Goal: Task Accomplishment & Management: Manage account settings

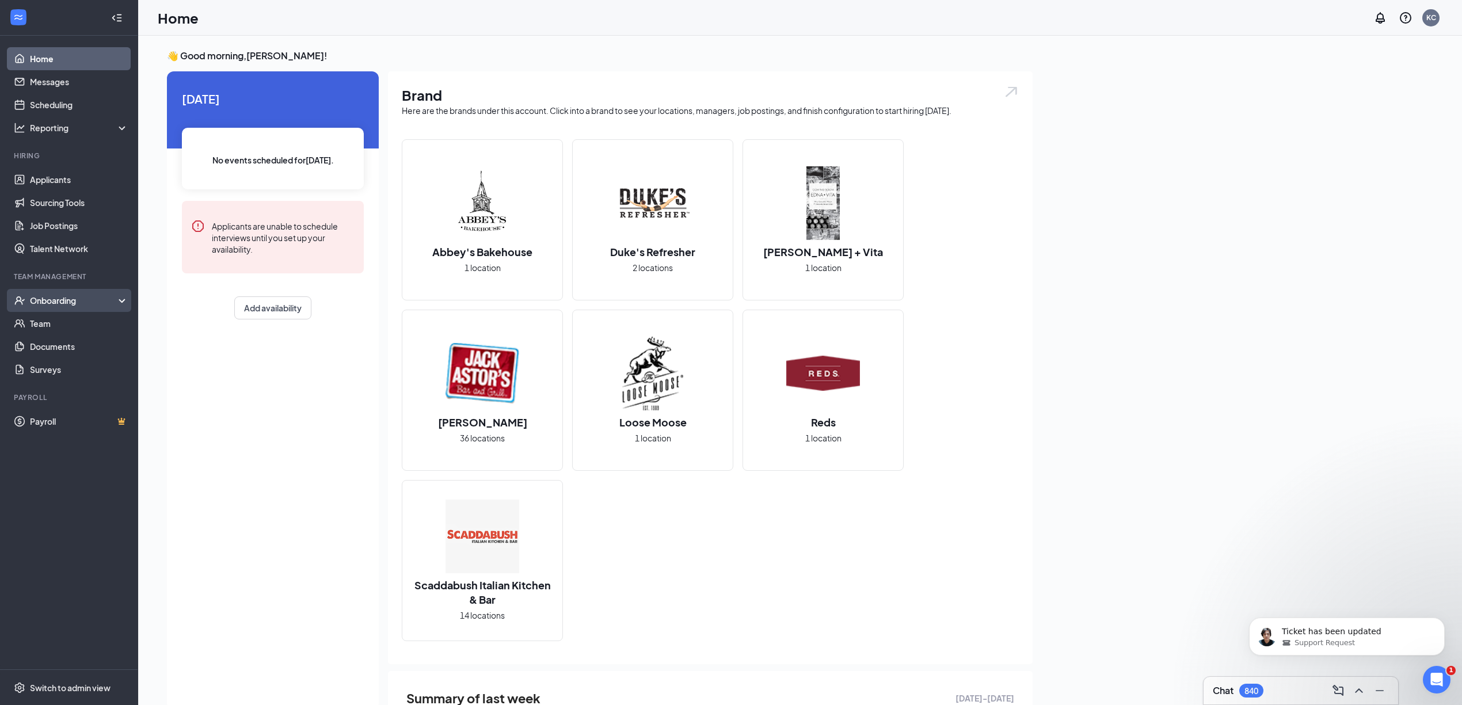
click at [89, 300] on div "Onboarding" at bounding box center [74, 301] width 89 height 12
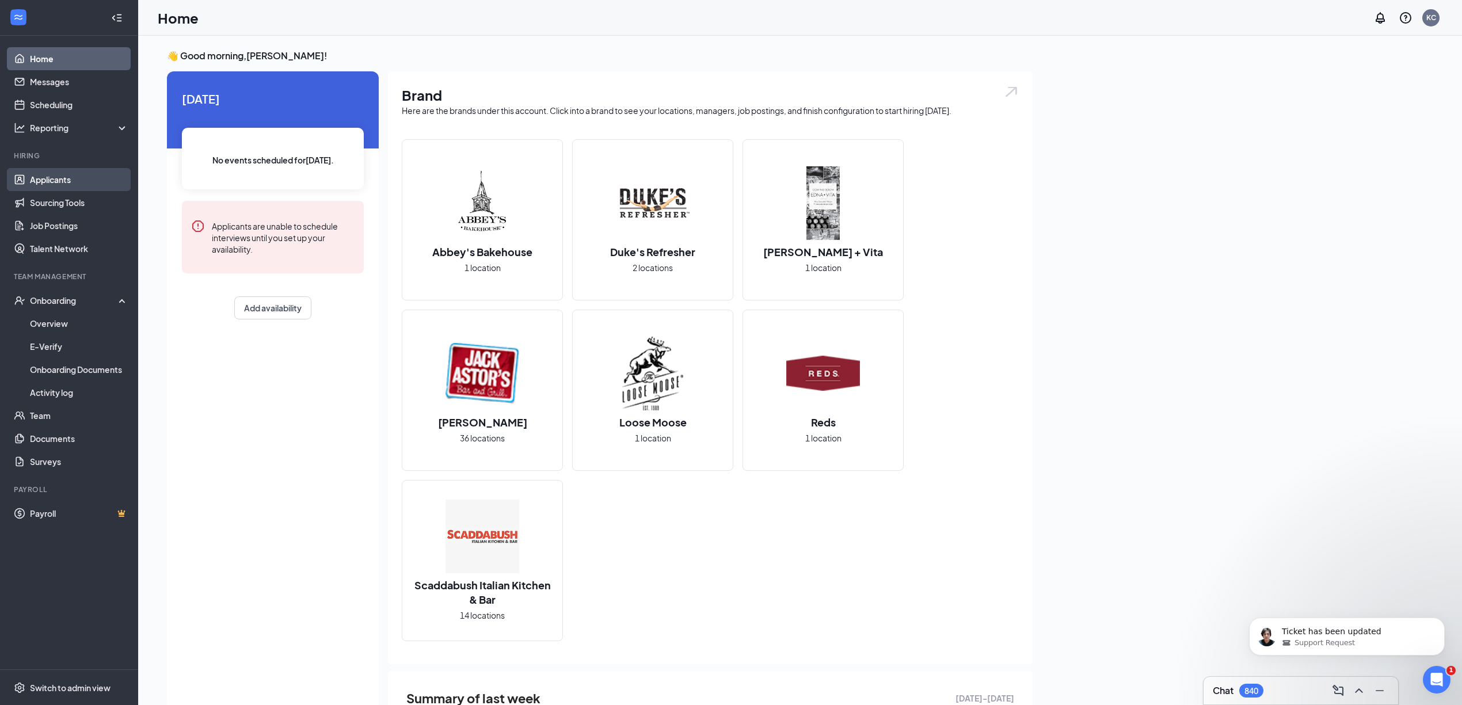
click at [63, 176] on link "Applicants" at bounding box center [79, 179] width 98 height 23
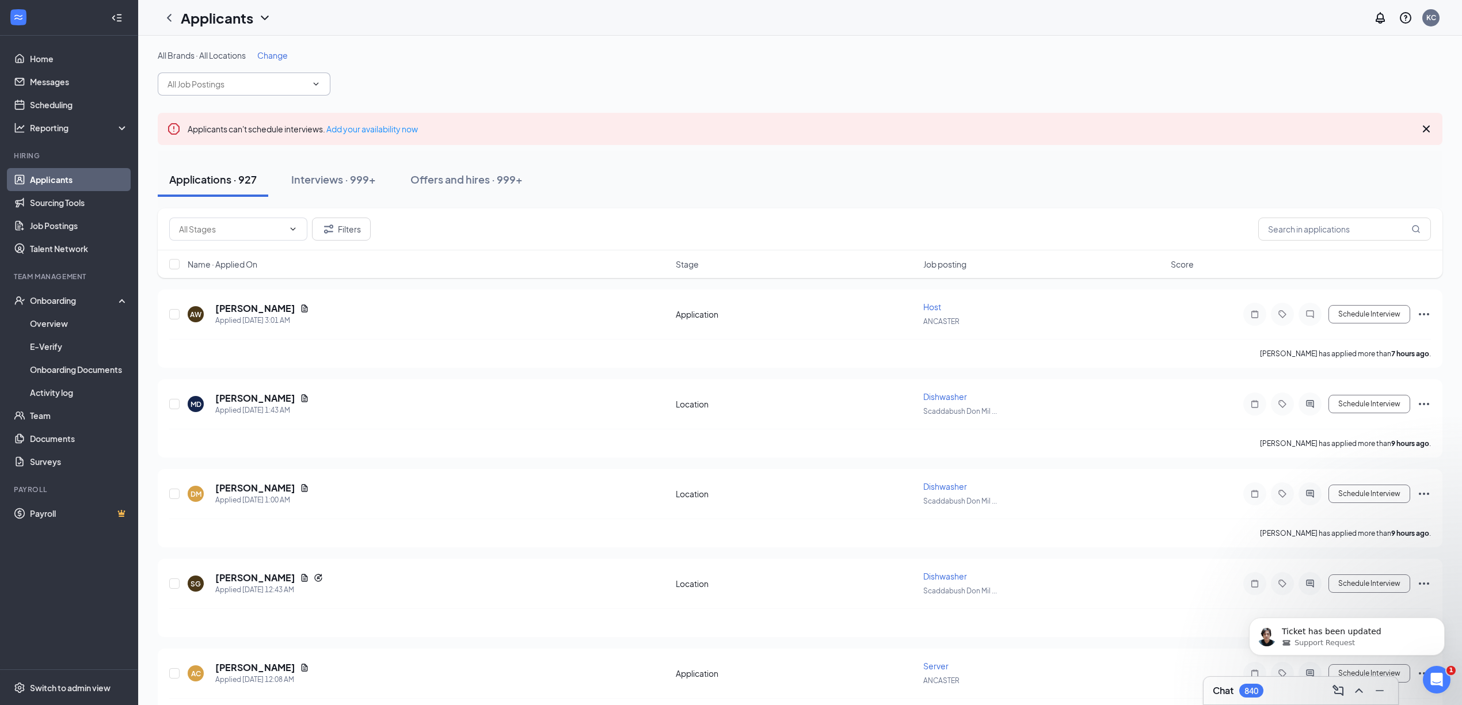
click at [318, 92] on span at bounding box center [244, 84] width 173 height 23
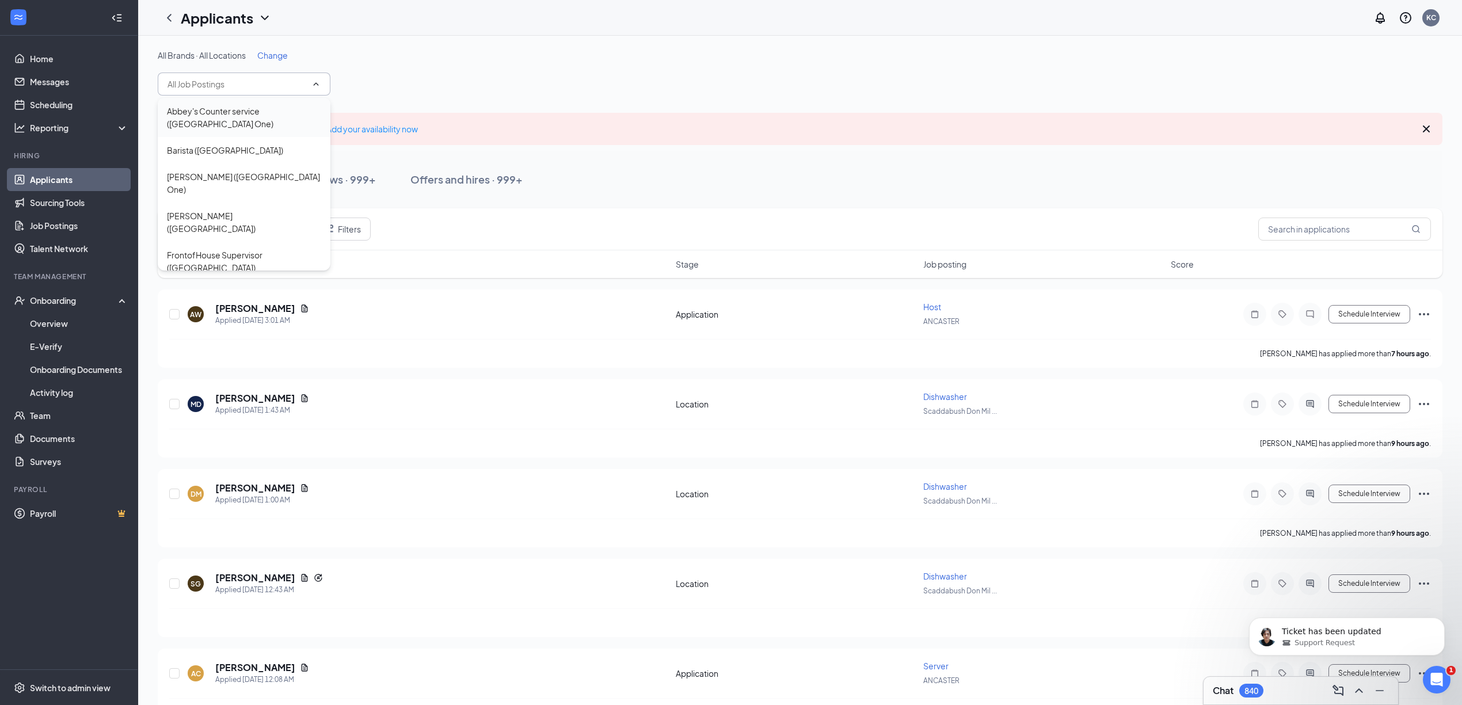
click at [279, 113] on div "Abbey's Counter service ([GEOGRAPHIC_DATA] One)" at bounding box center [244, 117] width 154 height 25
type input "Abbey's Counter service ([GEOGRAPHIC_DATA] One)"
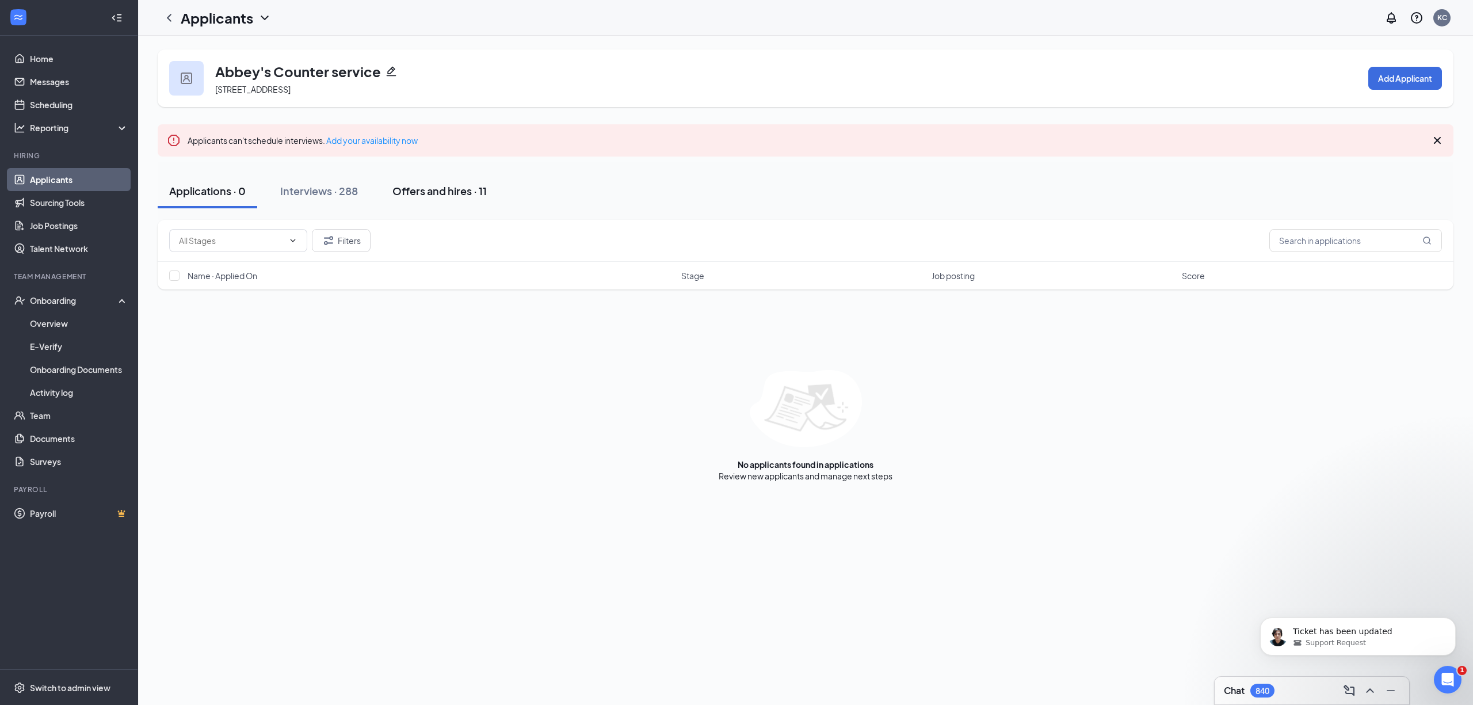
click at [447, 191] on div "Offers and hires · 11" at bounding box center [439, 191] width 94 height 14
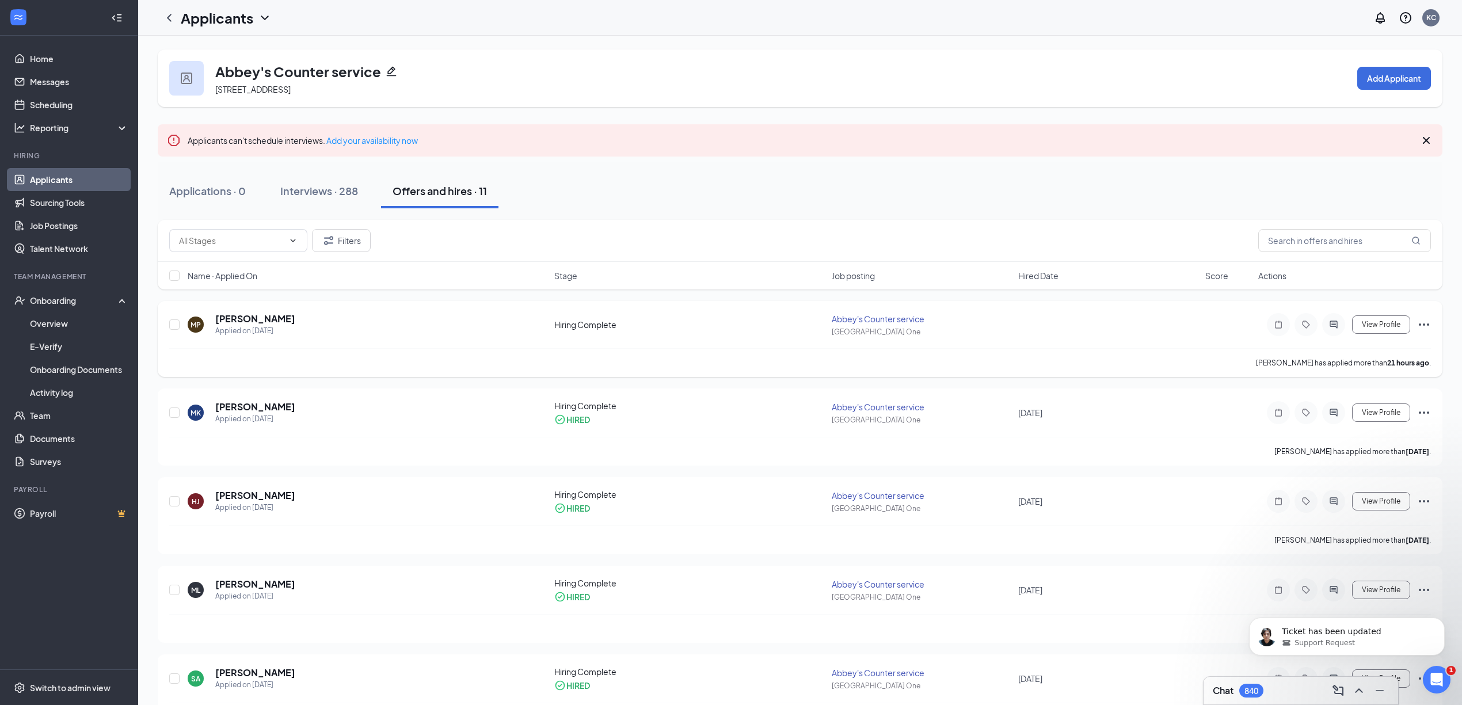
click at [1422, 327] on icon "Ellipses" at bounding box center [1424, 325] width 14 height 14
click at [1393, 406] on p "Send email" at bounding box center [1371, 405] width 99 height 12
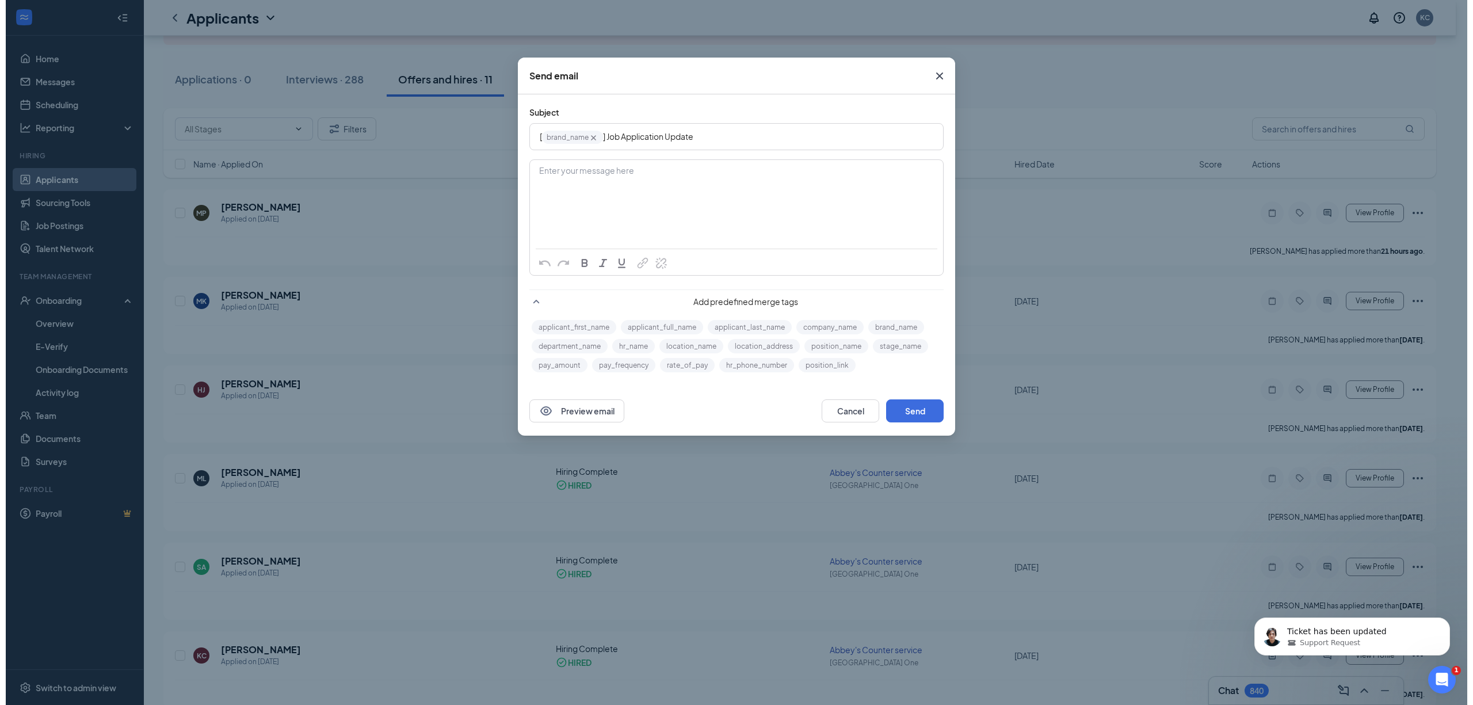
scroll to position [77, 0]
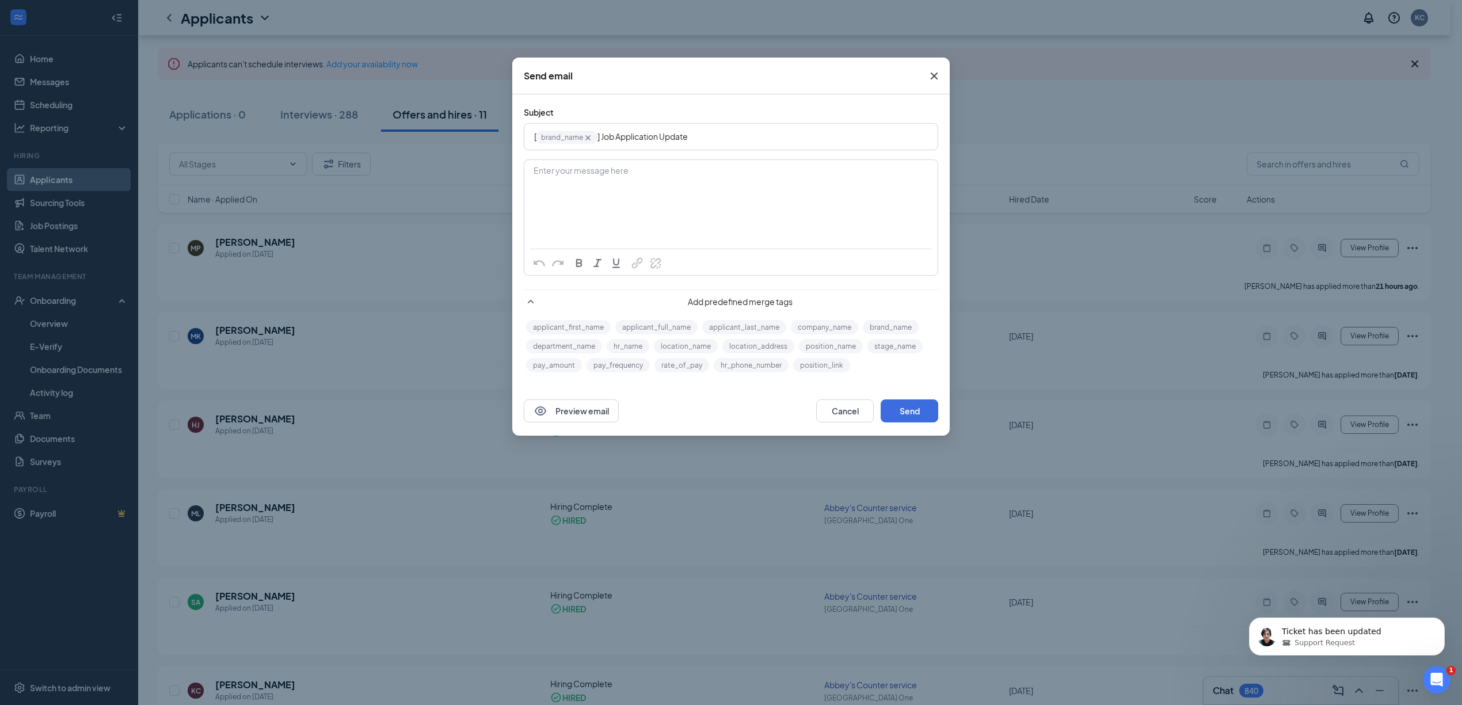
click at [931, 74] on icon "Cross" at bounding box center [933, 76] width 7 height 7
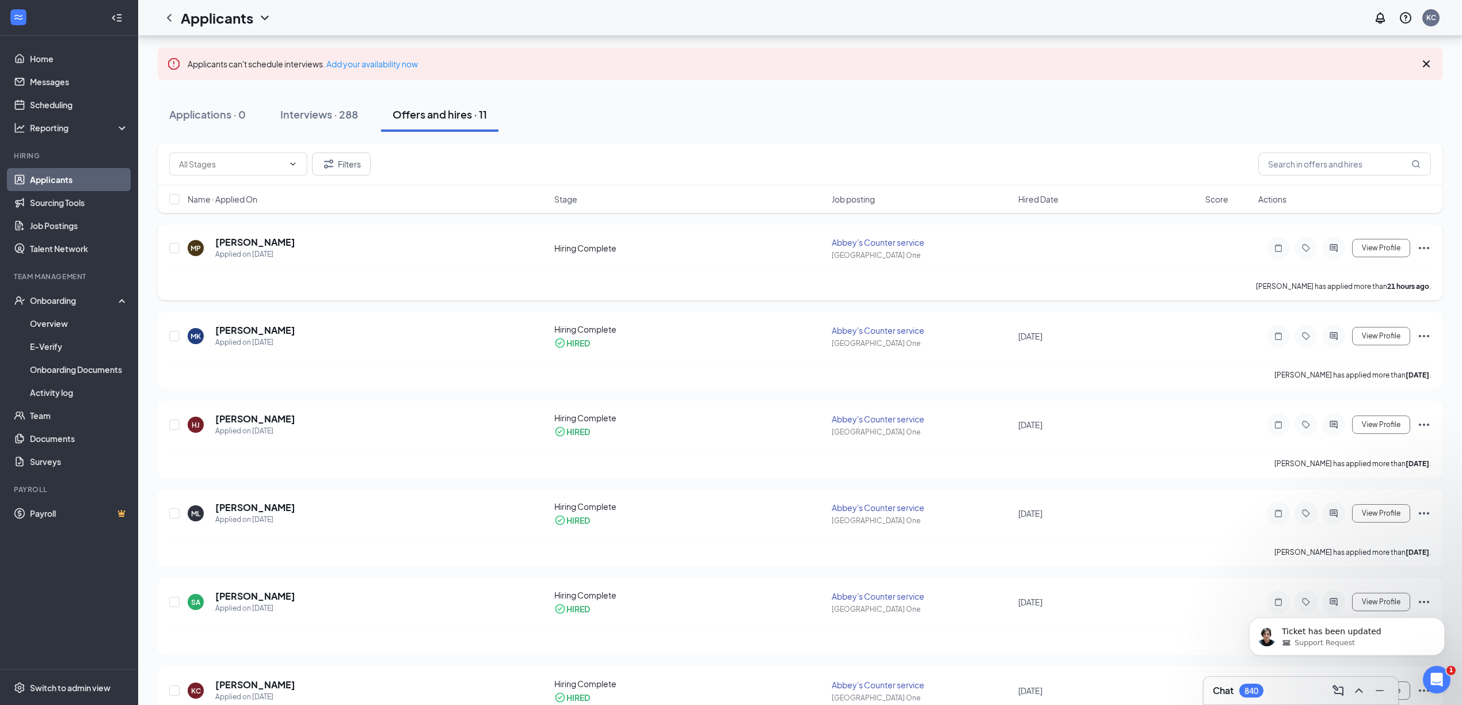
click at [1426, 251] on icon "Ellipses" at bounding box center [1424, 248] width 14 height 14
click at [1386, 249] on span "View Profile" at bounding box center [1380, 248] width 39 height 8
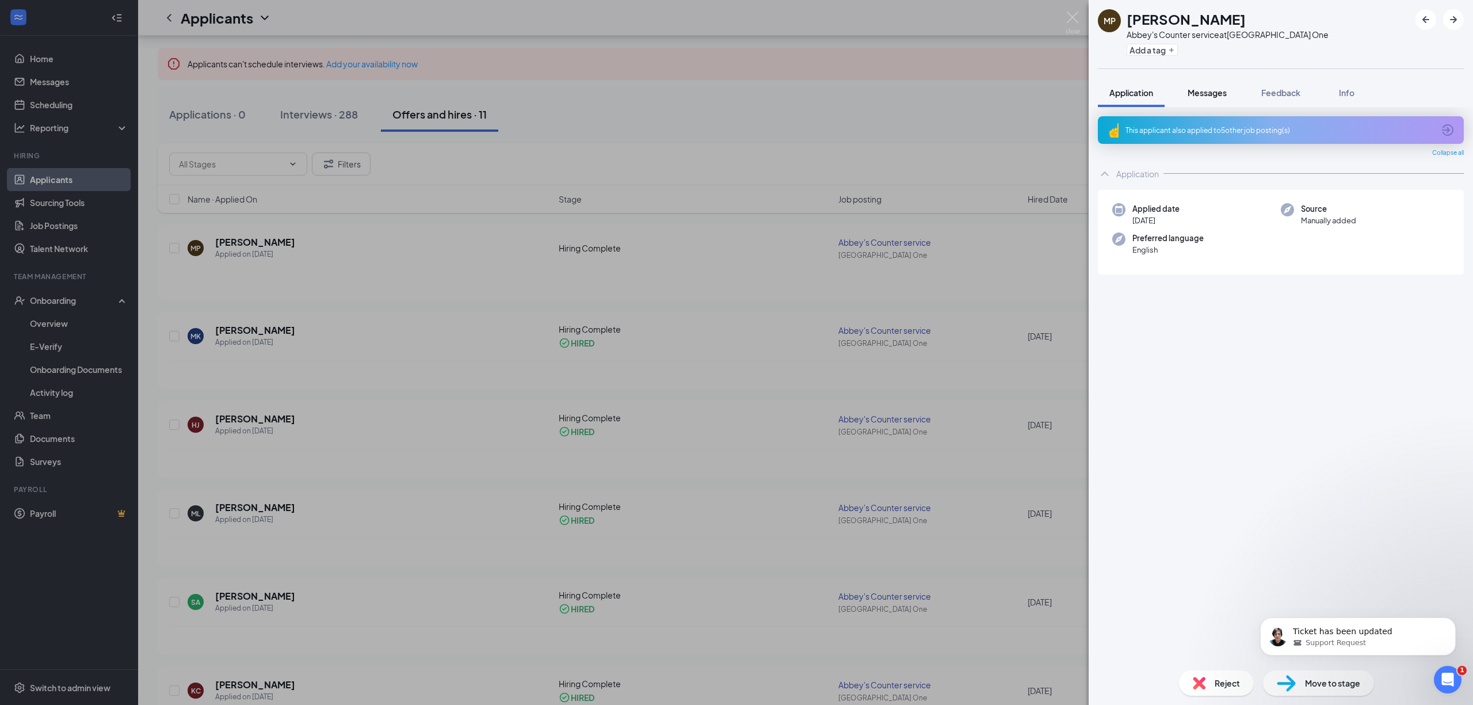
click at [1201, 97] on span "Messages" at bounding box center [1207, 92] width 39 height 10
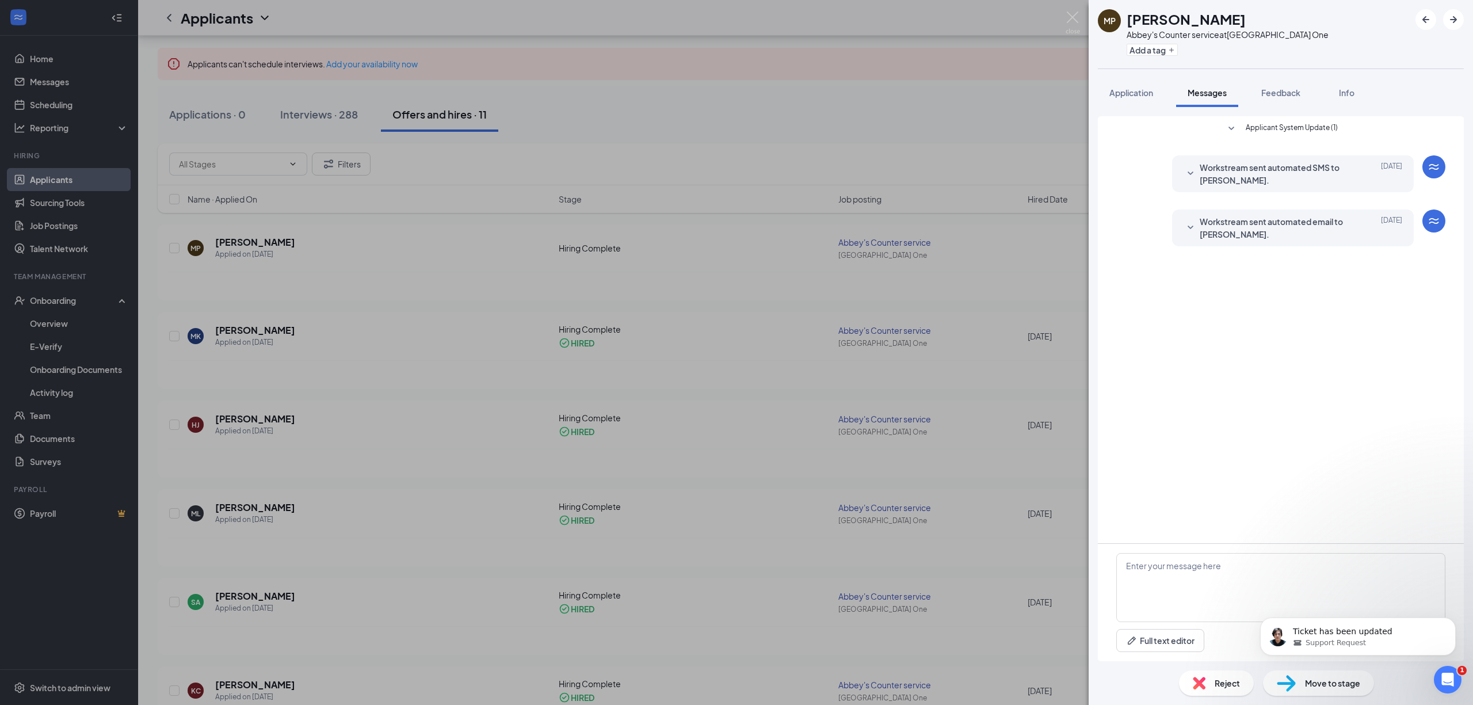
click at [1191, 173] on icon "SmallChevronDown" at bounding box center [1191, 174] width 14 height 14
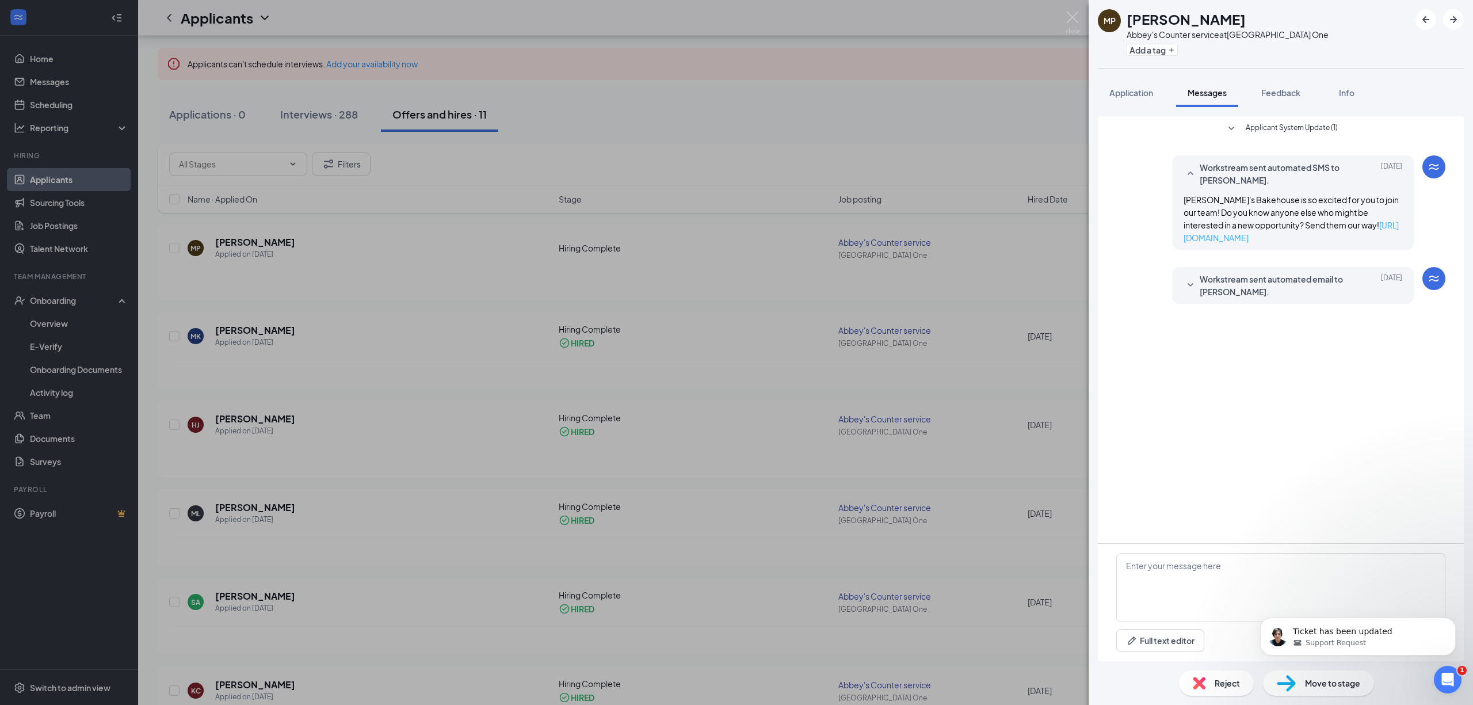
click at [1244, 238] on link "[URL][DOMAIN_NAME]" at bounding box center [1291, 231] width 215 height 23
click at [1334, 689] on span "Move to stage" at bounding box center [1332, 683] width 55 height 13
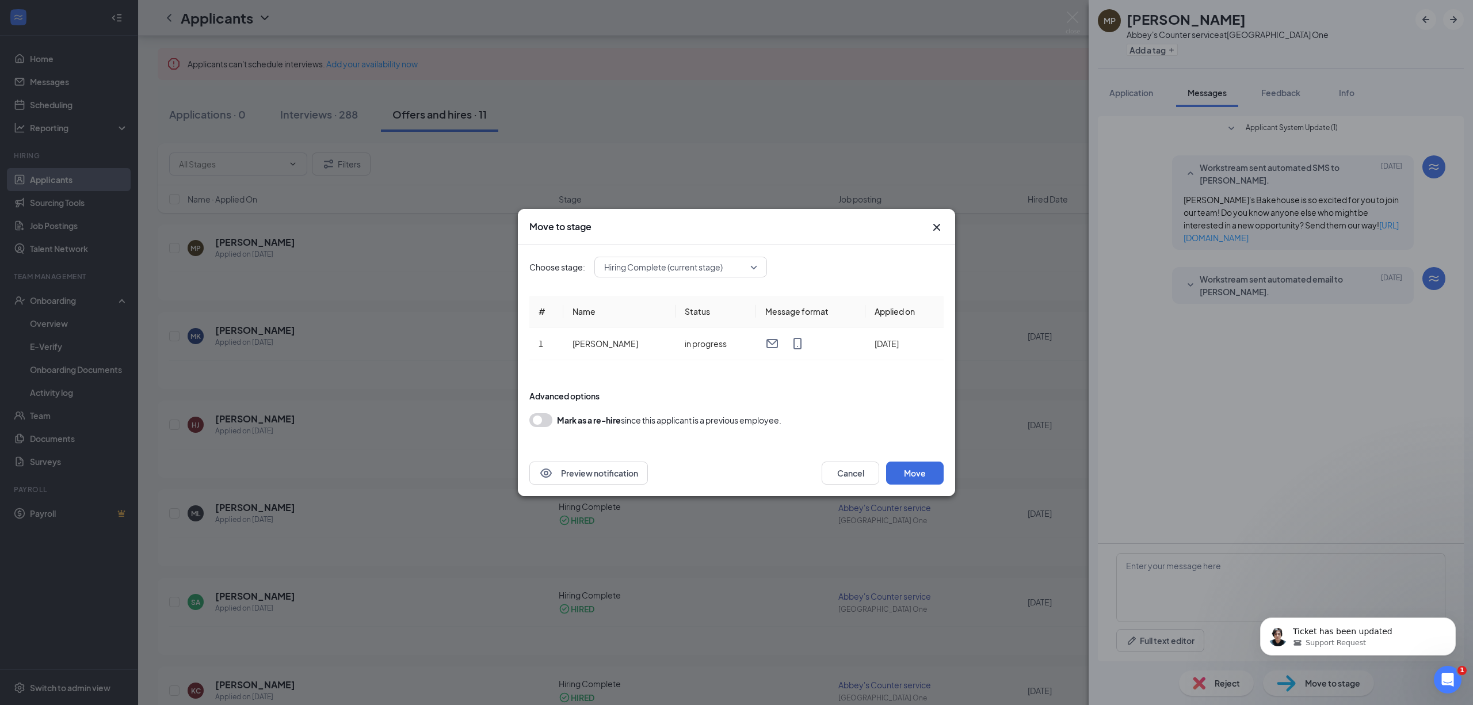
click at [752, 263] on span "Hiring Complete (current stage)" at bounding box center [680, 266] width 153 height 17
click at [843, 402] on form "Advanced options Mark as a re-hire since this applicant is a previous employee." at bounding box center [736, 409] width 414 height 60
click at [852, 466] on button "Cancel" at bounding box center [851, 472] width 58 height 23
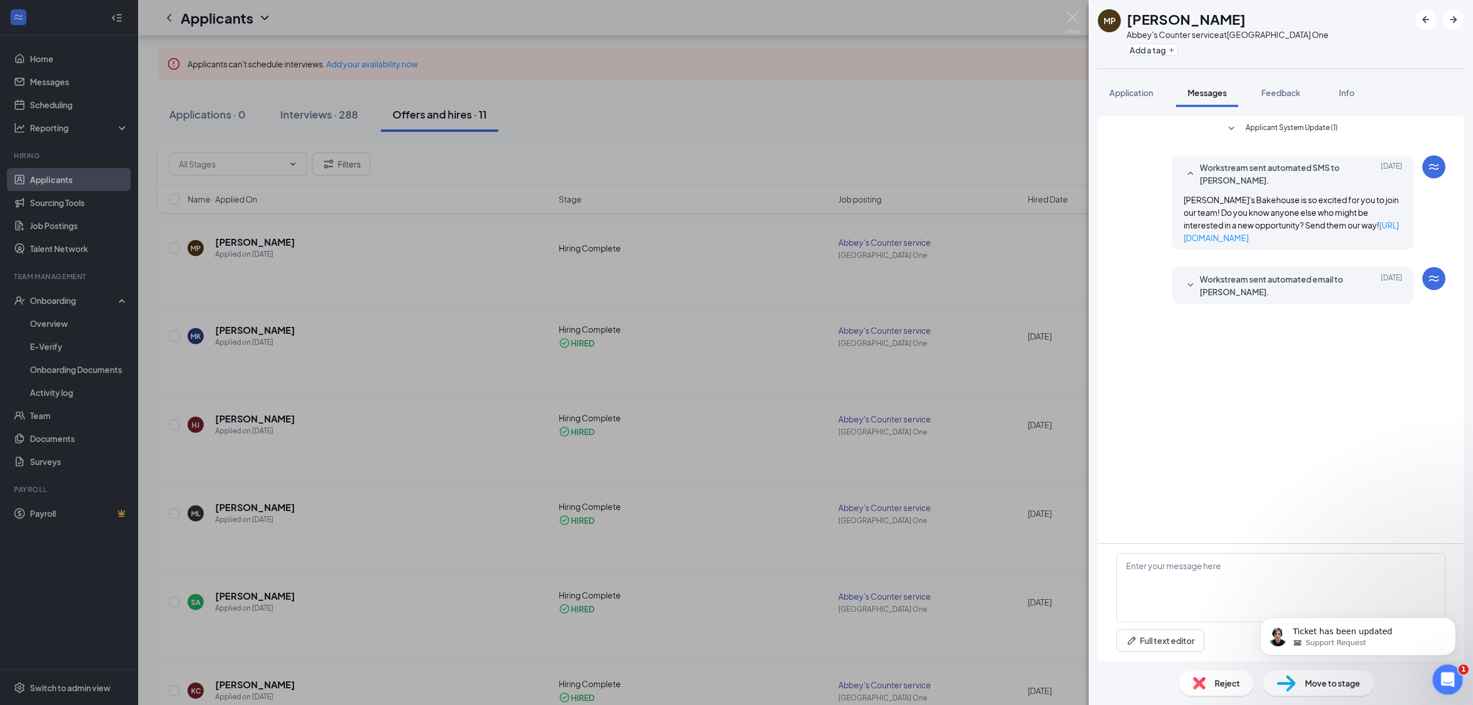
click at [1443, 678] on icon "Open Intercom Messenger" at bounding box center [1446, 678] width 19 height 19
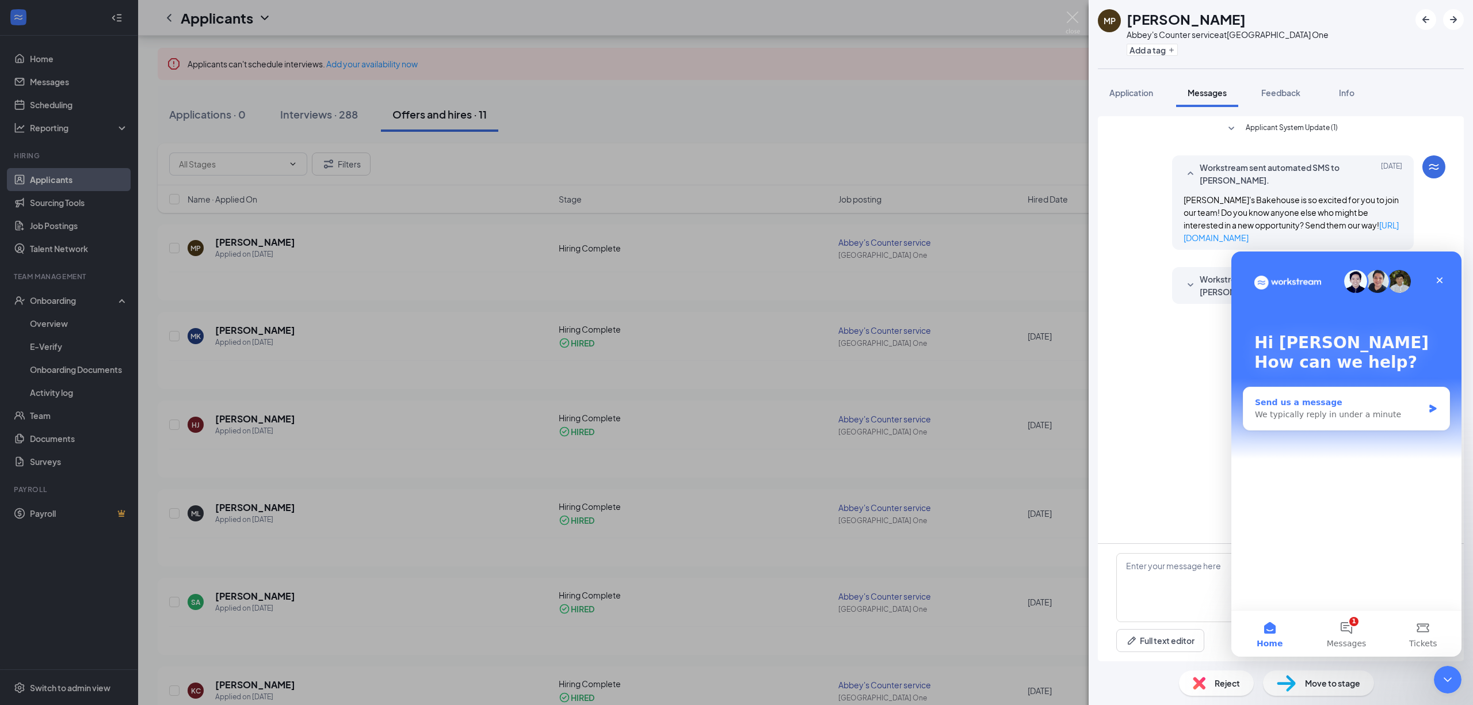
click at [1383, 414] on div "We typically reply in under a minute" at bounding box center [1339, 415] width 169 height 12
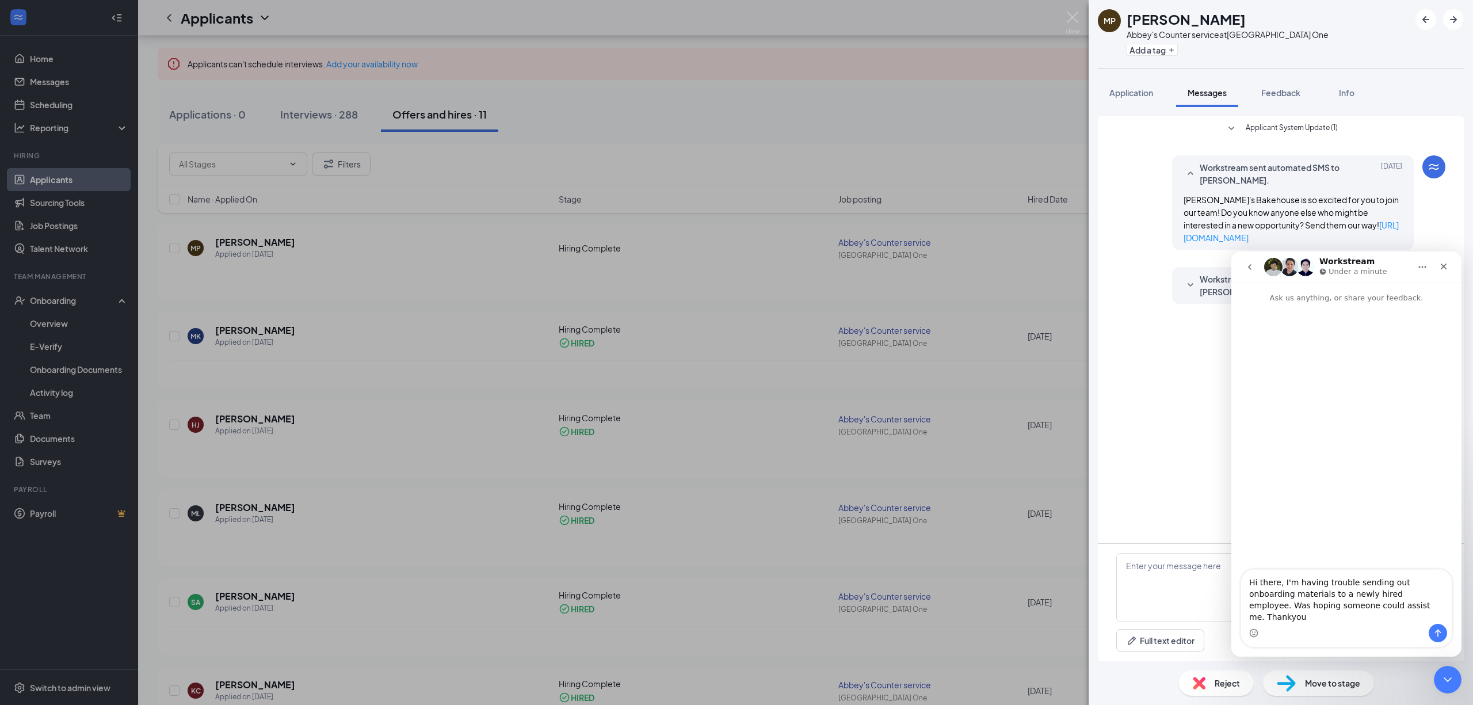
type textarea "Hi there, I'm having trouble sending out onboarding materials to a newly hired …"
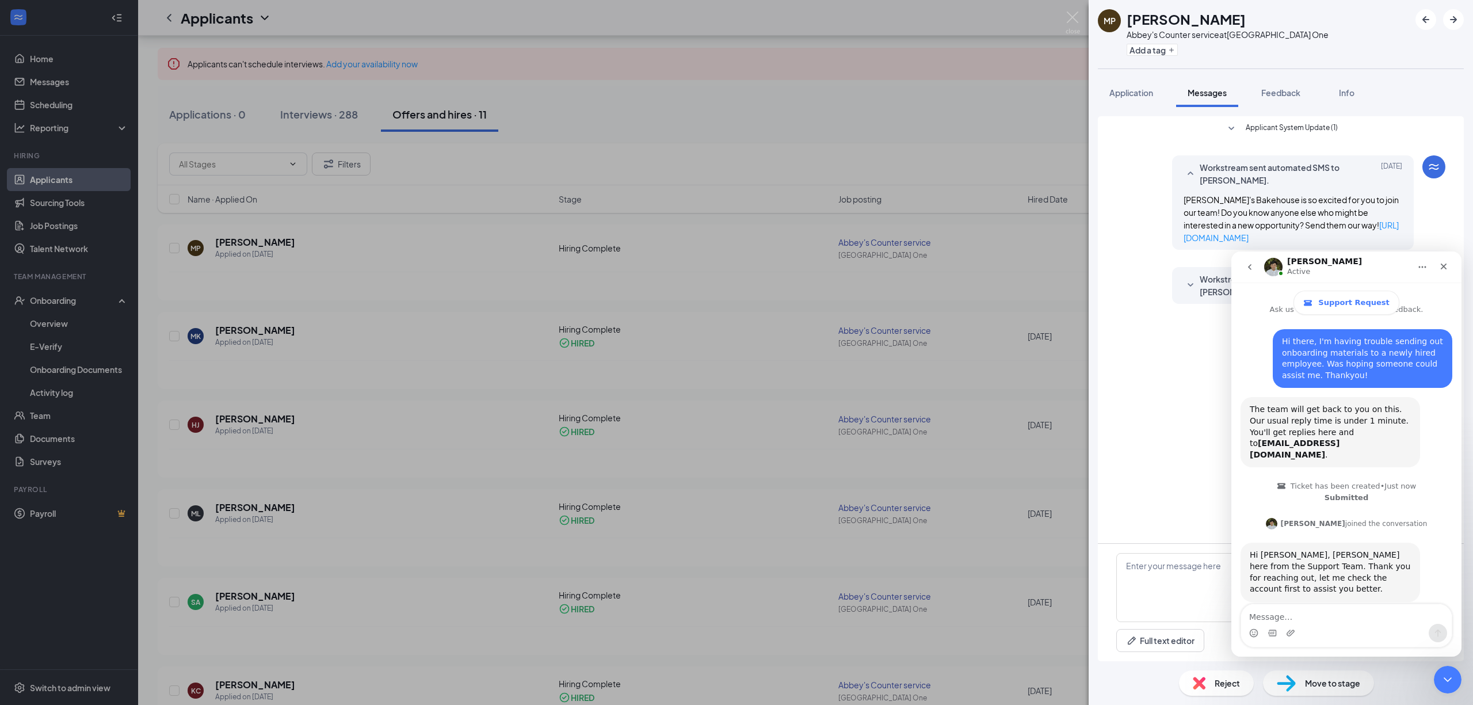
scroll to position [49, 0]
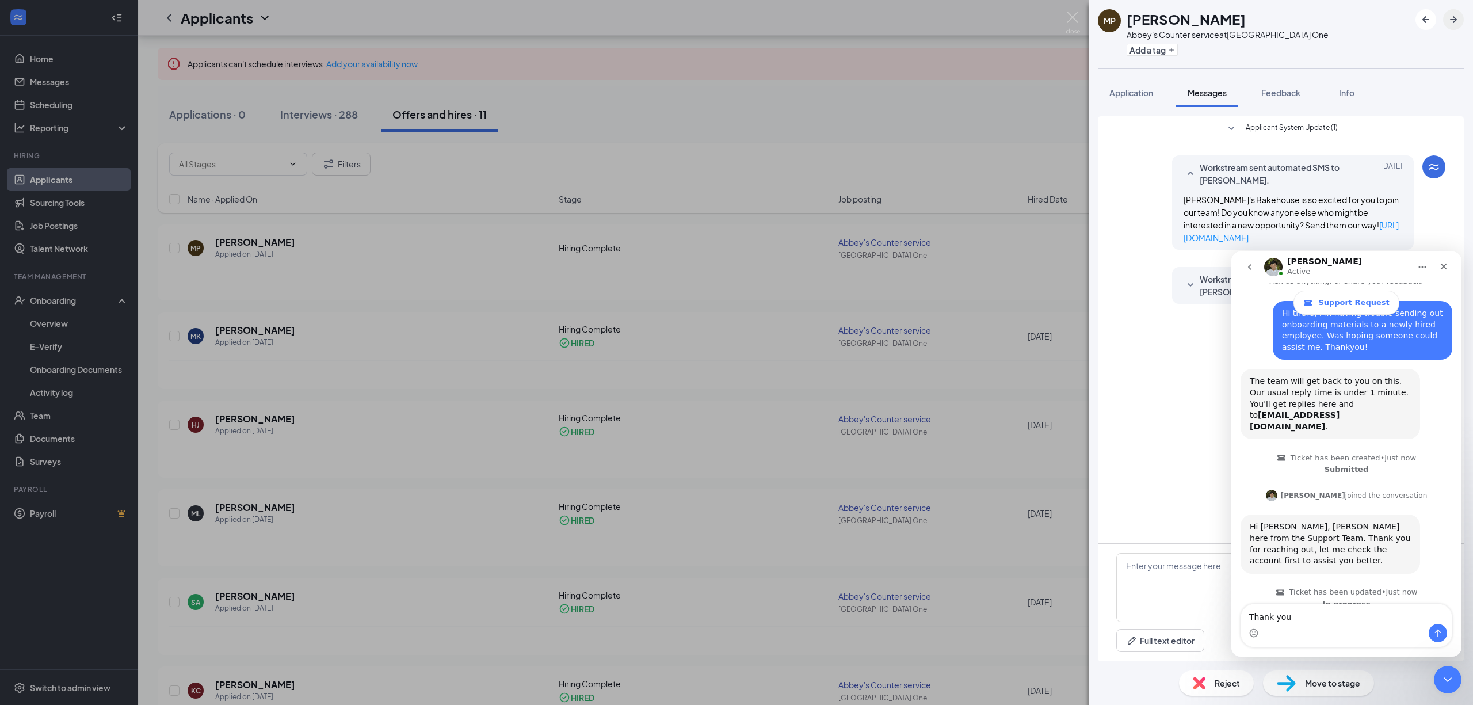
type textarea "Thank you!"
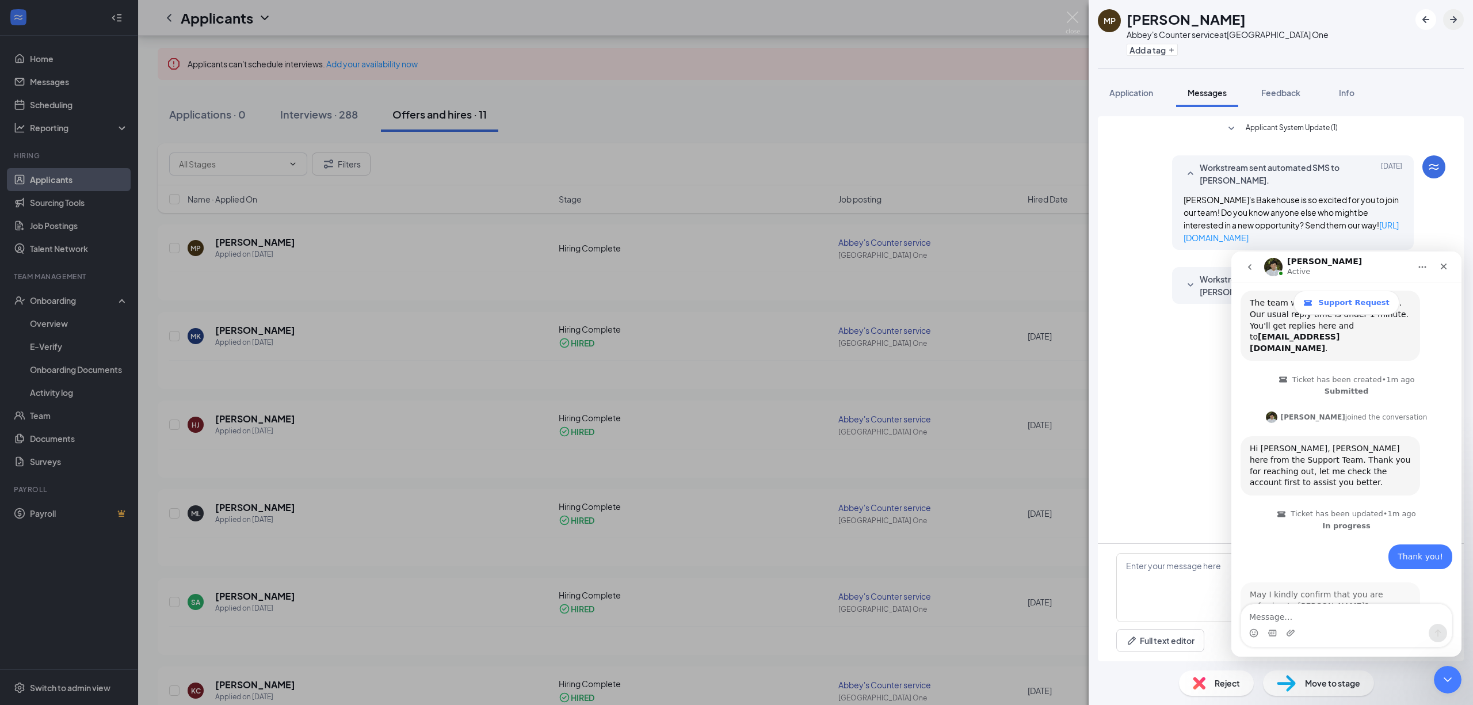
scroll to position [140, 0]
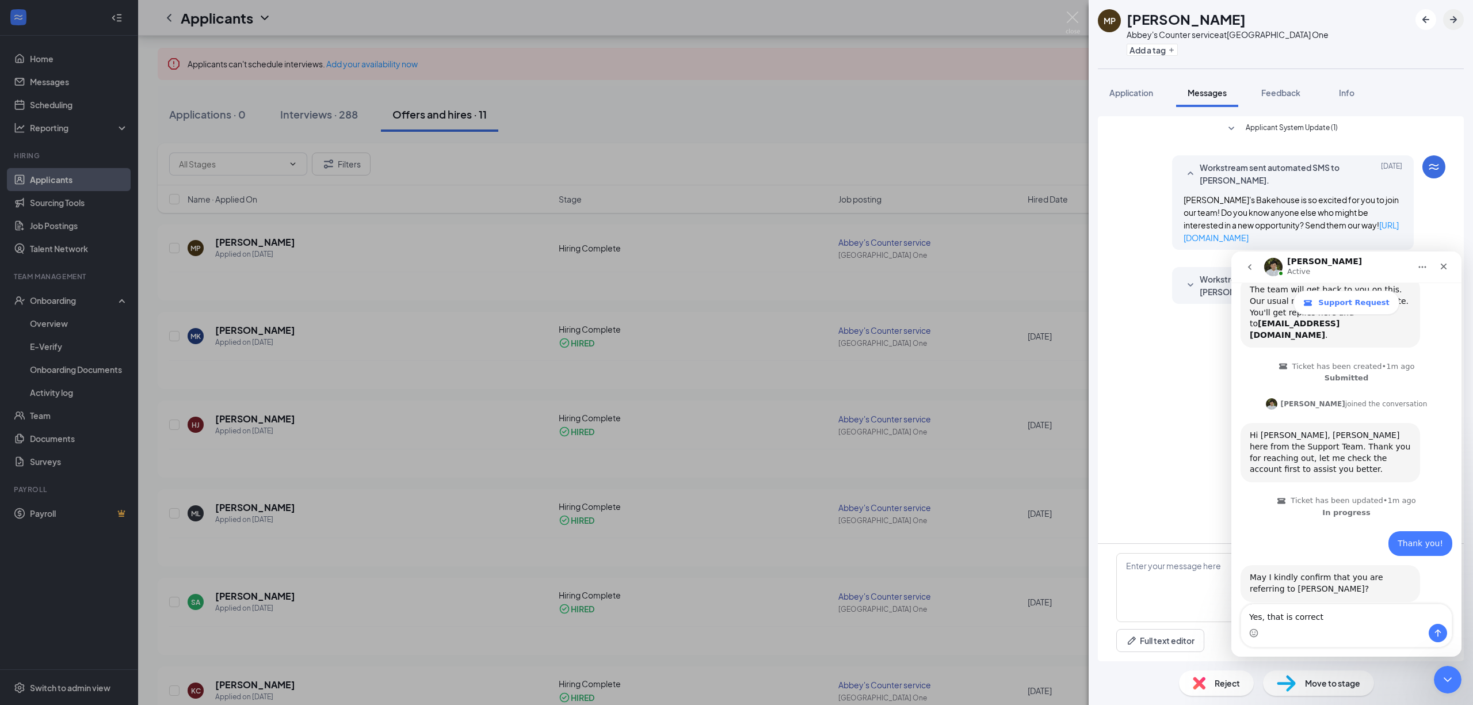
type textarea "Yes, that is correct!"
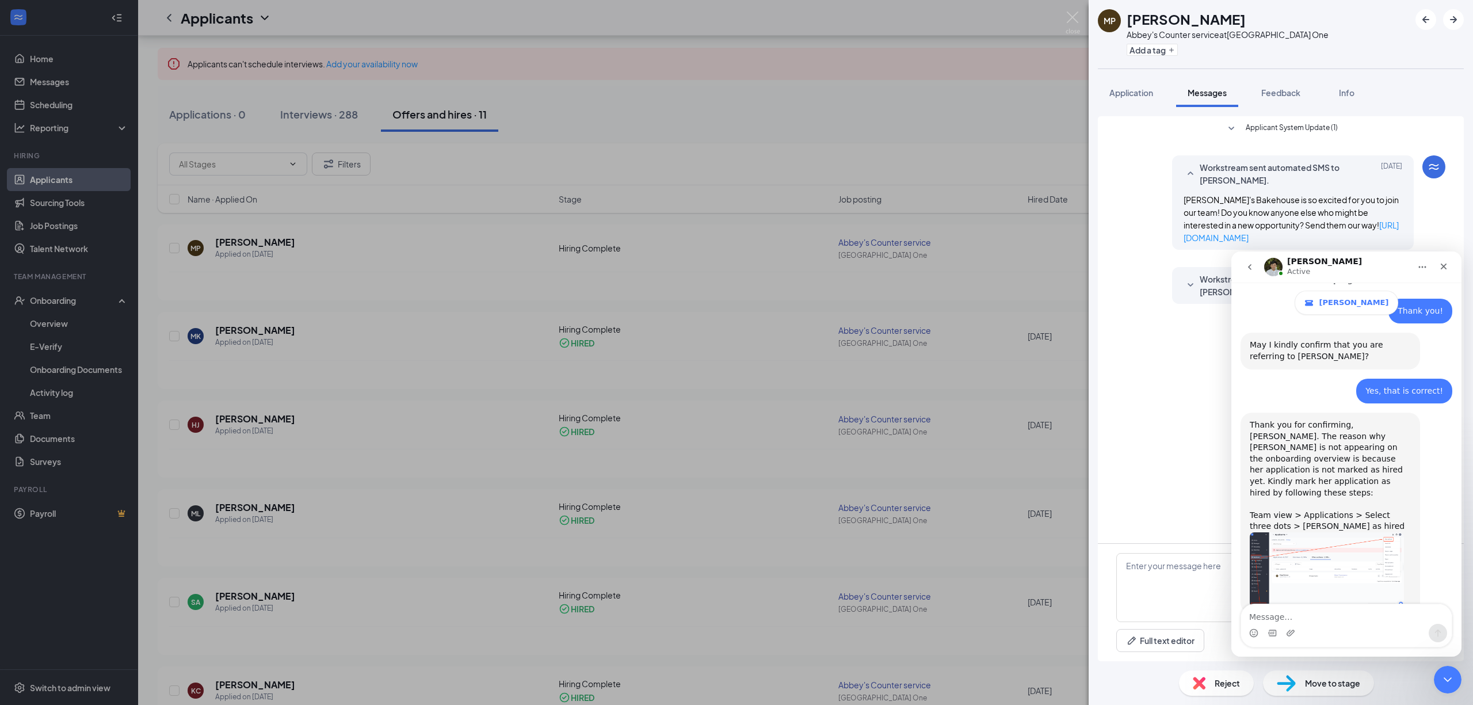
scroll to position [373, 0]
click at [1296, 532] on img "James says…" at bounding box center [1327, 569] width 154 height 75
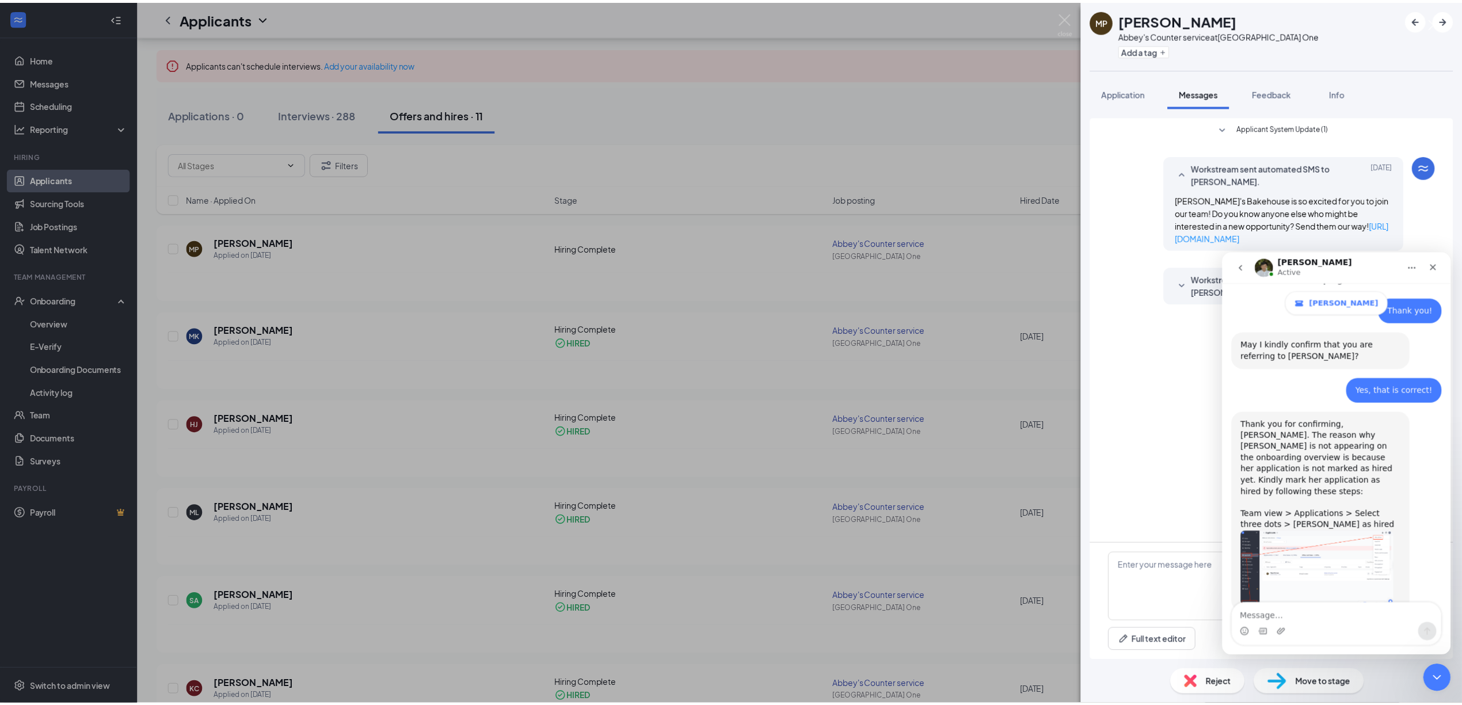
scroll to position [0, 0]
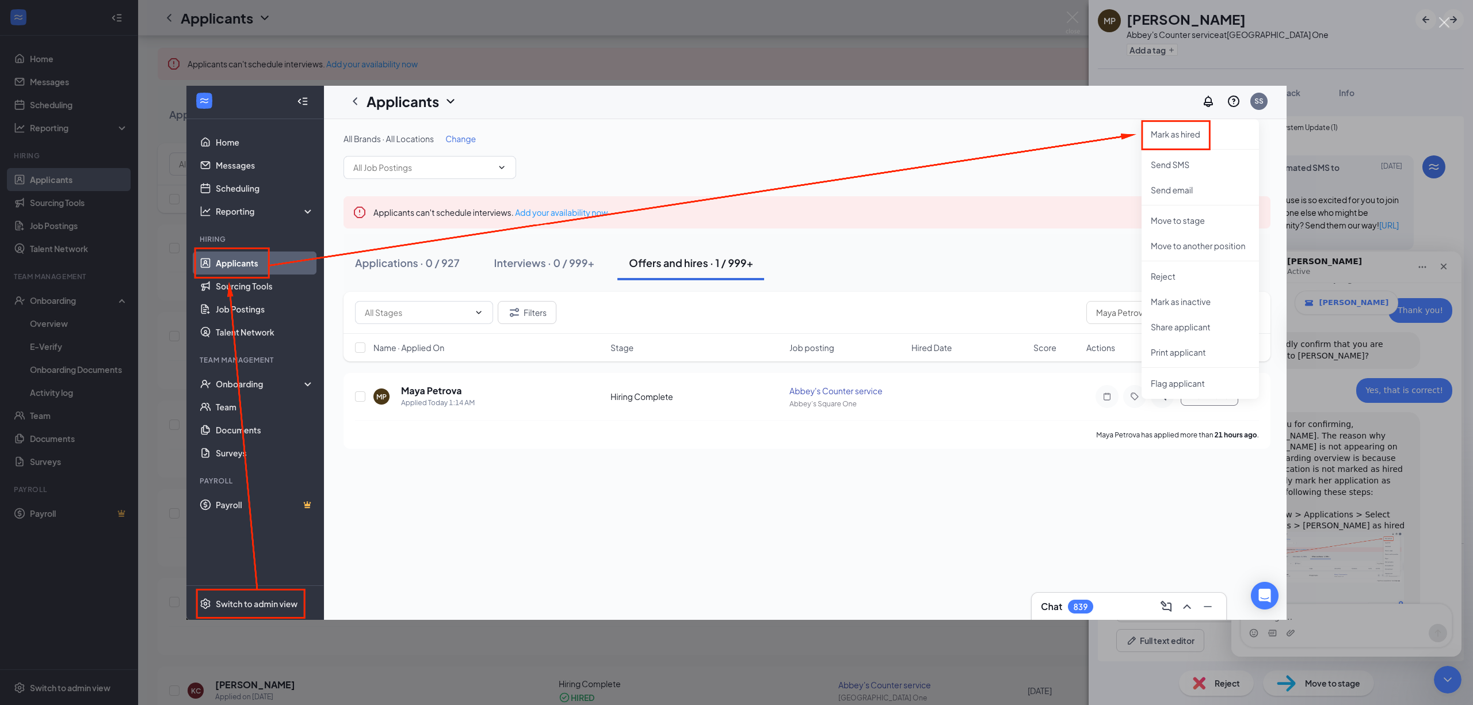
click at [66, 691] on div "Intercom messenger" at bounding box center [736, 352] width 1473 height 705
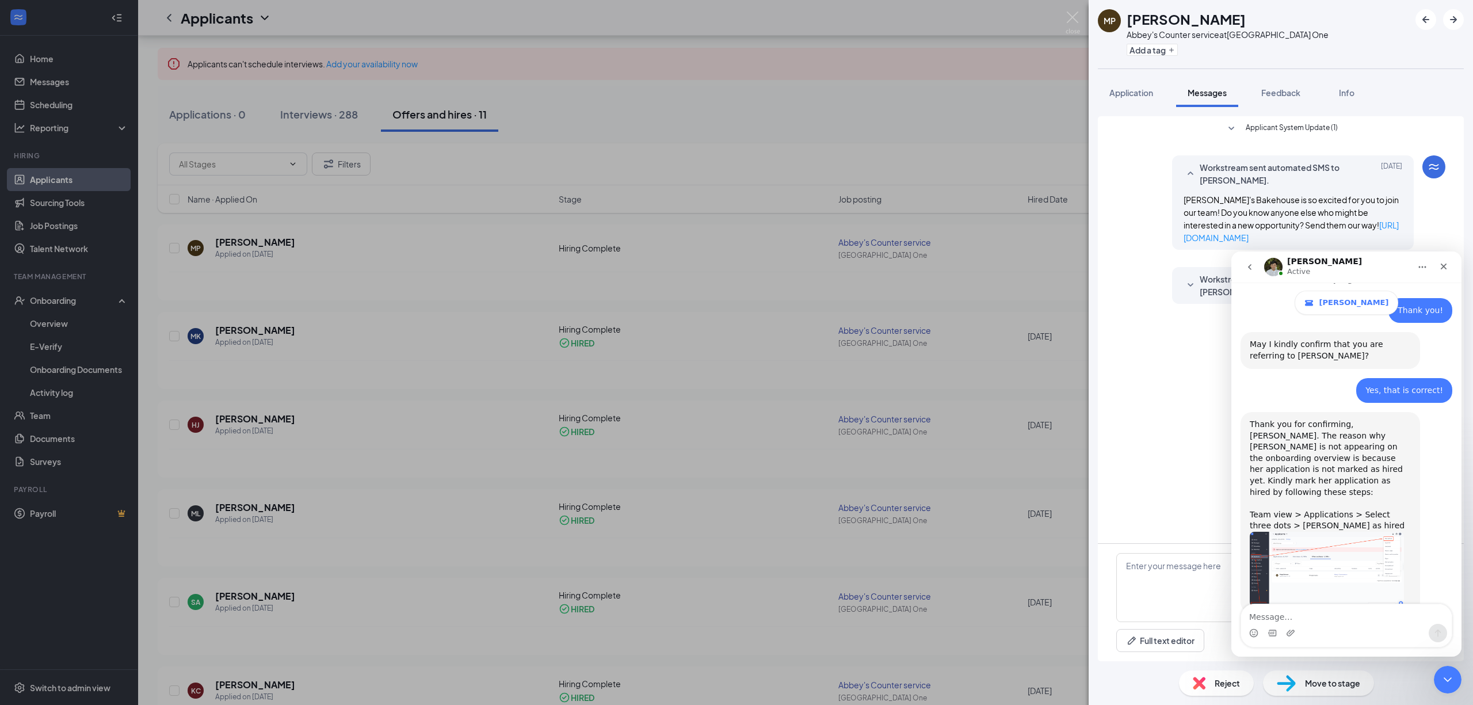
click at [74, 686] on div "MP [PERSON_NAME][GEOGRAPHIC_DATA]'s Counter service at [GEOGRAPHIC_DATA] One Ad…" at bounding box center [736, 352] width 1473 height 705
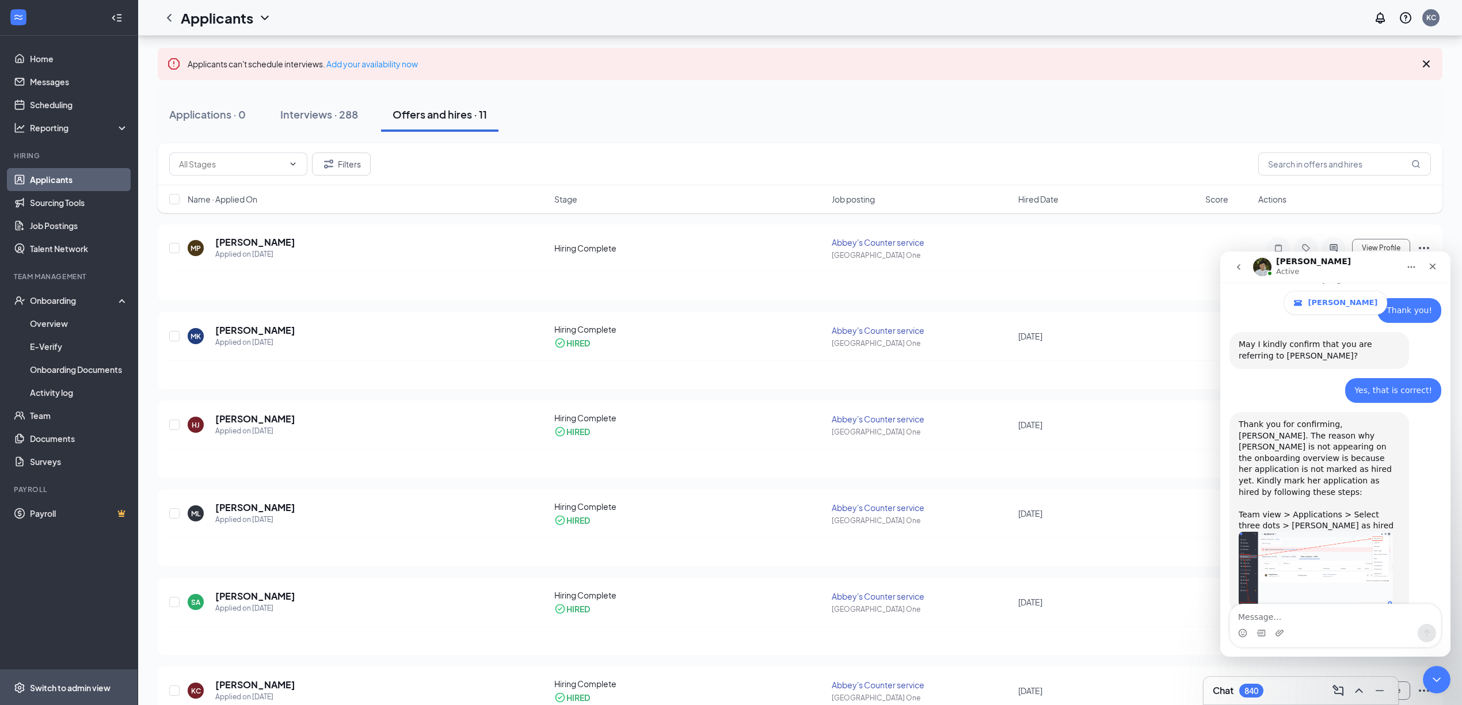
click at [70, 686] on div "Switch to admin view" at bounding box center [70, 688] width 81 height 12
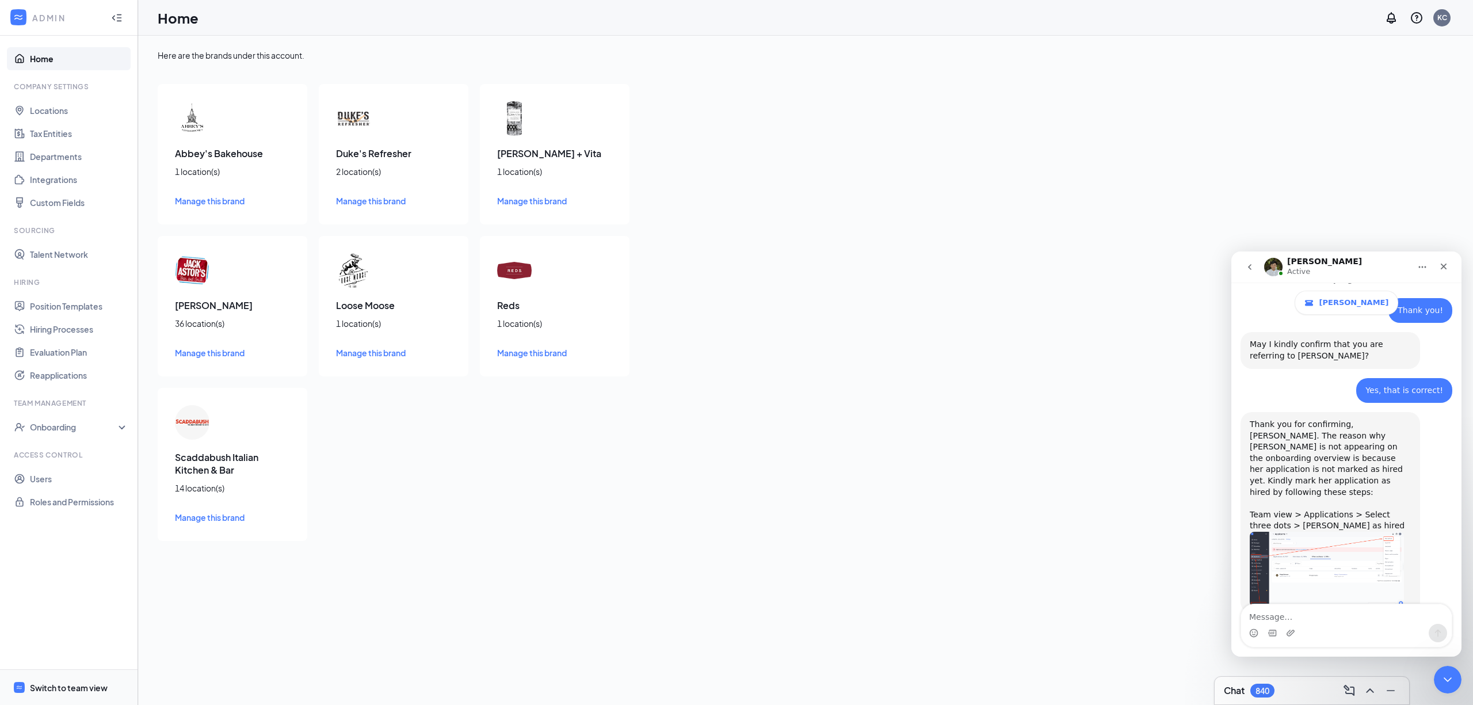
click at [76, 687] on div "Switch to team view" at bounding box center [69, 688] width 78 height 12
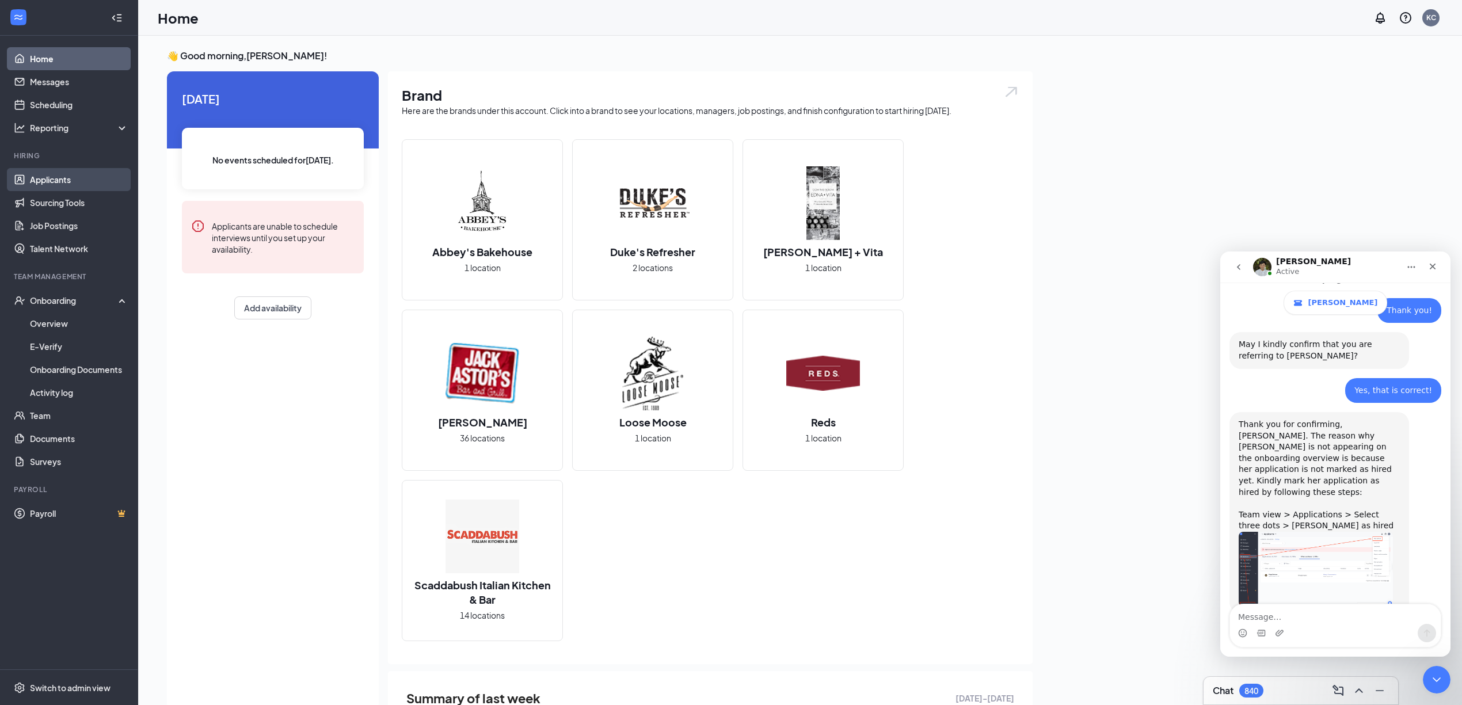
click at [58, 176] on link "Applicants" at bounding box center [79, 179] width 98 height 23
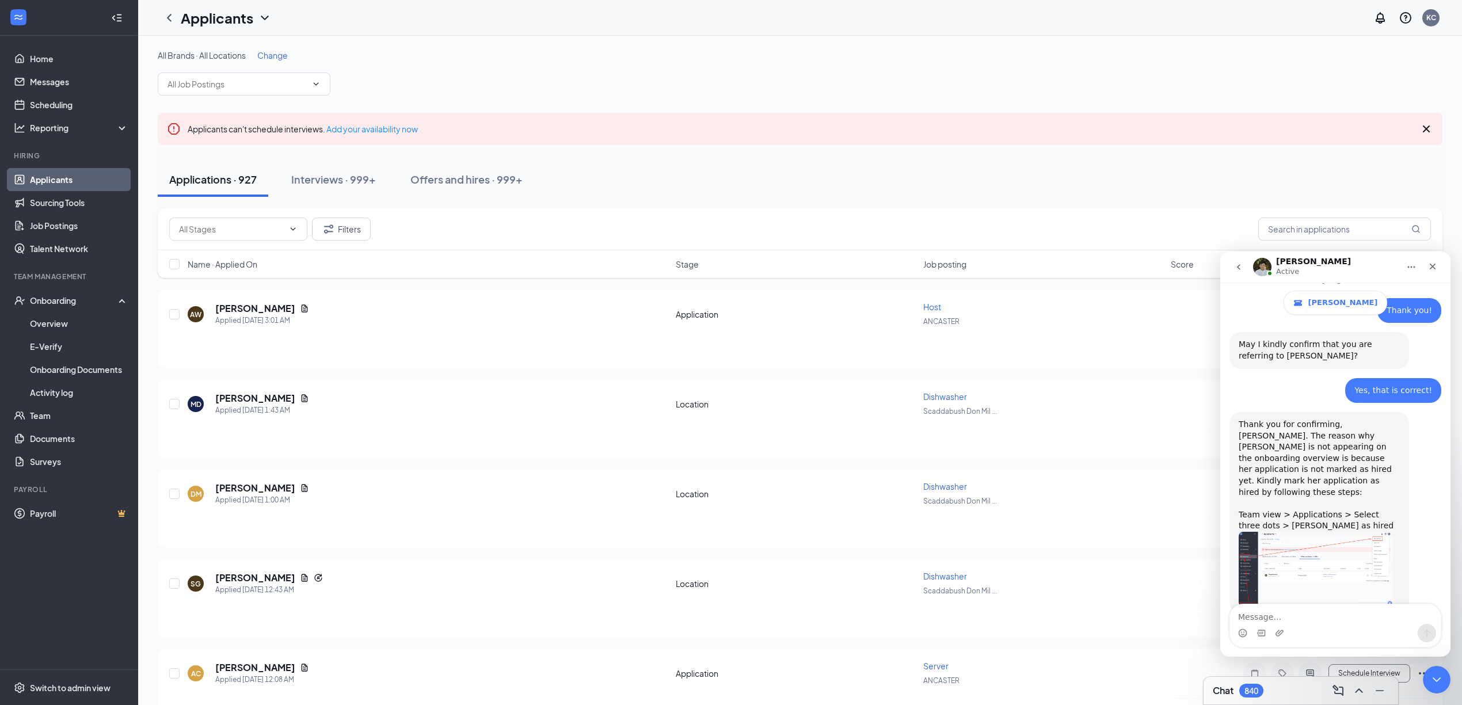
click at [1360, 532] on img "James says…" at bounding box center [1315, 569] width 154 height 75
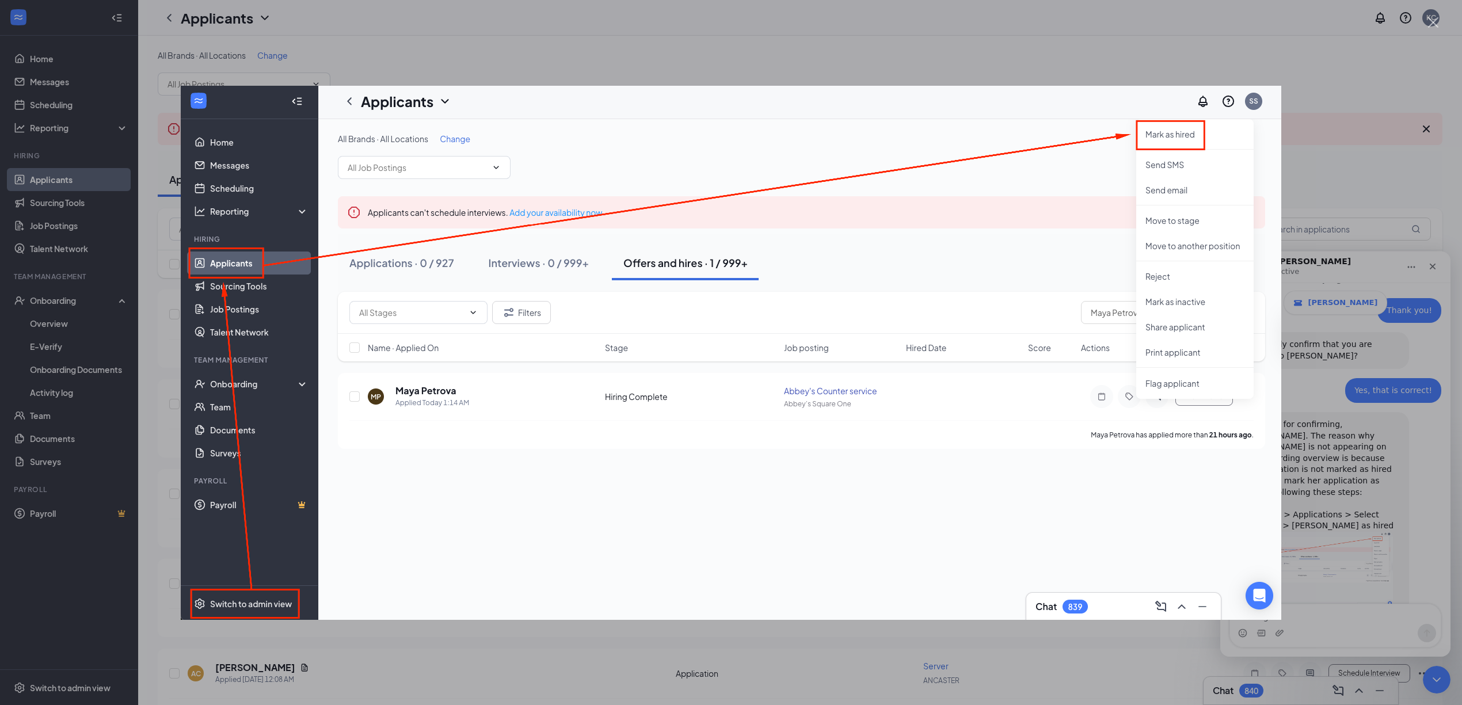
click at [1360, 522] on div "Intercom messenger" at bounding box center [731, 352] width 1462 height 705
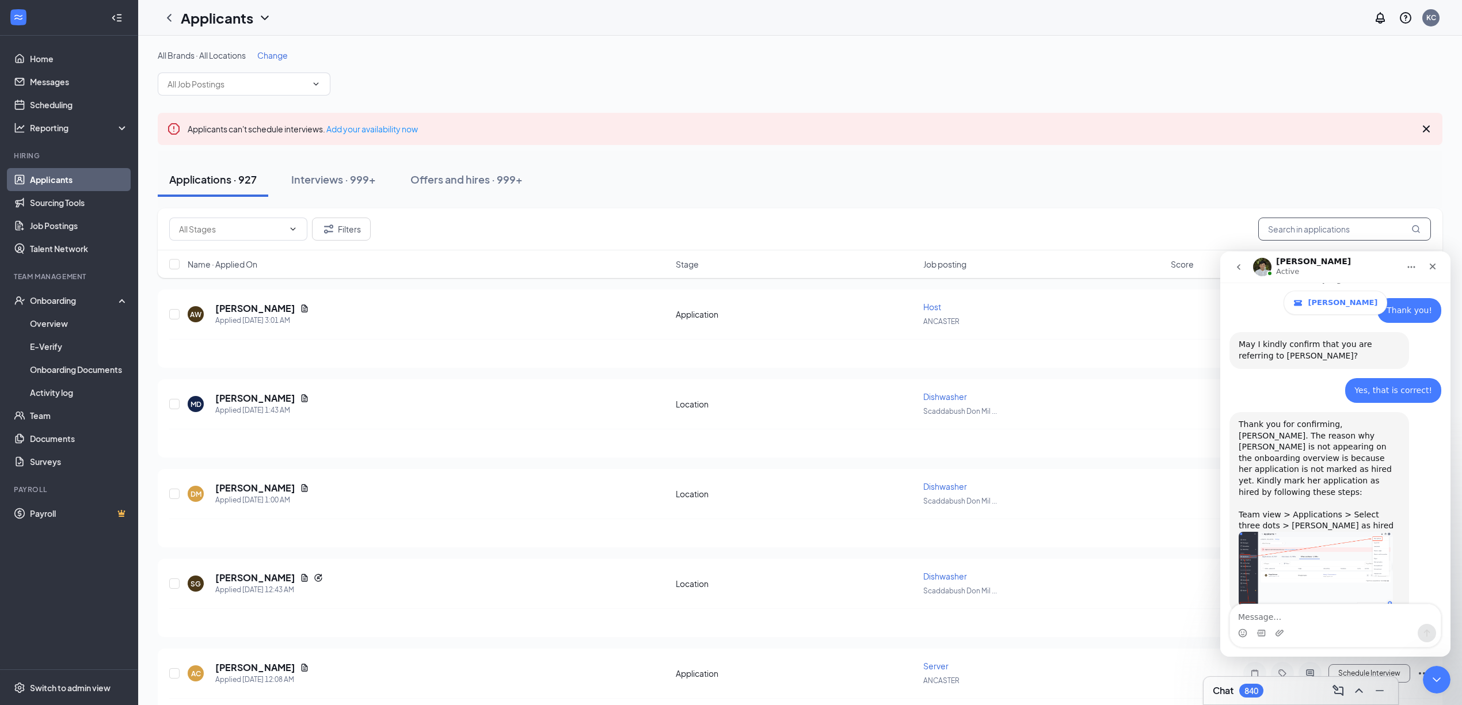
click at [1333, 228] on input "text" at bounding box center [1344, 229] width 173 height 23
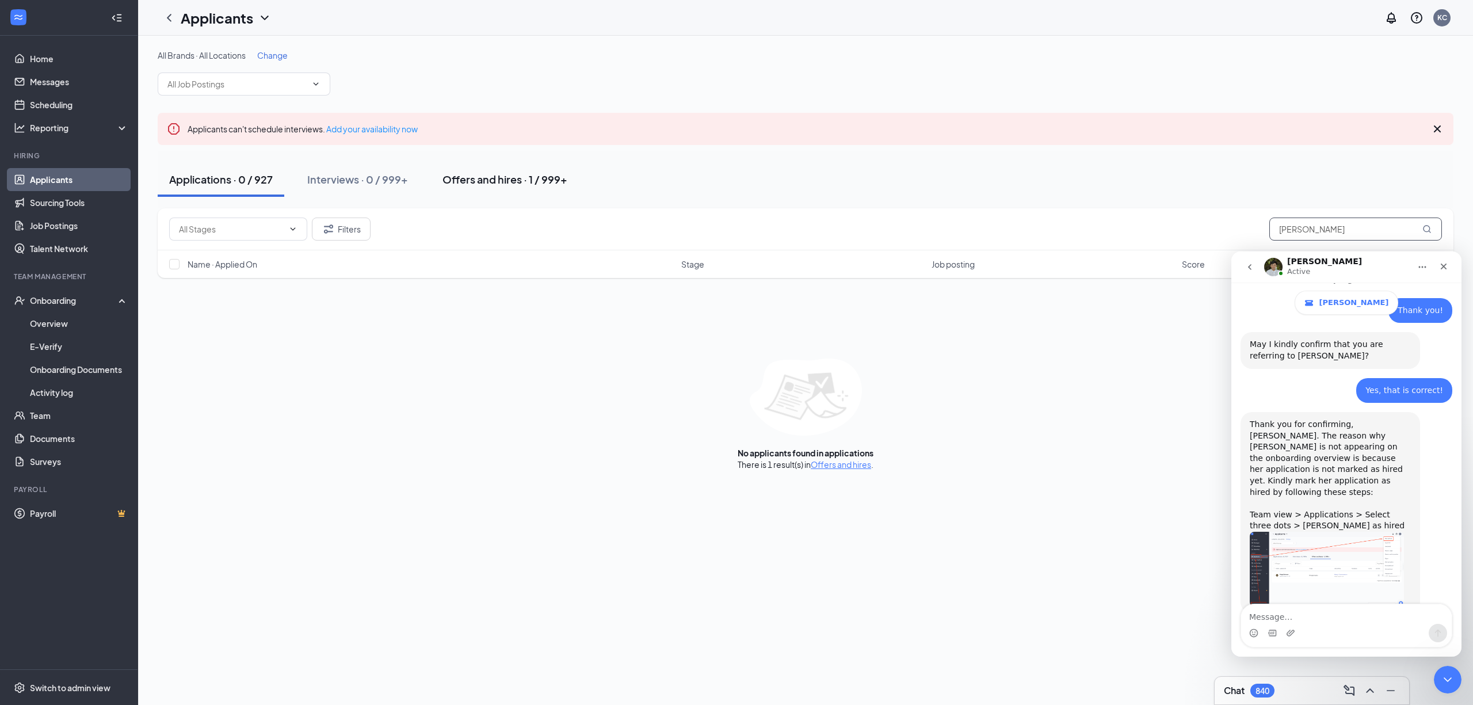
type input "[PERSON_NAME]"
click at [488, 181] on div "Offers and hires · 1 / 999+" at bounding box center [505, 179] width 125 height 14
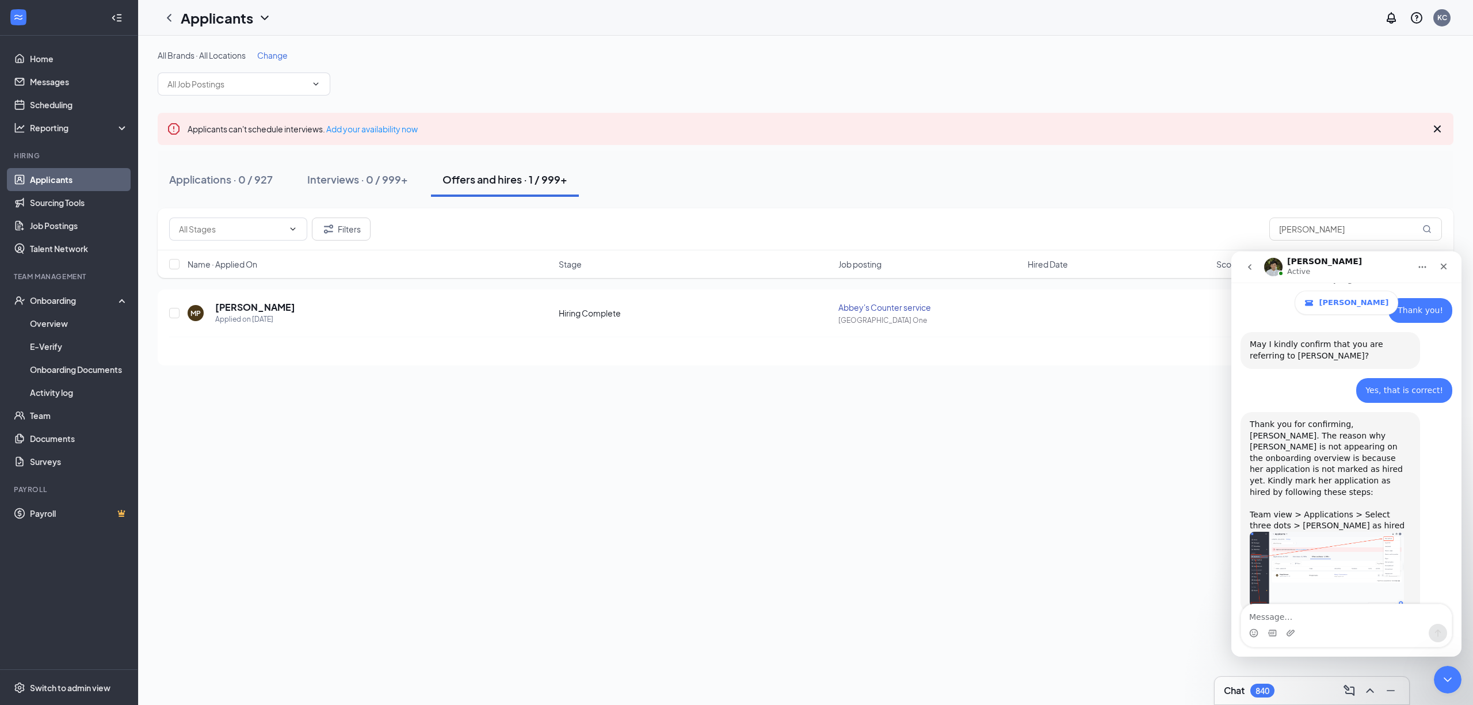
click at [1416, 273] on button "Home" at bounding box center [1423, 267] width 22 height 22
click at [1423, 270] on icon "Home" at bounding box center [1422, 266] width 9 height 9
click at [1428, 268] on button "Home" at bounding box center [1423, 267] width 22 height 22
drag, startPoint x: 1139, startPoint y: 337, endPoint x: 1149, endPoint y: 369, distance: 34.2
click at [1141, 337] on div "MP [PERSON_NAME] Applied on [DATE] Hiring Complete Abbey's Counter service Abbe…" at bounding box center [806, 327] width 1296 height 76
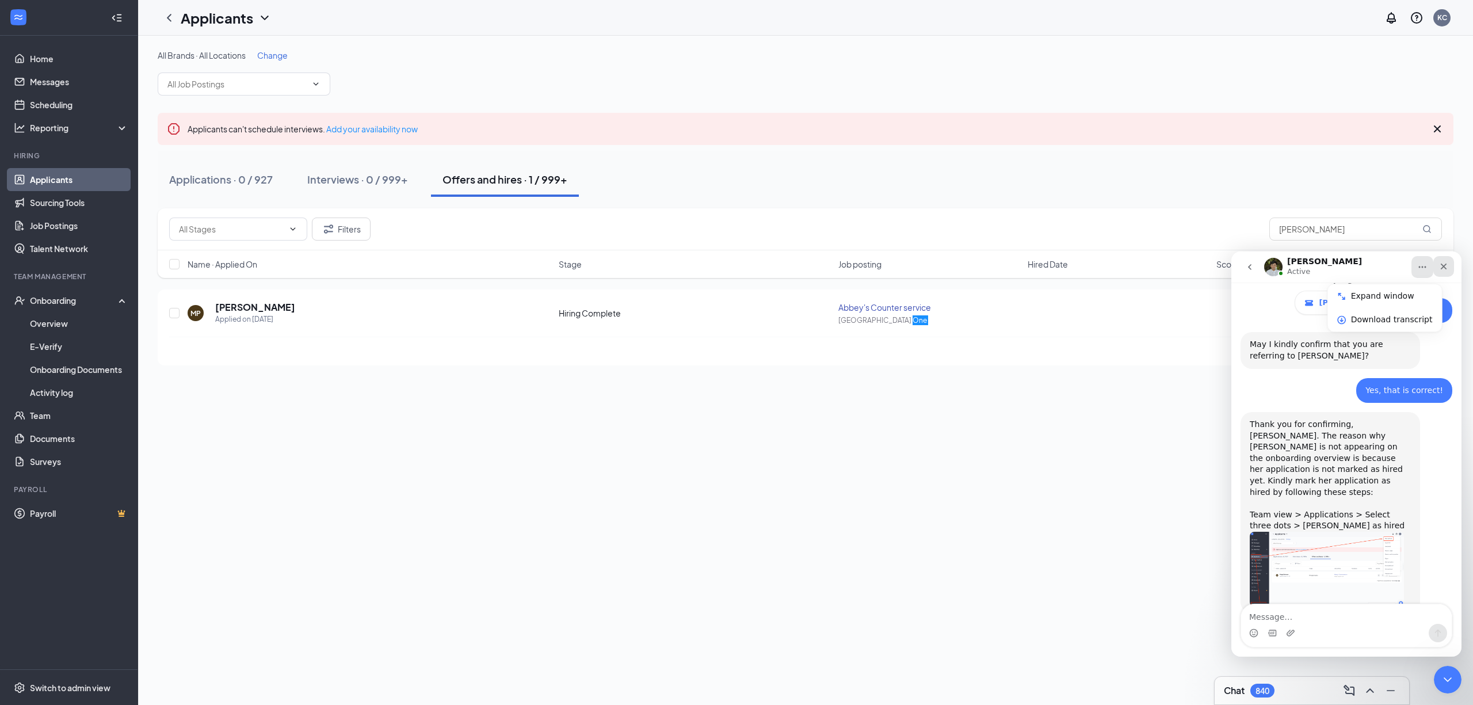
click at [1436, 270] on div "Close" at bounding box center [1443, 266] width 21 height 21
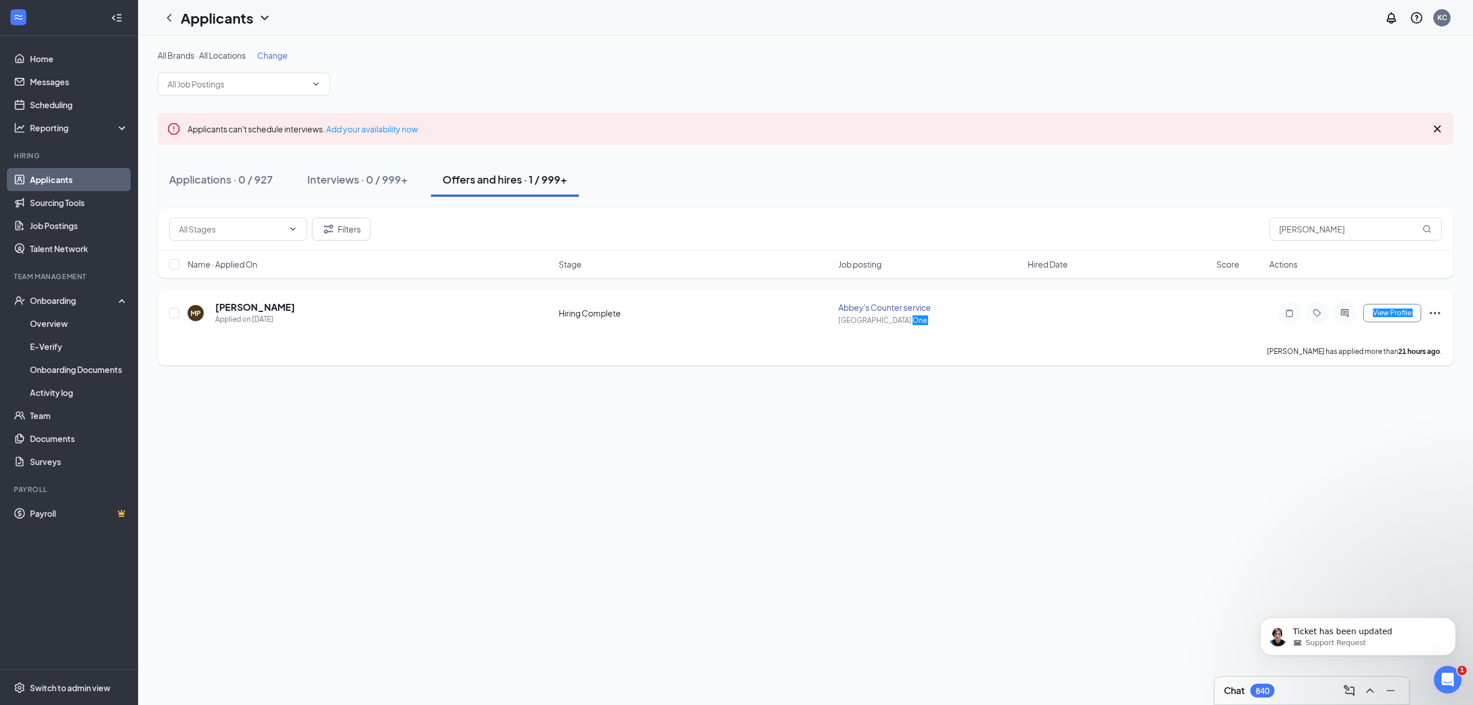
scroll to position [373, 0]
click at [1437, 311] on icon "Ellipses" at bounding box center [1435, 313] width 14 height 14
click at [1366, 334] on p "[PERSON_NAME] as hired" at bounding box center [1382, 338] width 99 height 12
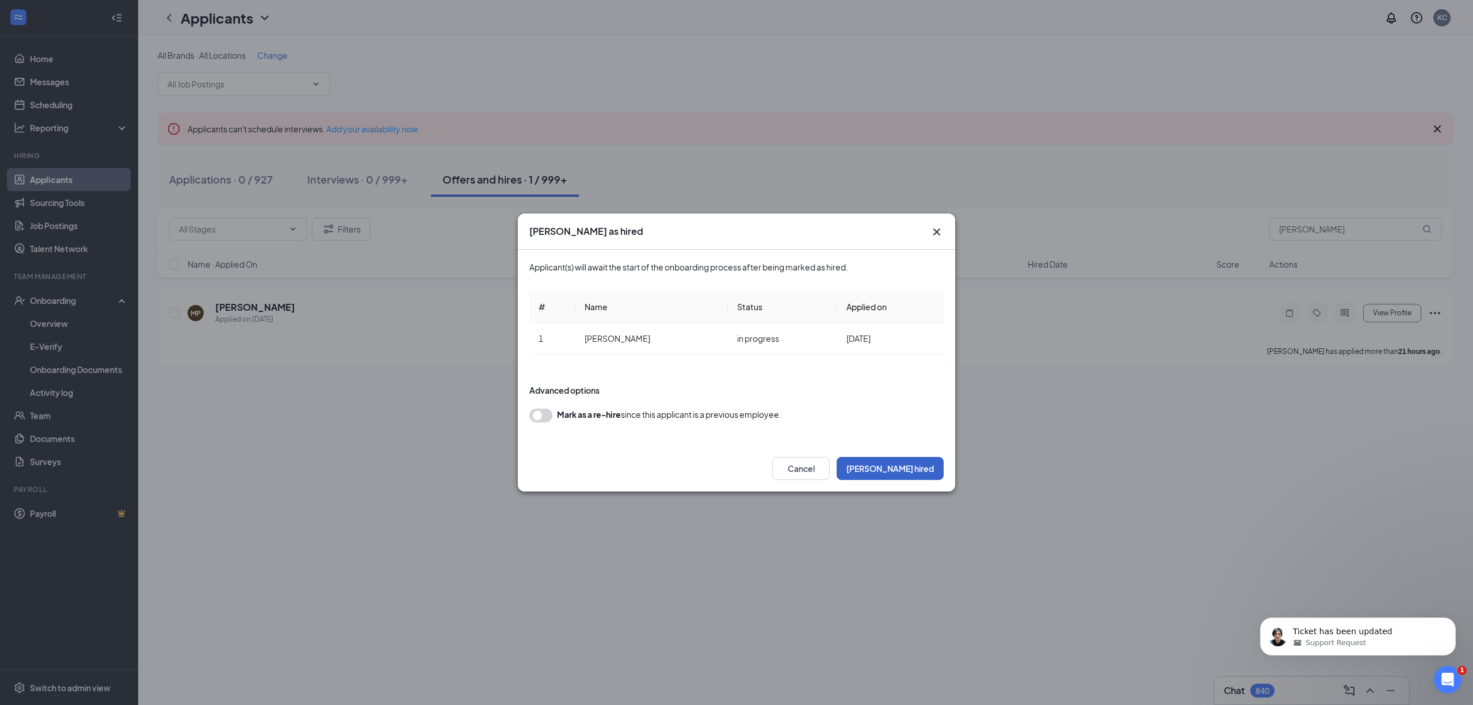
click at [929, 466] on button "[PERSON_NAME] hired" at bounding box center [890, 468] width 107 height 23
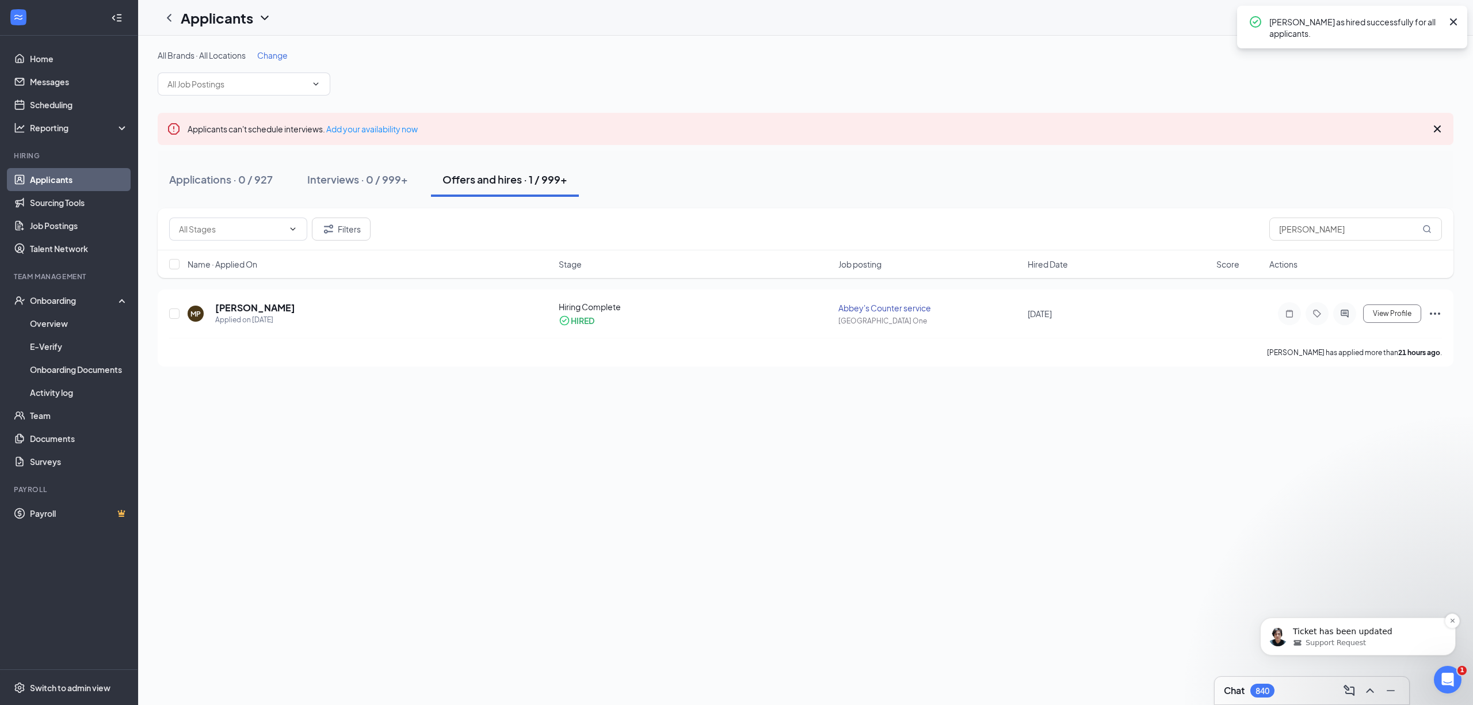
click at [1358, 640] on span "Support Request" at bounding box center [1336, 643] width 60 height 10
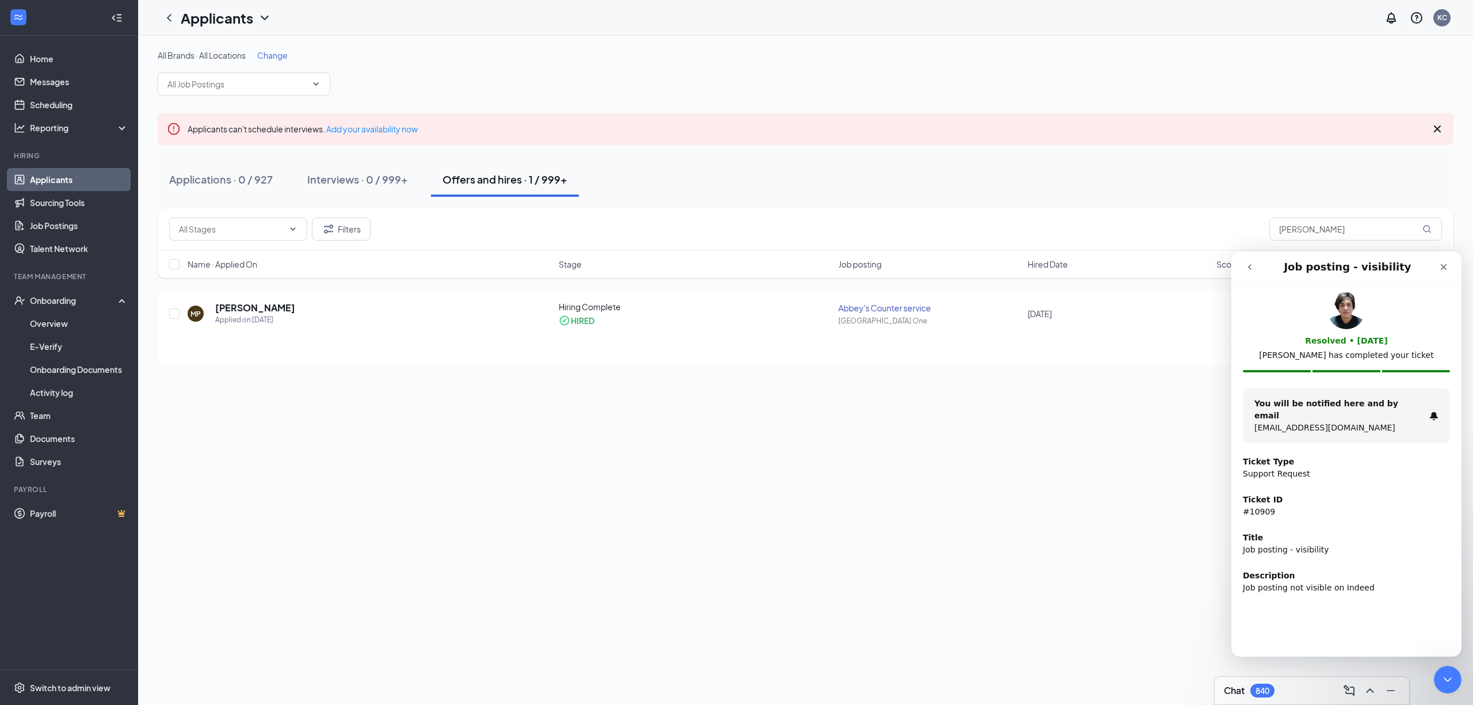
click at [1288, 695] on div "Chat 840" at bounding box center [1312, 690] width 176 height 18
drag, startPoint x: 1446, startPoint y: 266, endPoint x: 2638, endPoint y: 684, distance: 1263.4
click at [1446, 266] on icon "Close" at bounding box center [1443, 266] width 9 height 9
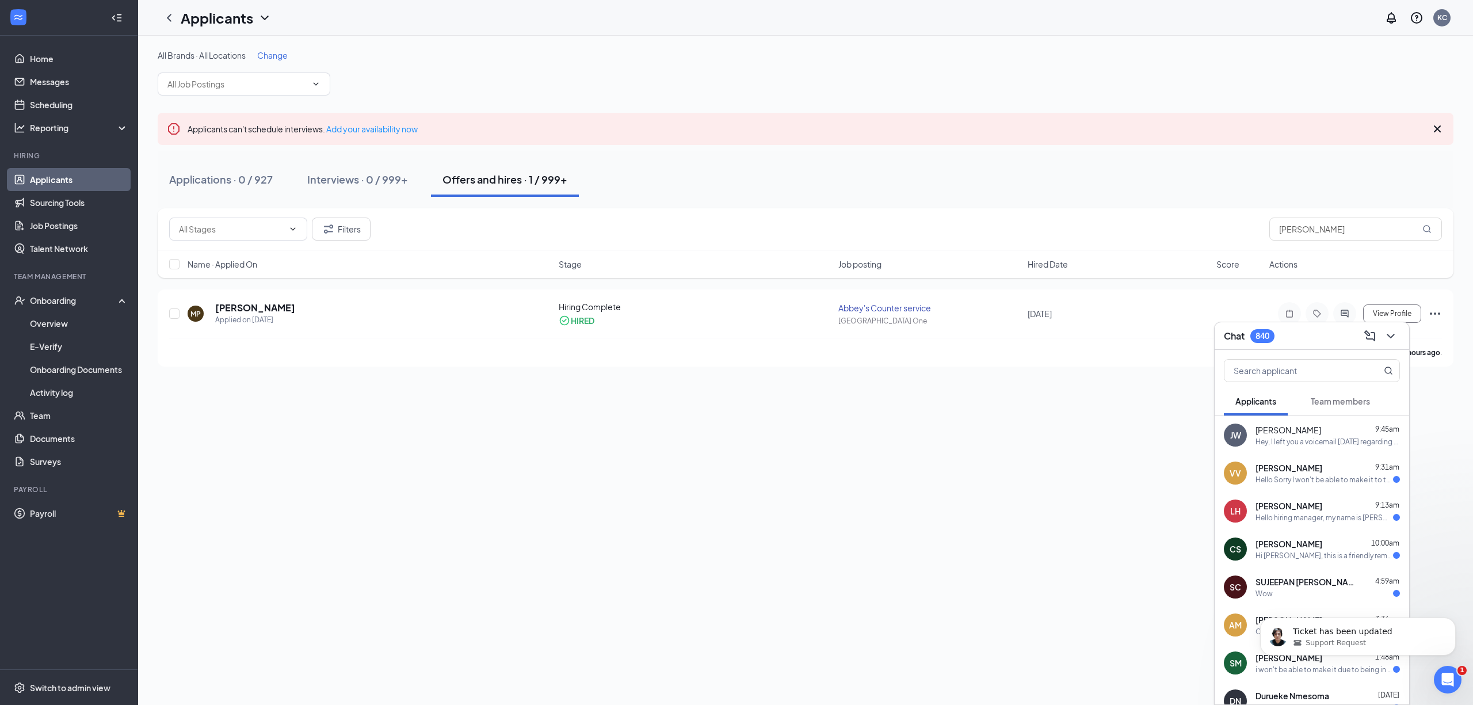
scroll to position [0, 0]
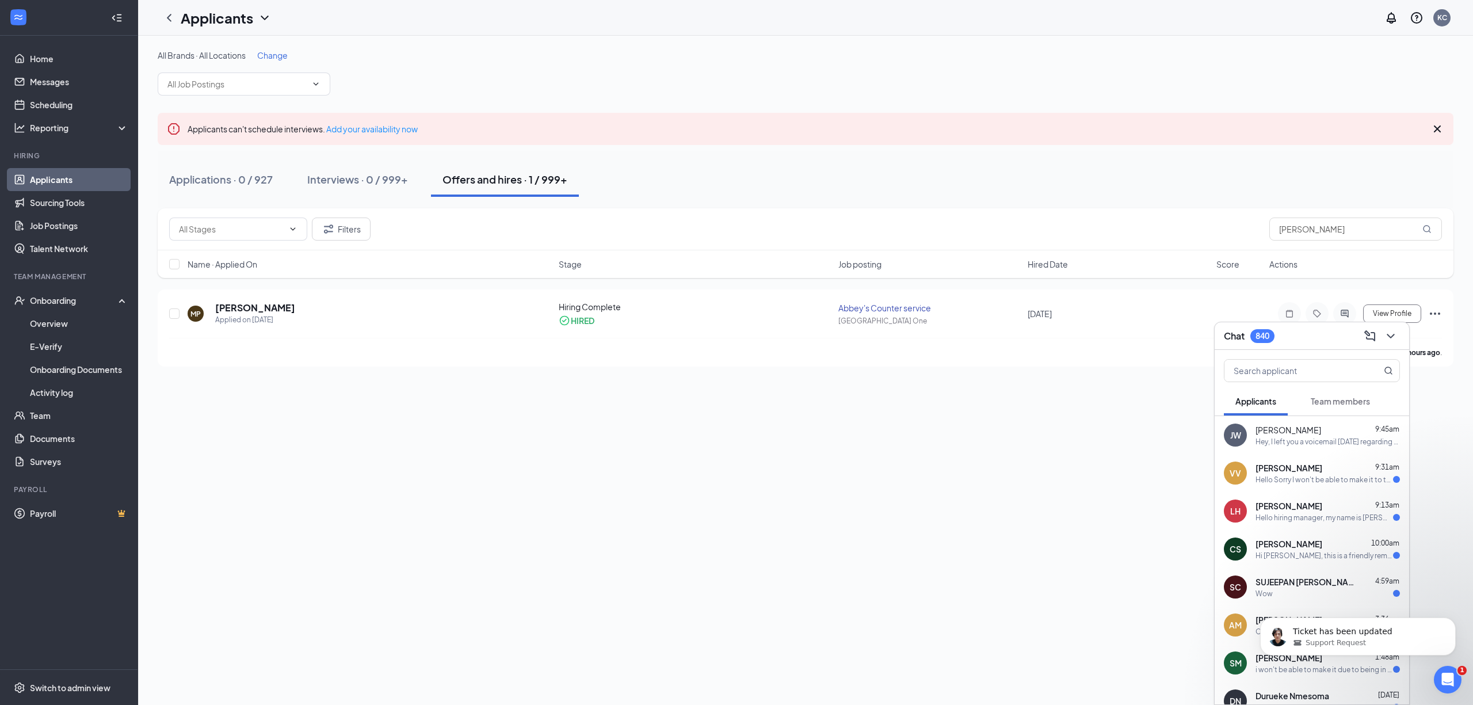
click at [1439, 459] on div "All Brands · All Locations Change Applicants can't schedule interviews. Add you…" at bounding box center [805, 370] width 1335 height 669
click at [1448, 678] on icon "Open Intercom Messenger" at bounding box center [1446, 678] width 19 height 19
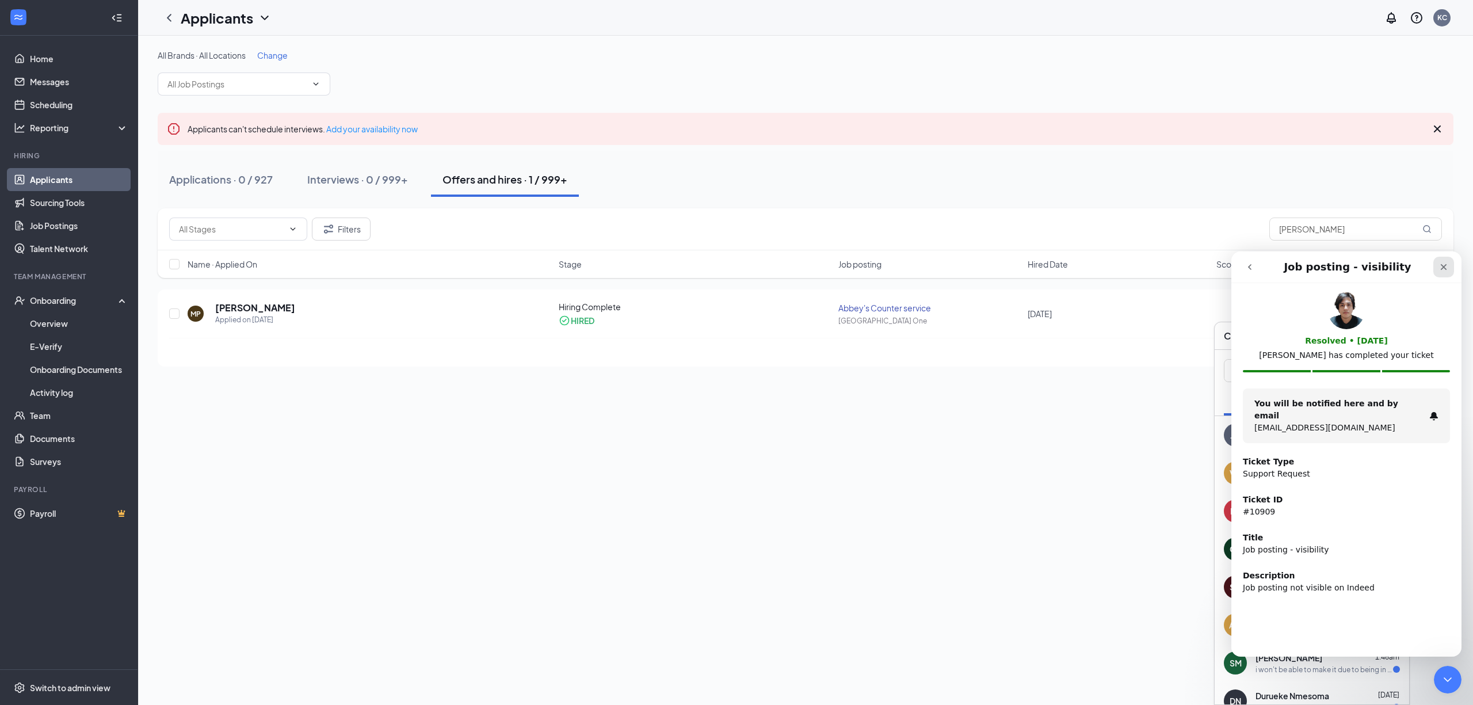
click at [1446, 268] on icon "Close" at bounding box center [1443, 266] width 9 height 9
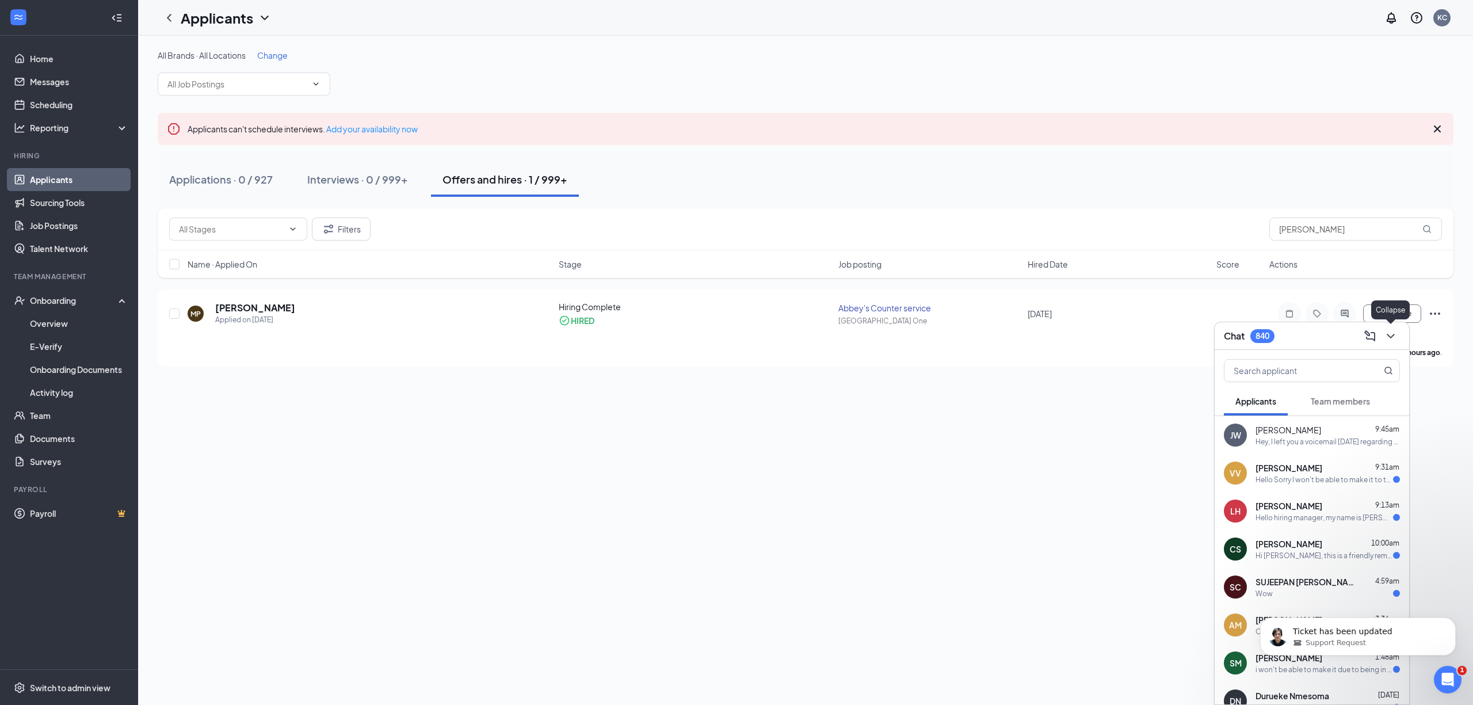
click at [1394, 334] on icon "ChevronDown" at bounding box center [1390, 336] width 7 height 5
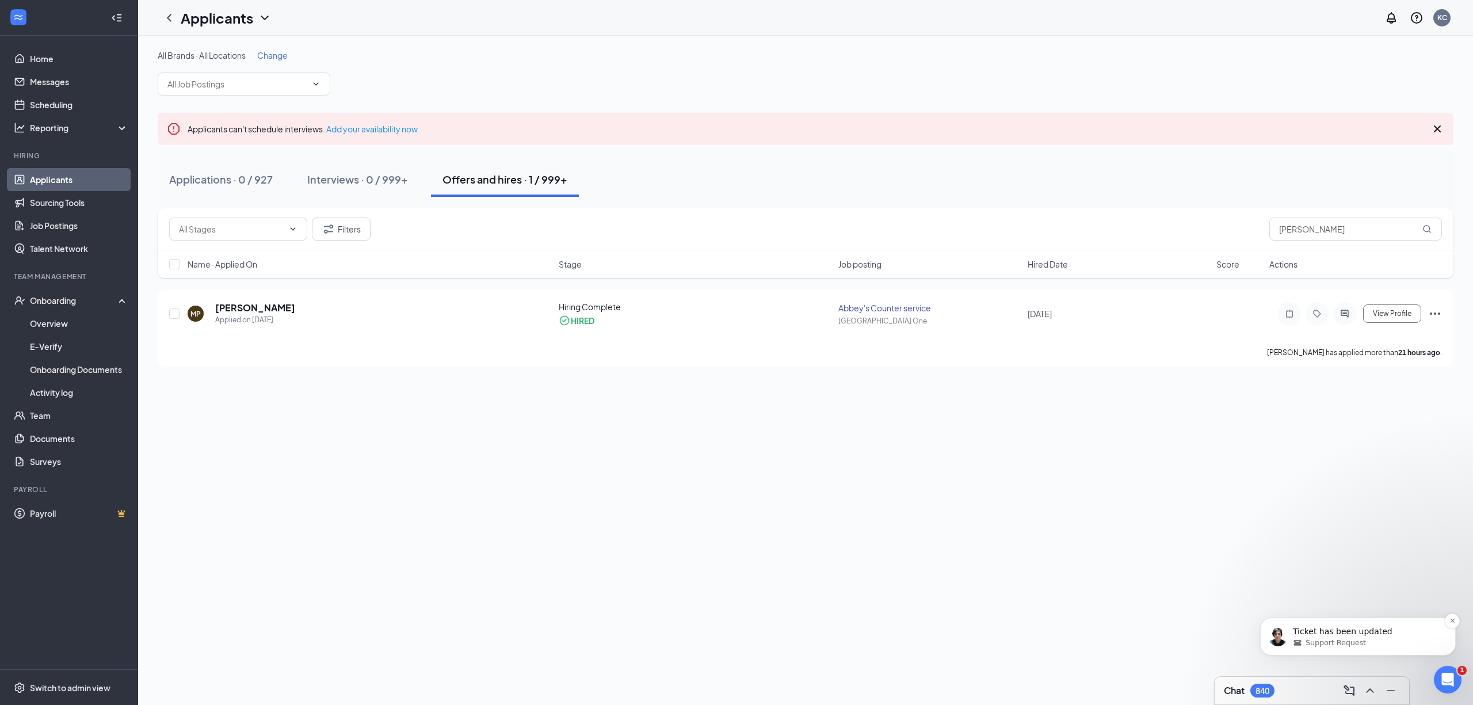
click at [1367, 643] on div "Support Request" at bounding box center [1367, 643] width 148 height 10
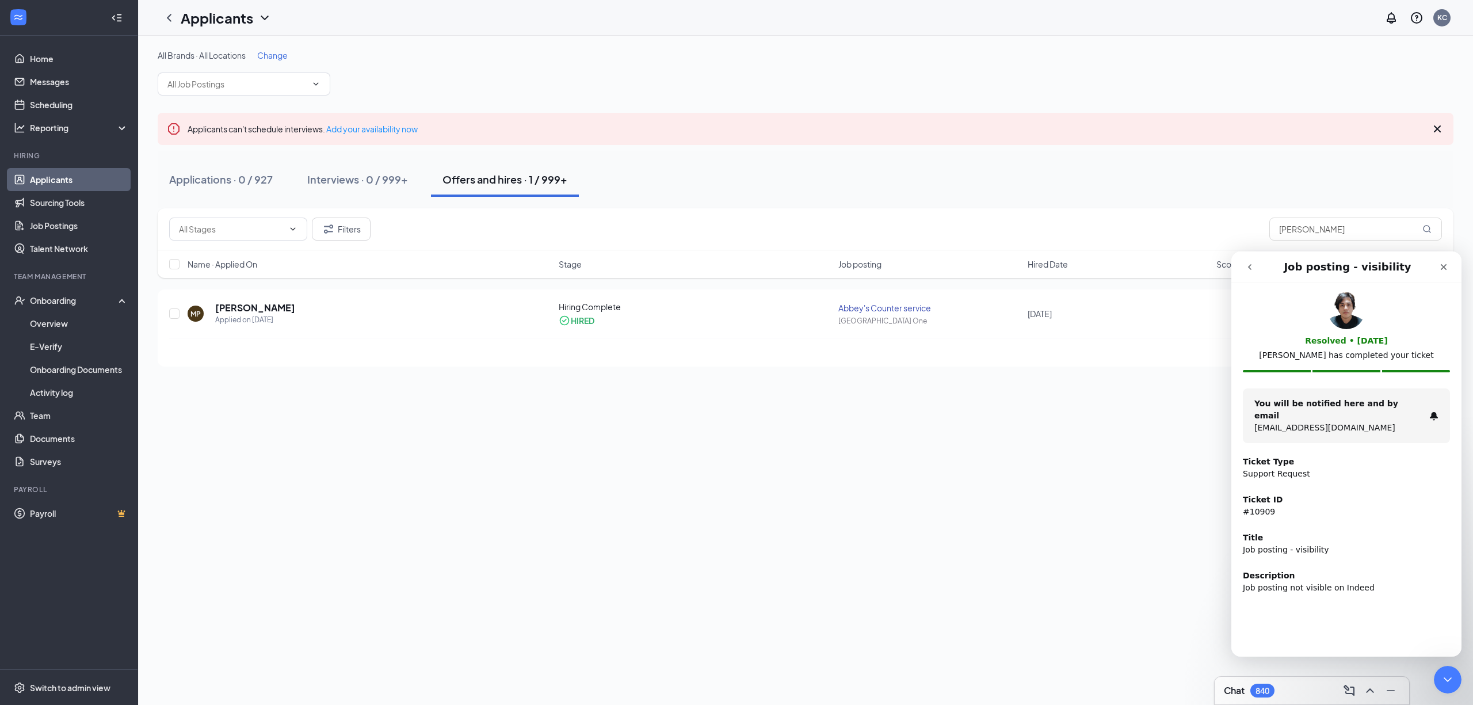
click at [1372, 643] on div "Resolved • [DATE] [PERSON_NAME] has completed your ticket You will be notified …" at bounding box center [1346, 469] width 230 height 373
click at [1458, 684] on div "Close Intercom Messenger" at bounding box center [1446, 678] width 28 height 28
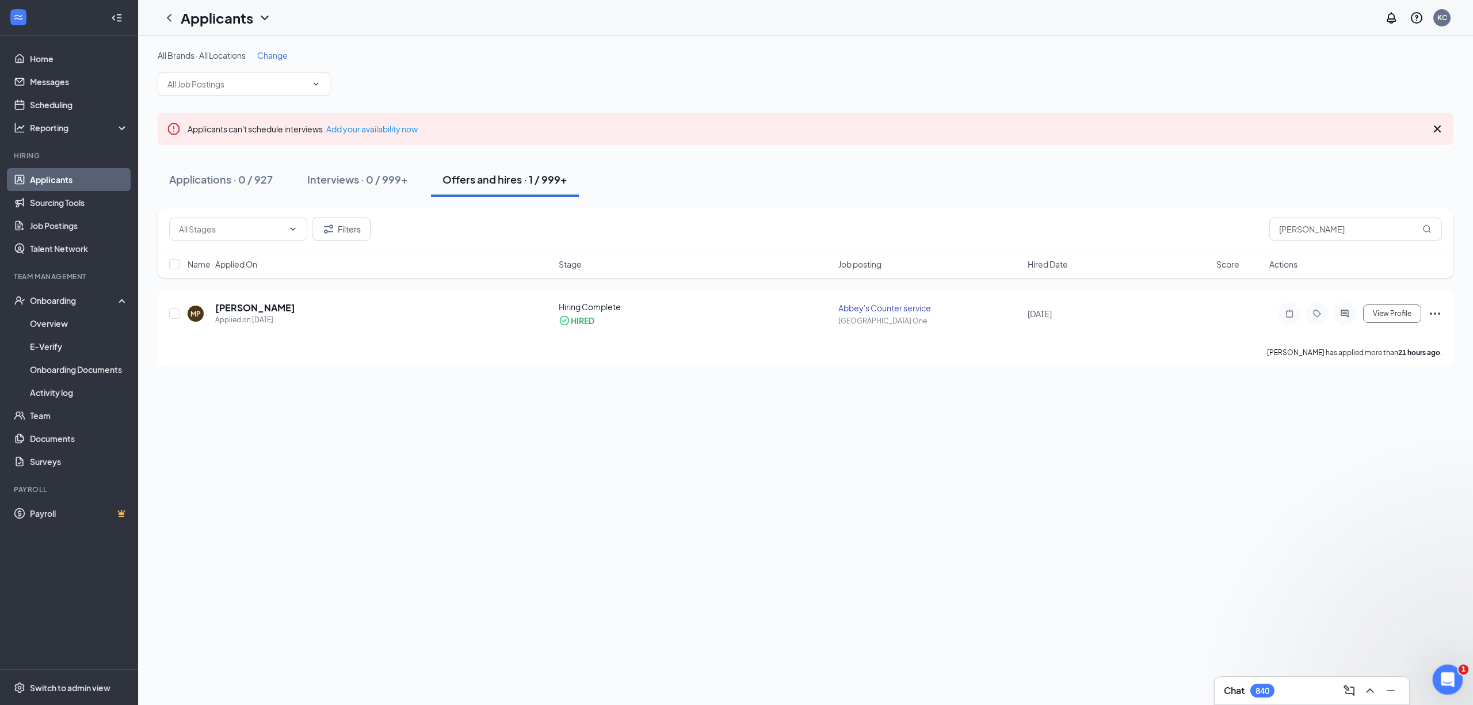
click at [1456, 684] on div "Open Intercom Messenger" at bounding box center [1446, 678] width 38 height 38
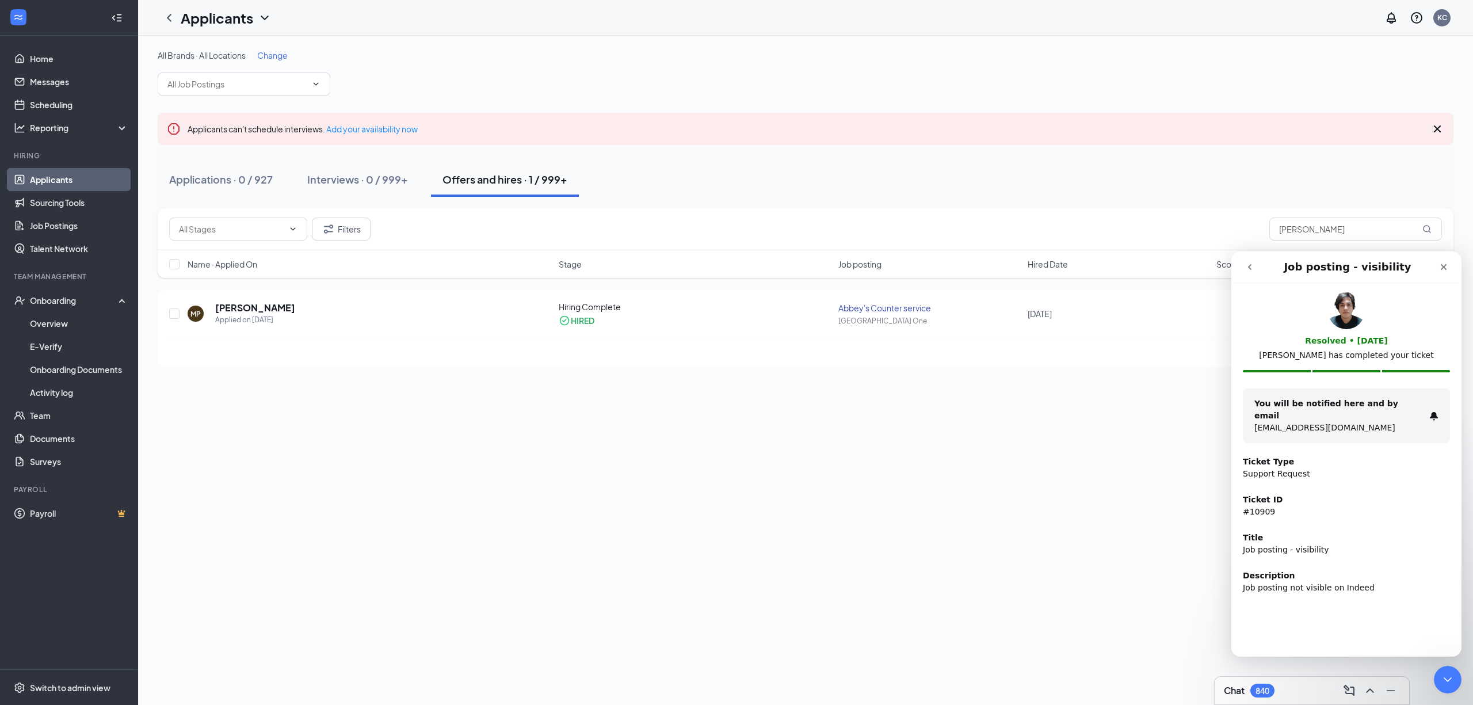
click at [1245, 262] on icon "go back" at bounding box center [1249, 266] width 9 height 9
click at [1242, 261] on button "go back" at bounding box center [1250, 267] width 22 height 22
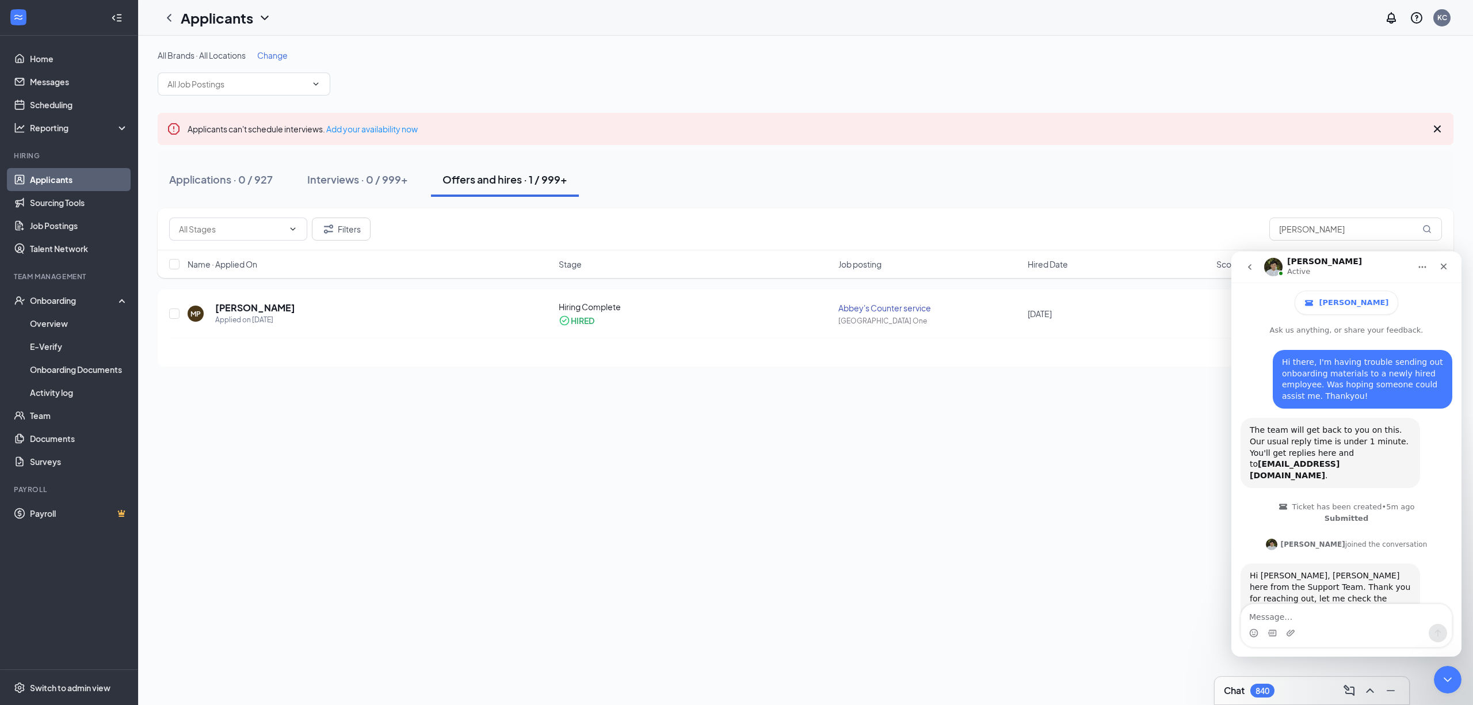
scroll to position [310, 0]
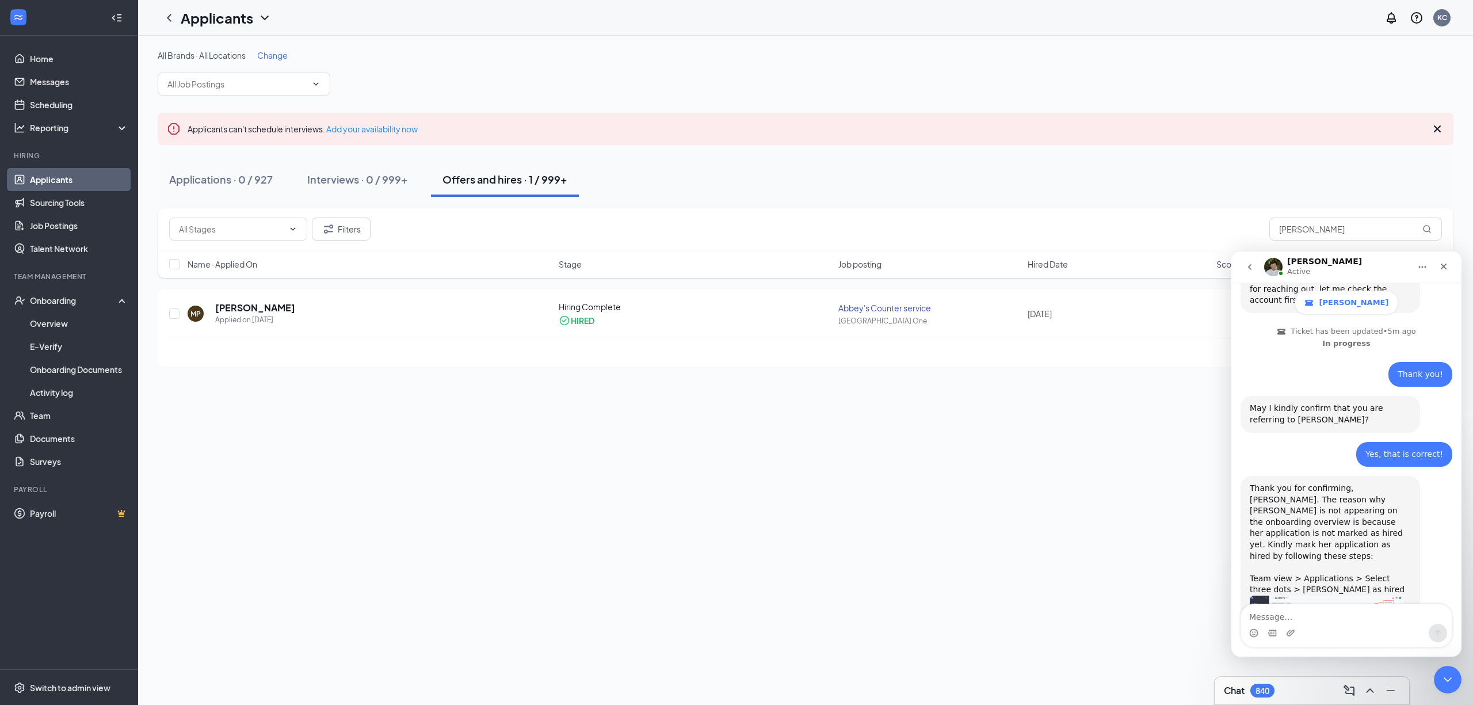
click at [1252, 273] on button "go back" at bounding box center [1250, 267] width 22 height 22
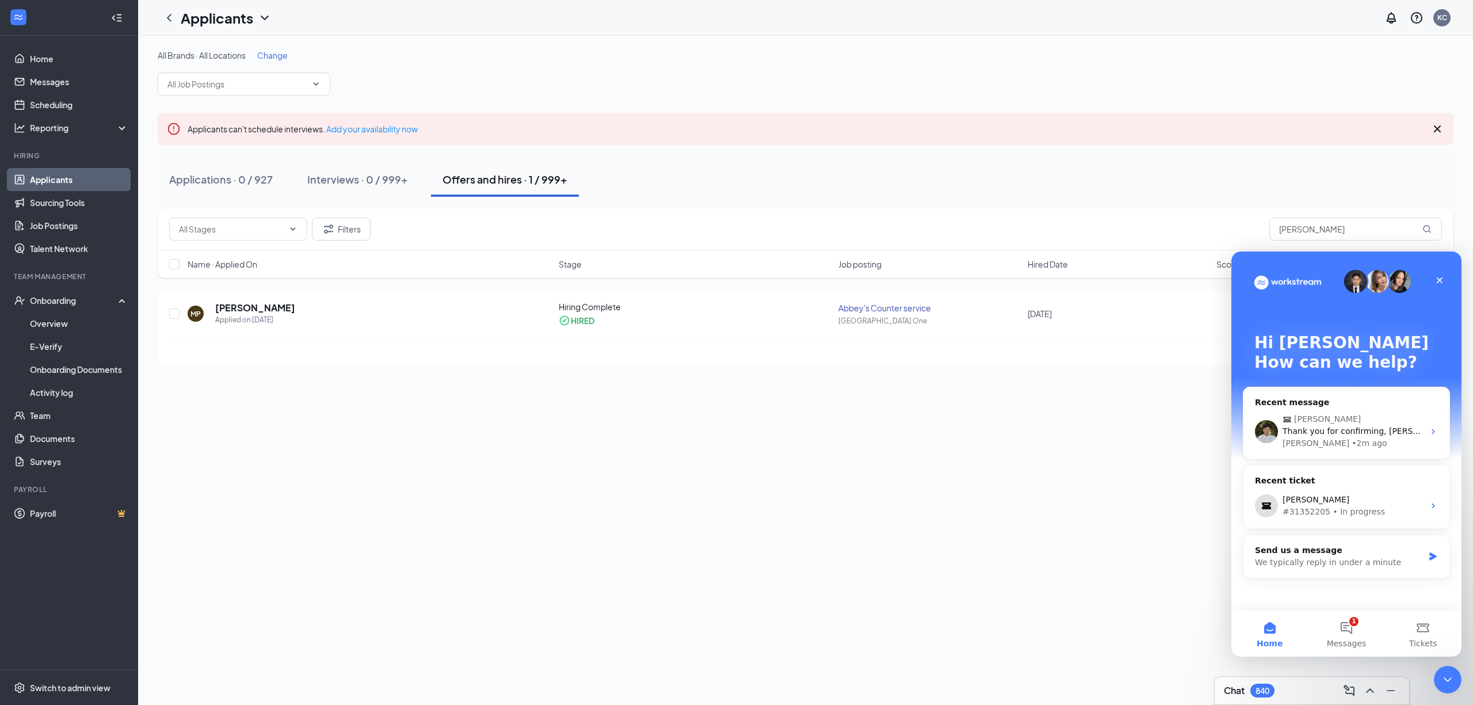
scroll to position [0, 0]
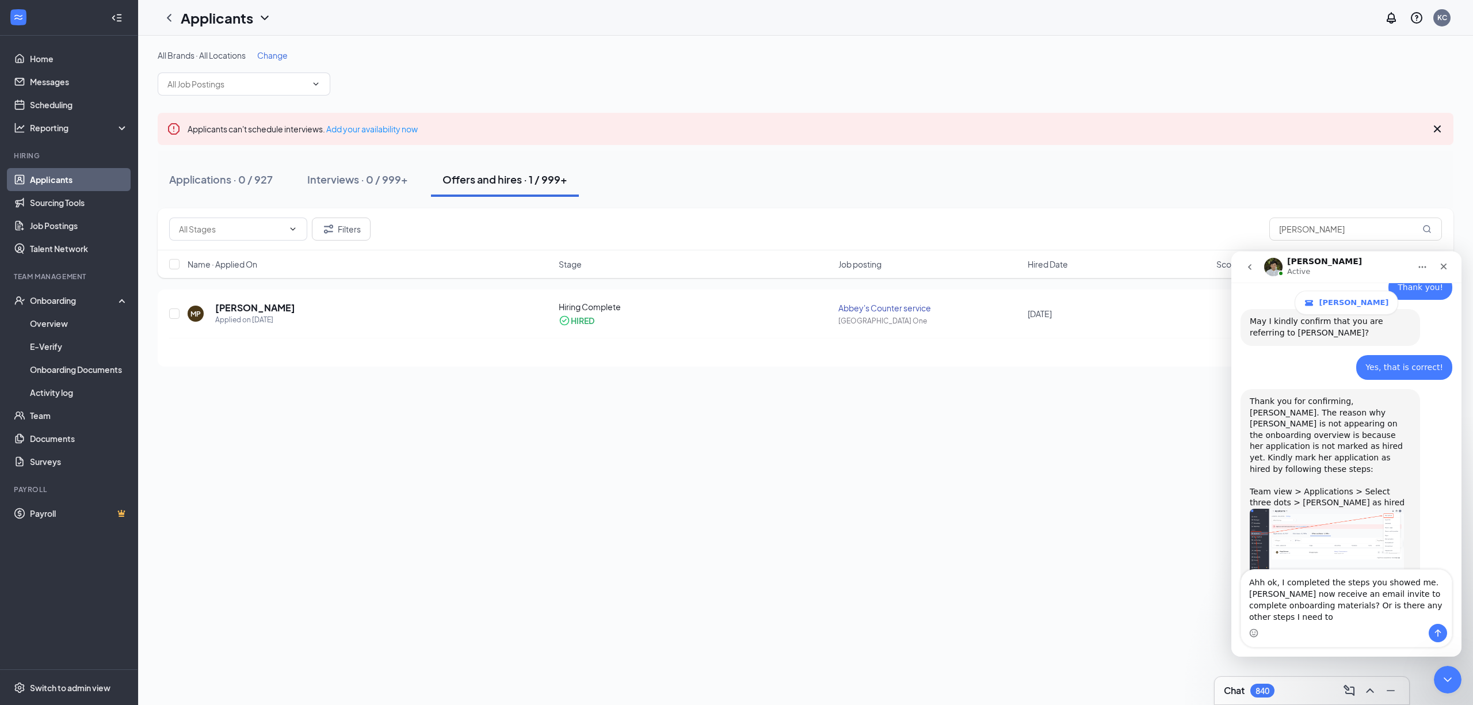
scroll to position [408, 0]
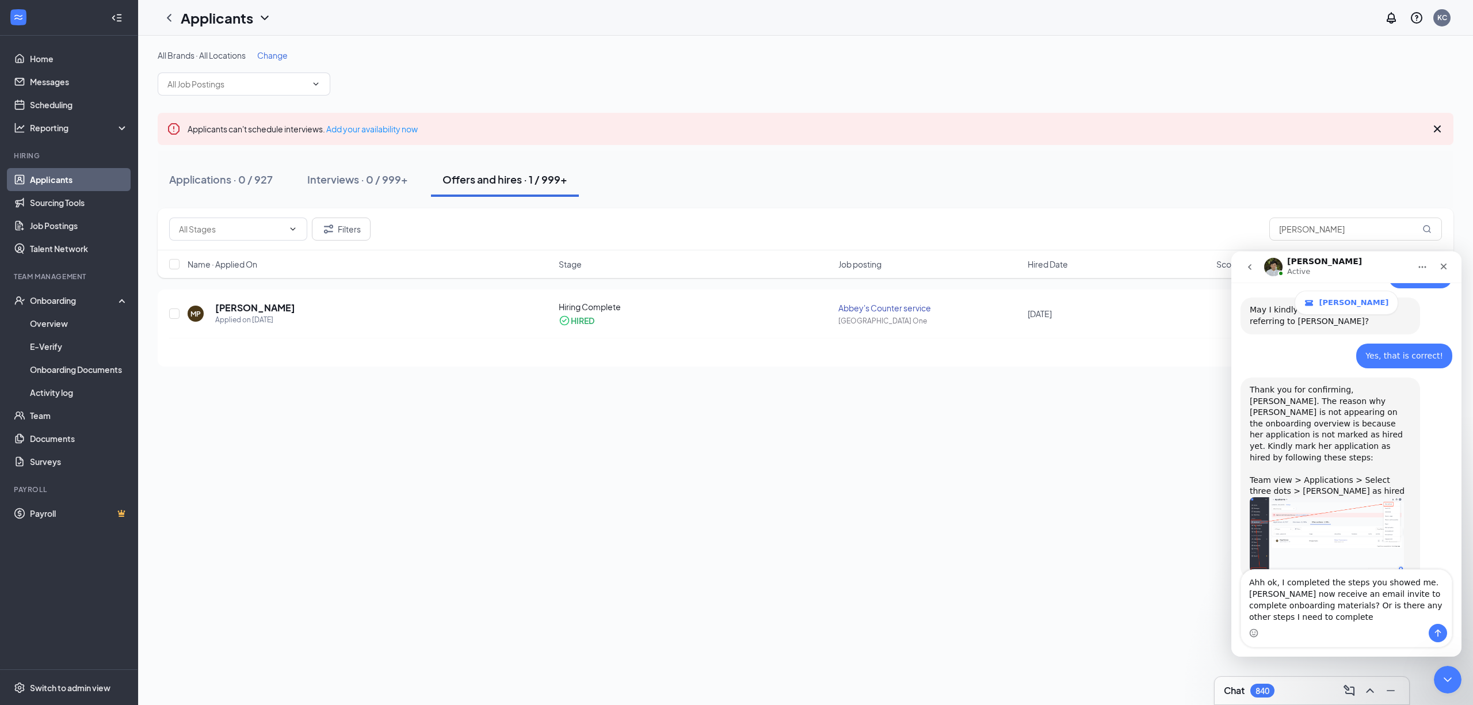
type textarea "Ahh ok, I completed the steps you showed me. [PERSON_NAME] now receive an email…"
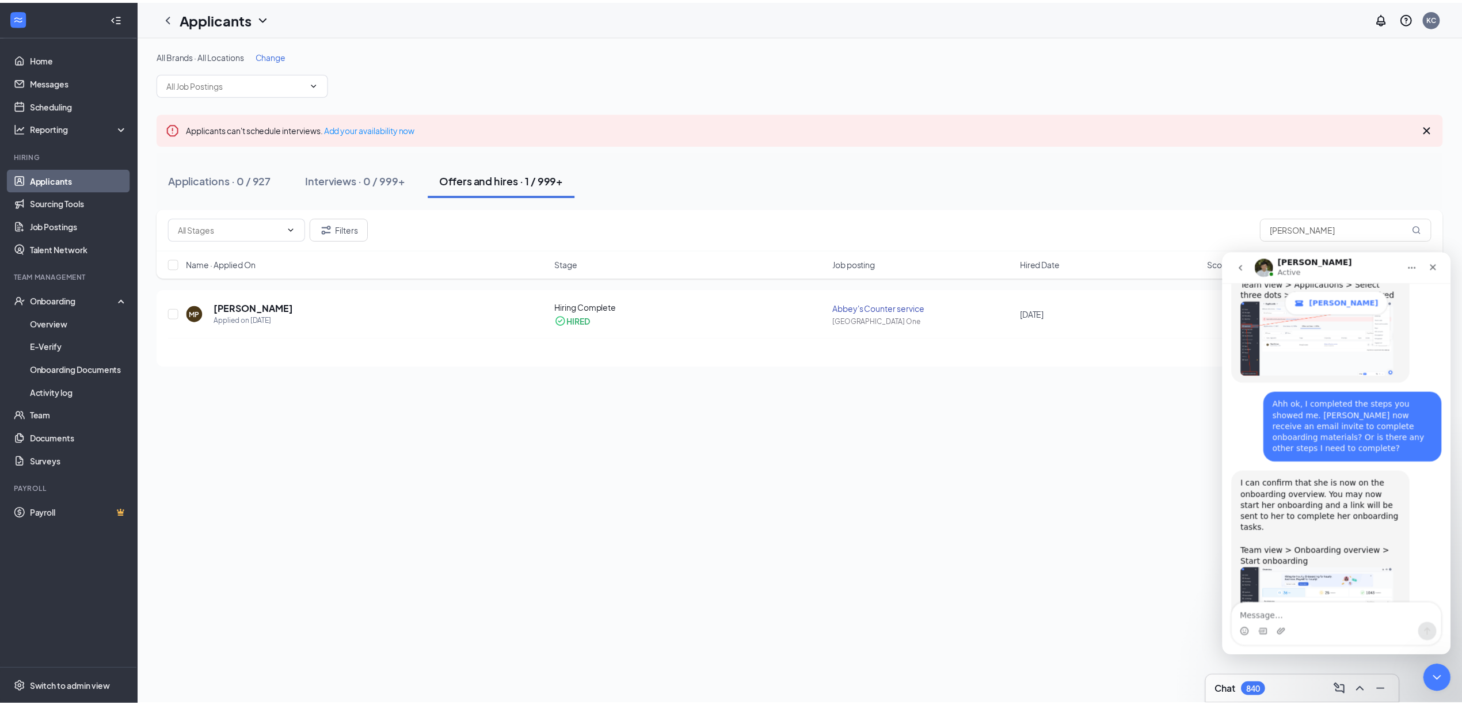
scroll to position [620, 0]
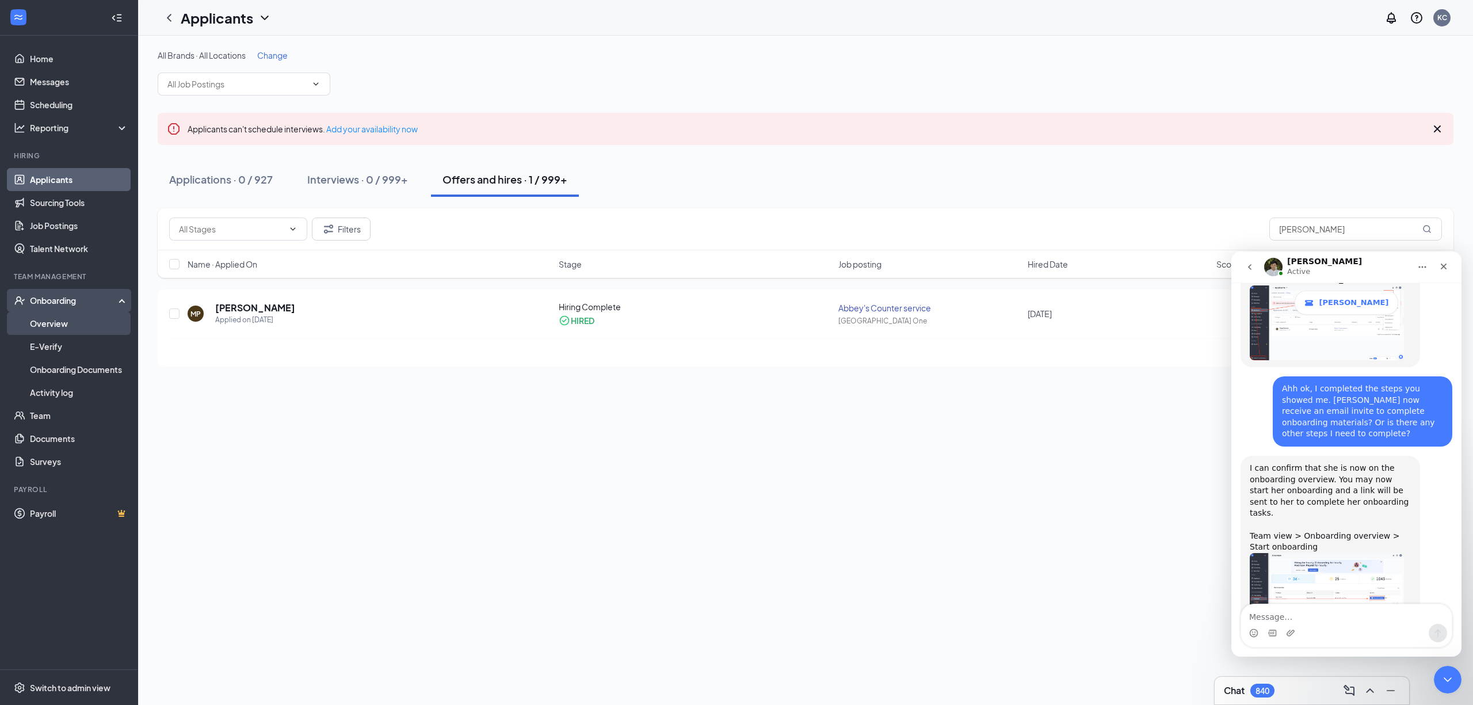
click at [62, 328] on link "Overview" at bounding box center [79, 323] width 98 height 23
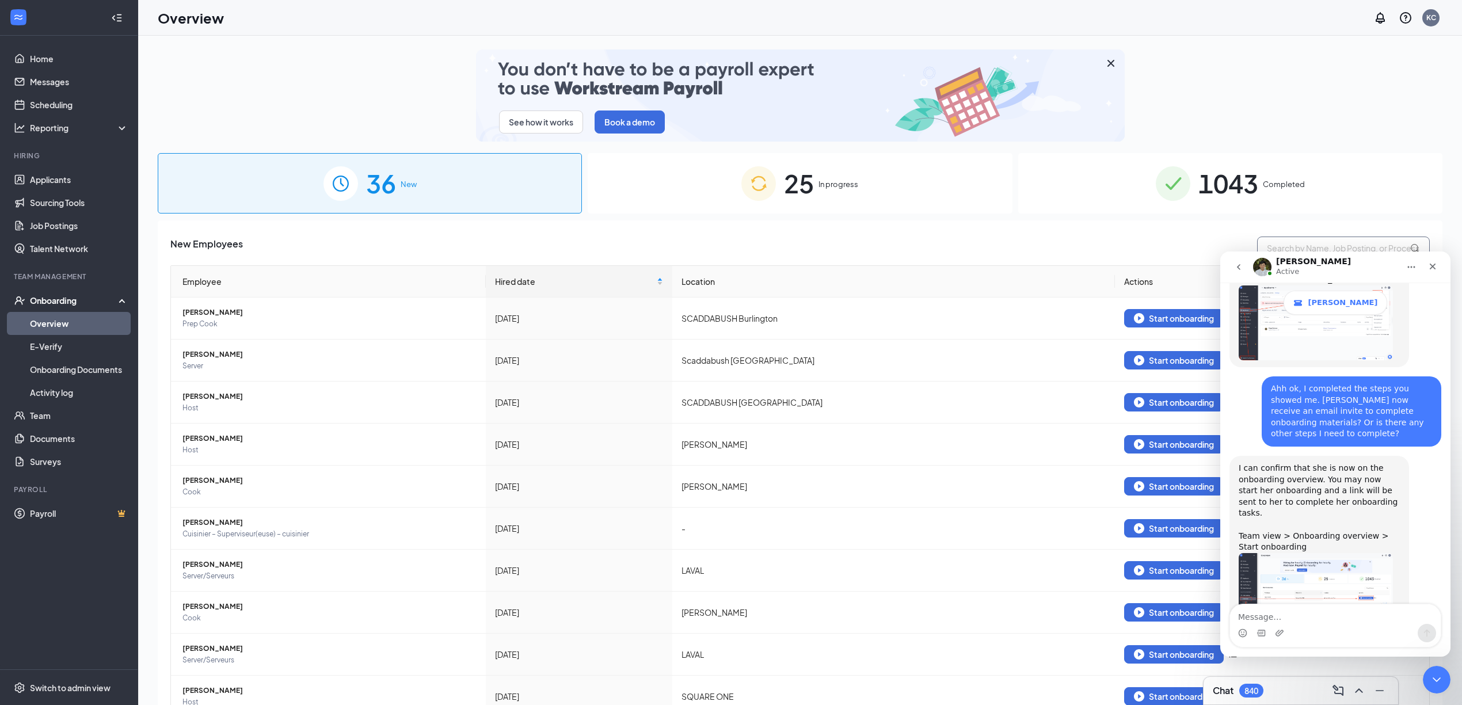
click at [1288, 250] on input "text" at bounding box center [1343, 248] width 173 height 23
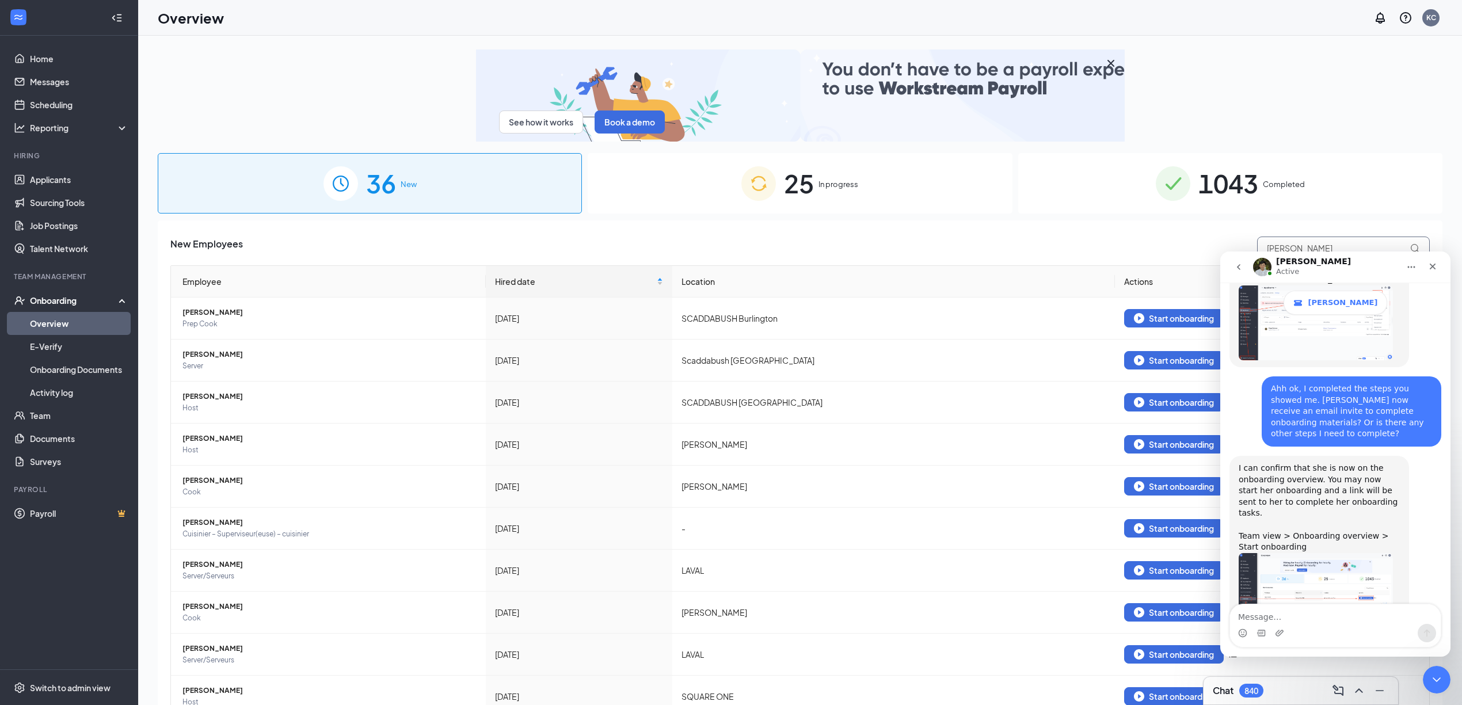
type input "[PERSON_NAME]"
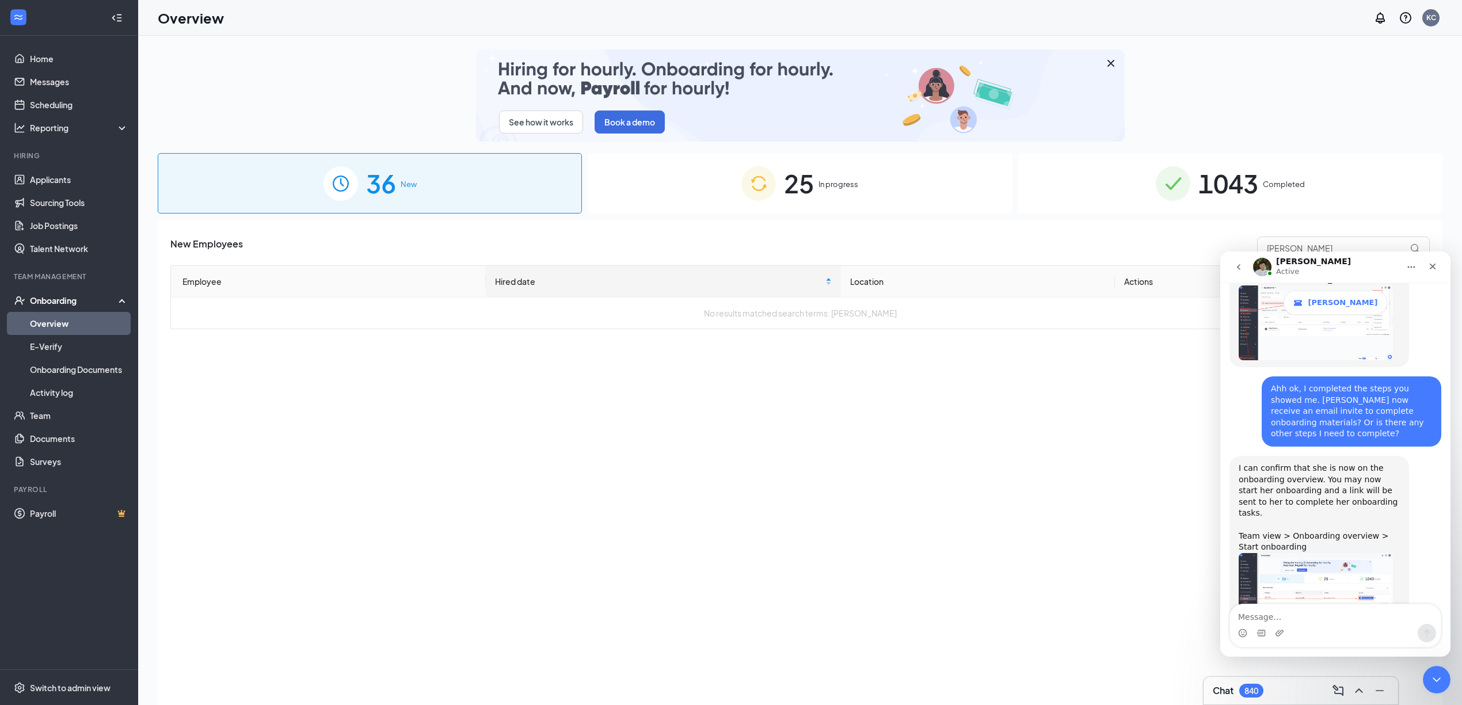
click at [844, 206] on div "25 In progress" at bounding box center [800, 183] width 424 height 60
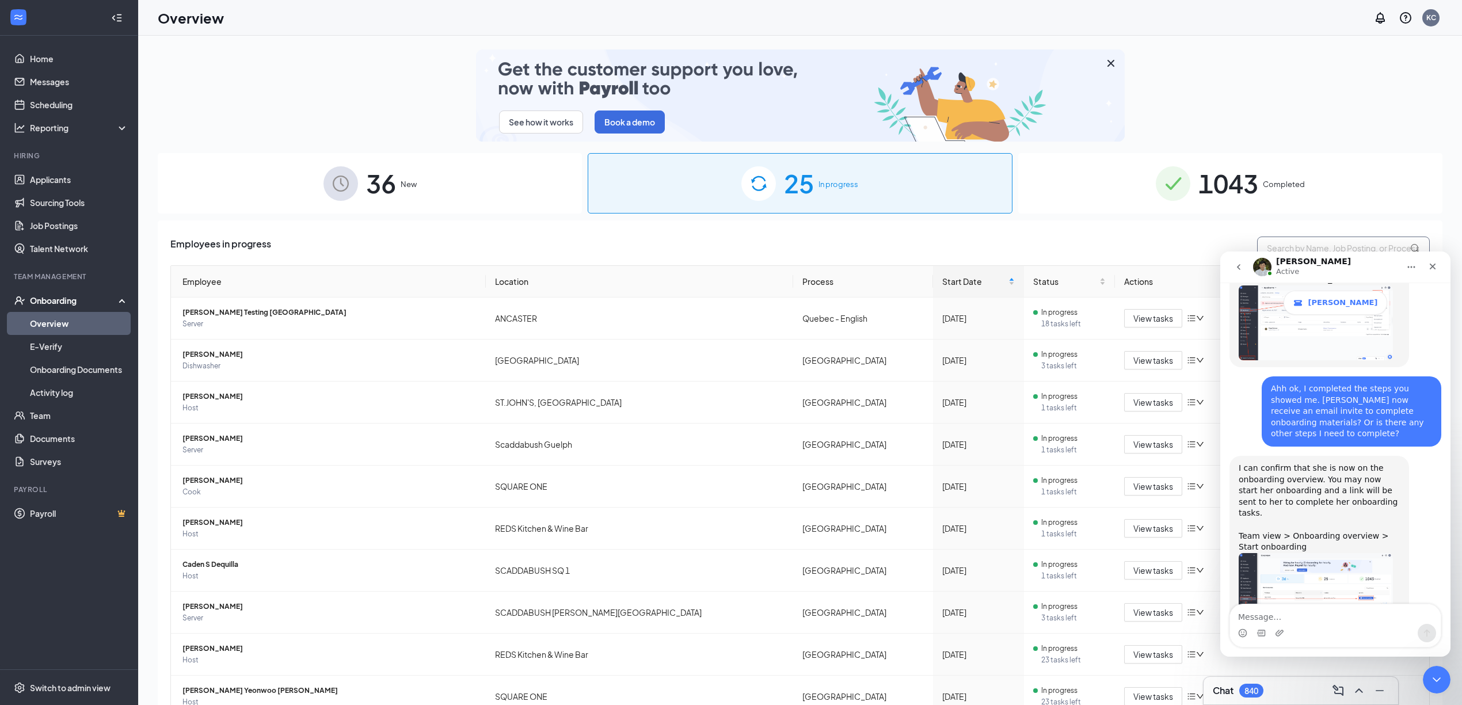
click at [1297, 242] on input "text" at bounding box center [1343, 248] width 173 height 23
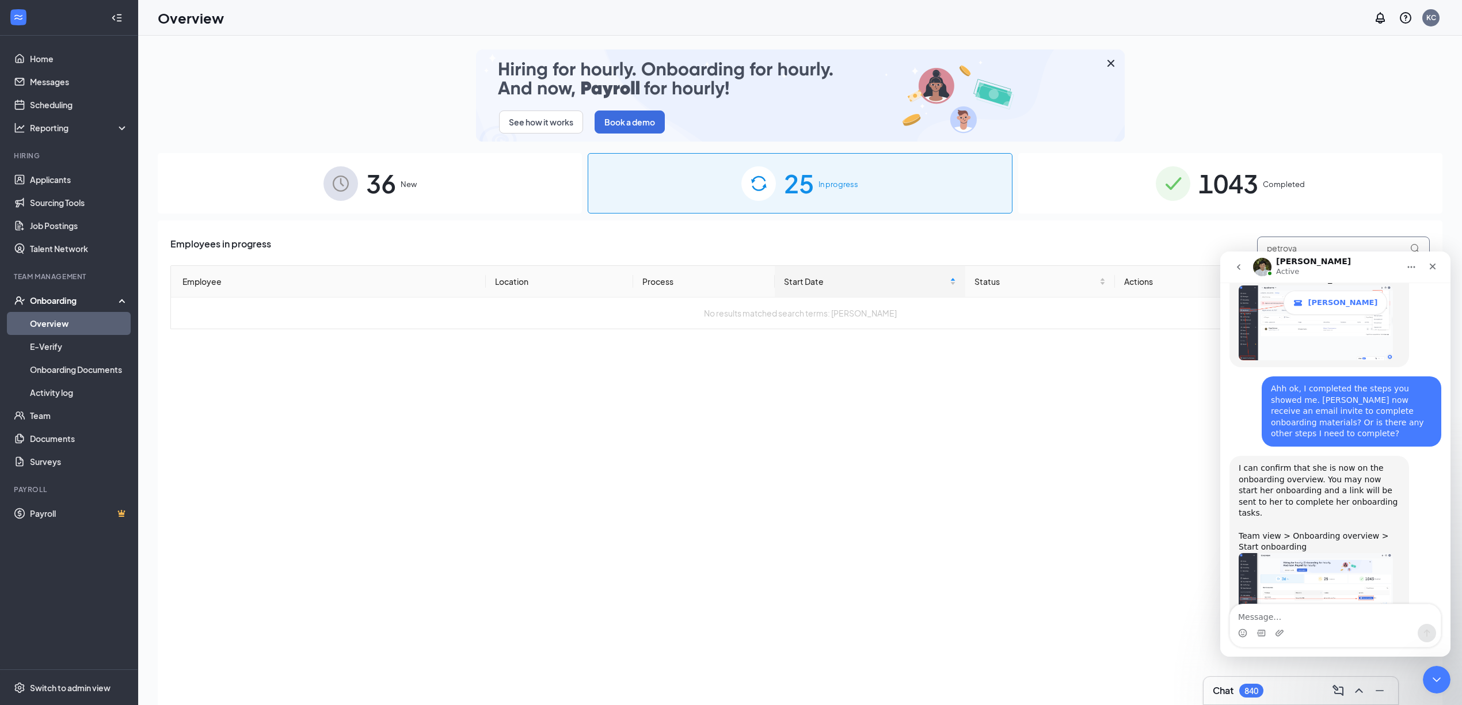
type input "petrova"
click at [1124, 176] on div "1043 Completed" at bounding box center [1230, 183] width 424 height 60
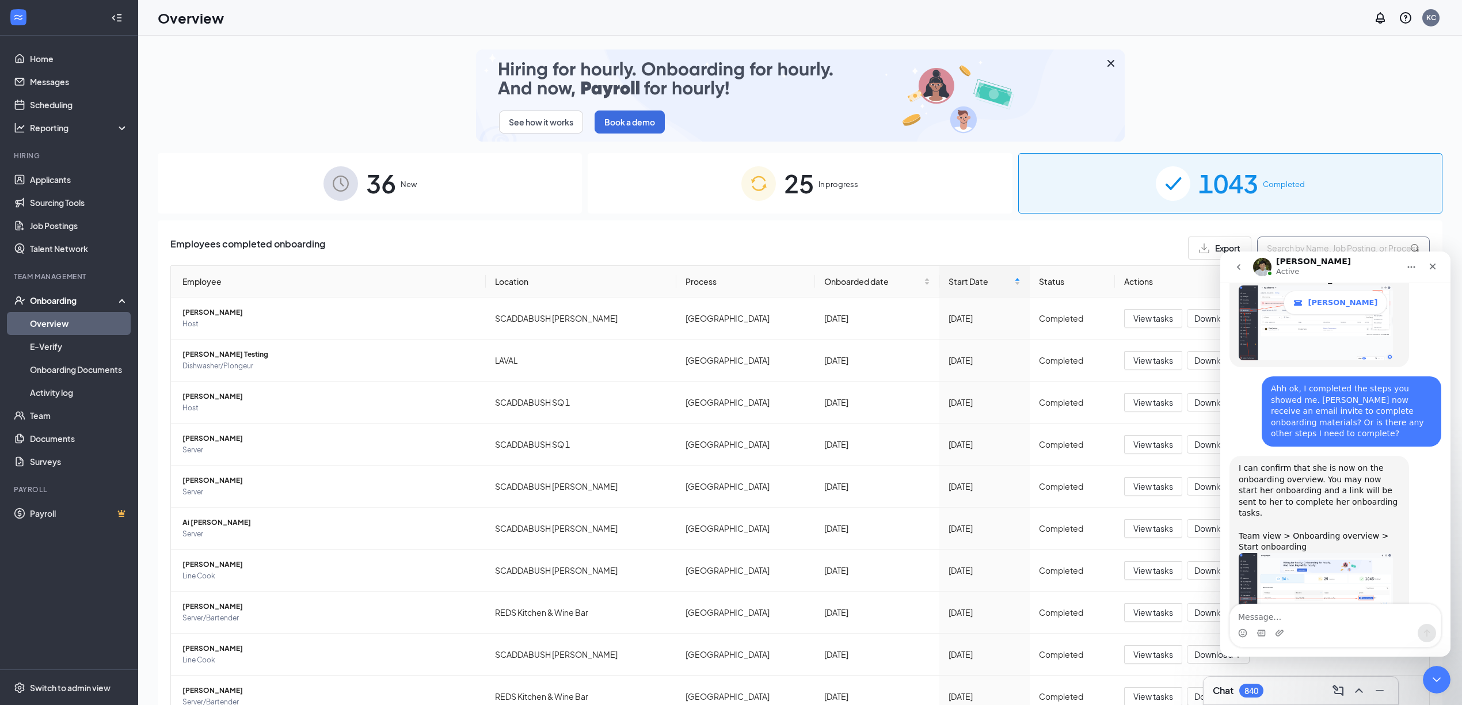
click at [1321, 247] on input "text" at bounding box center [1343, 248] width 173 height 23
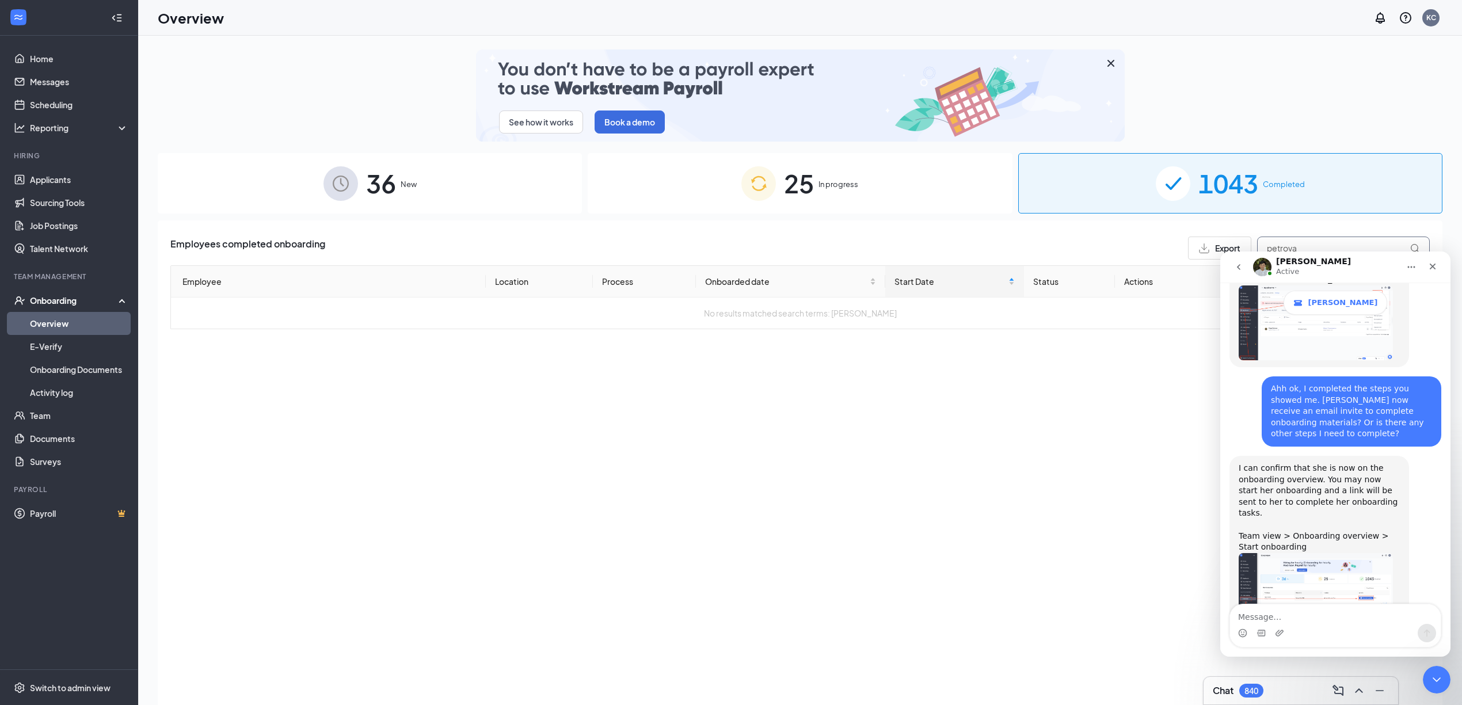
type input "petrova"
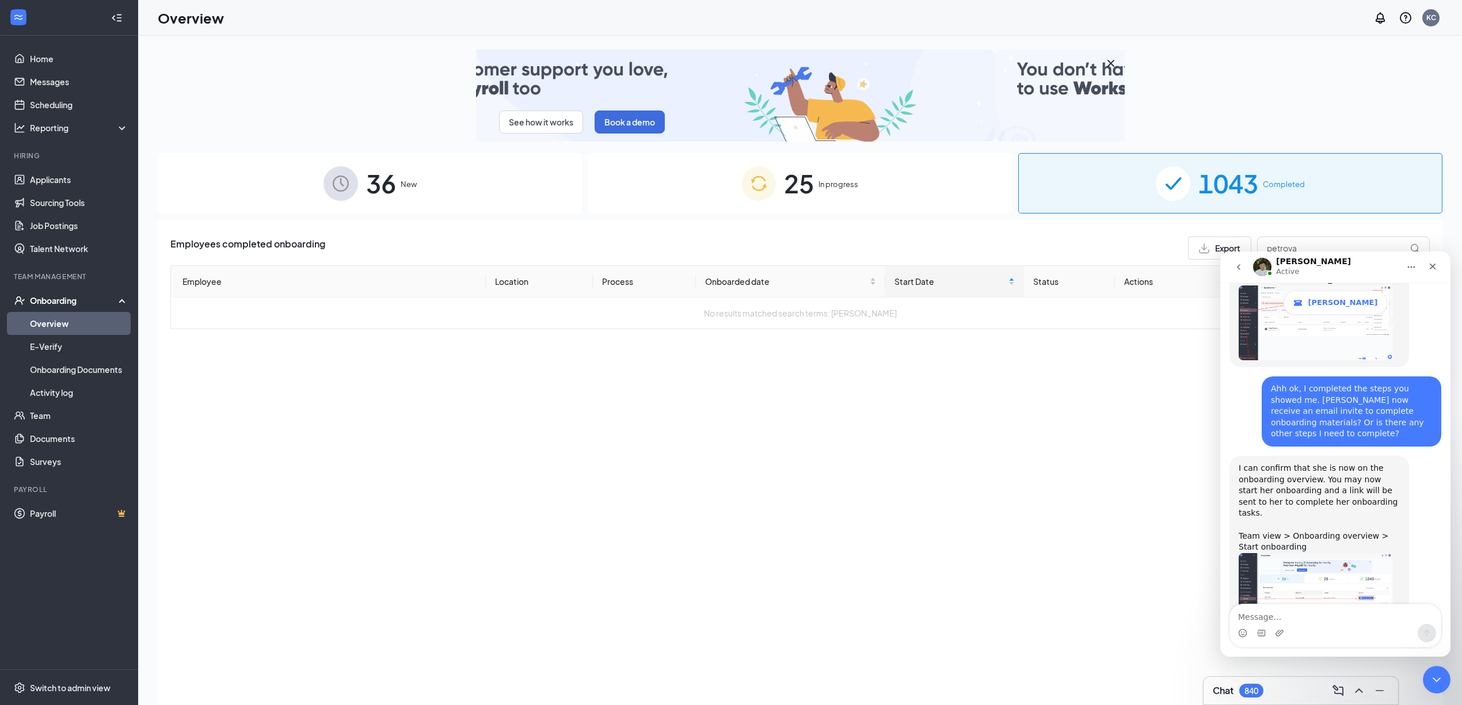
click at [344, 169] on img at bounding box center [340, 183] width 35 height 35
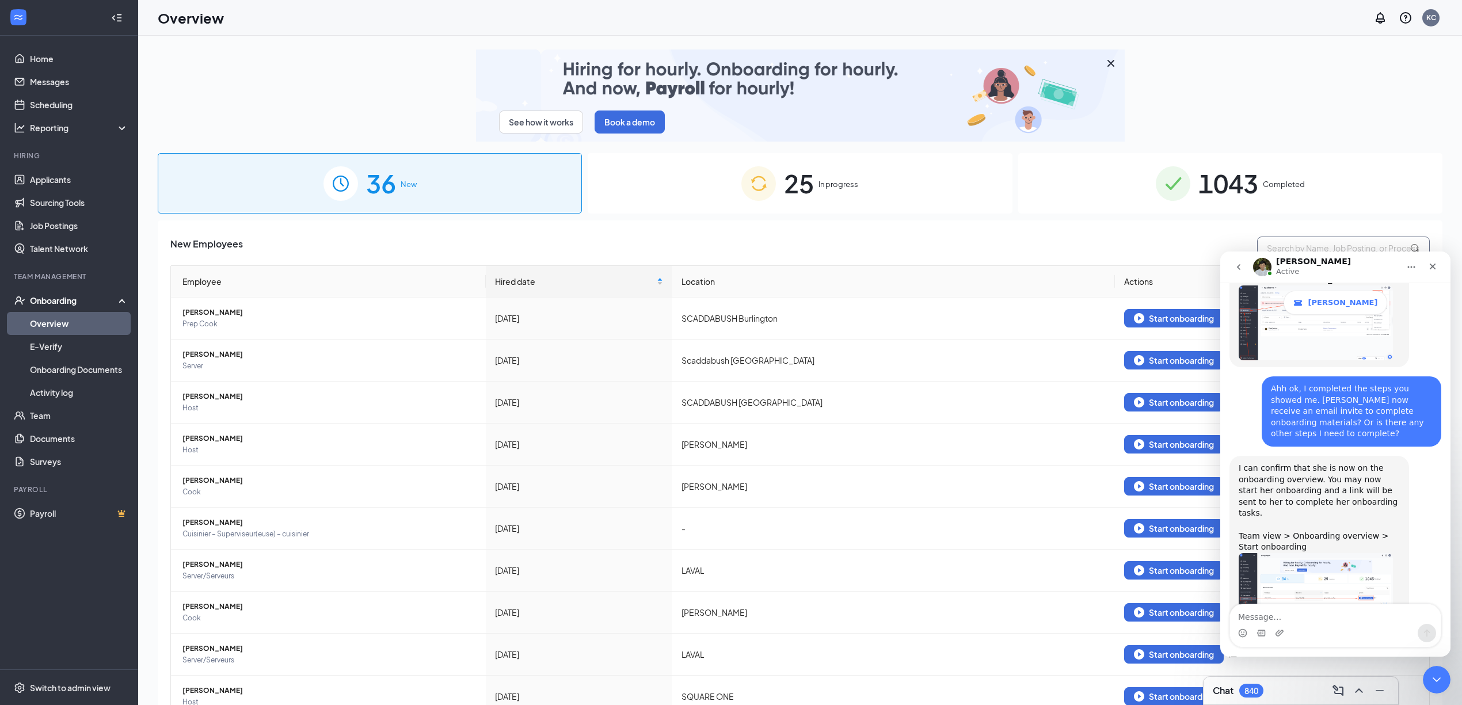
click at [1337, 244] on input "text" at bounding box center [1343, 248] width 173 height 23
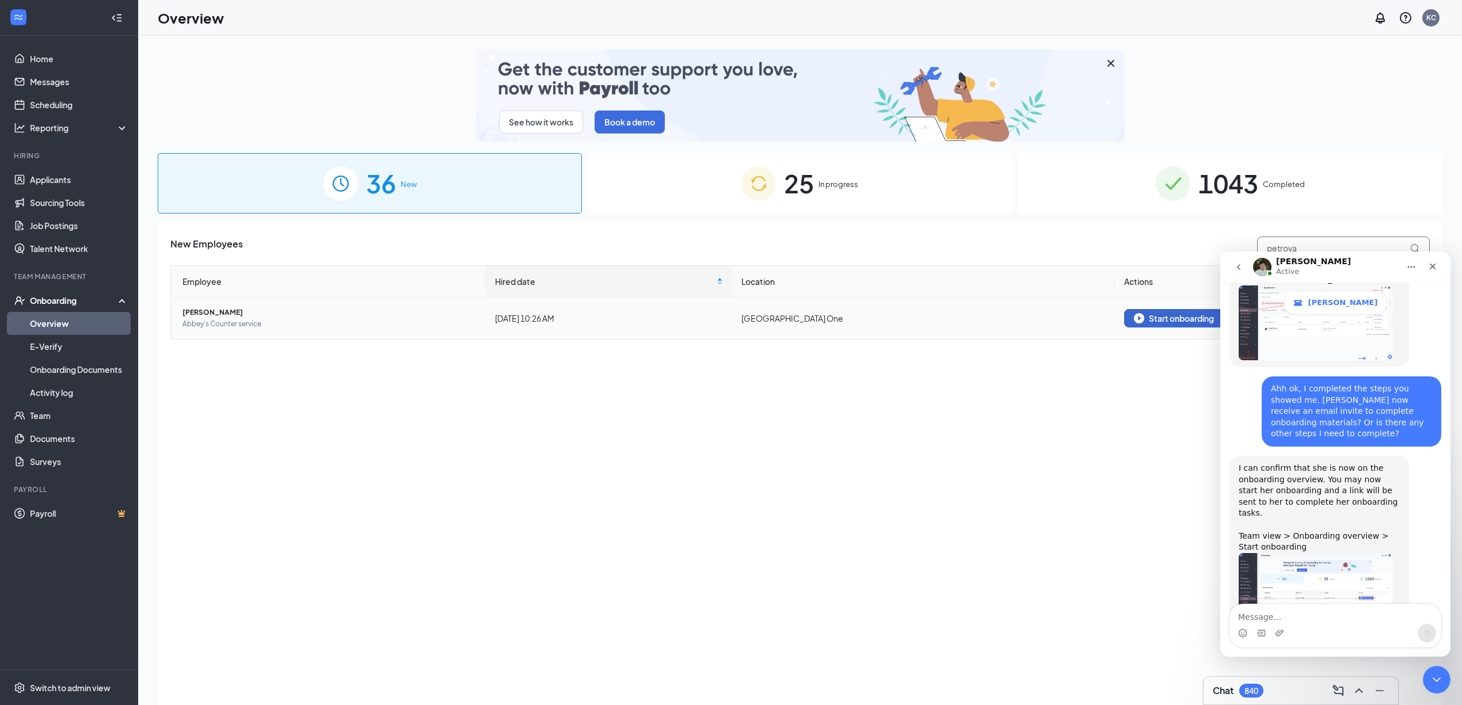
type input "petrova"
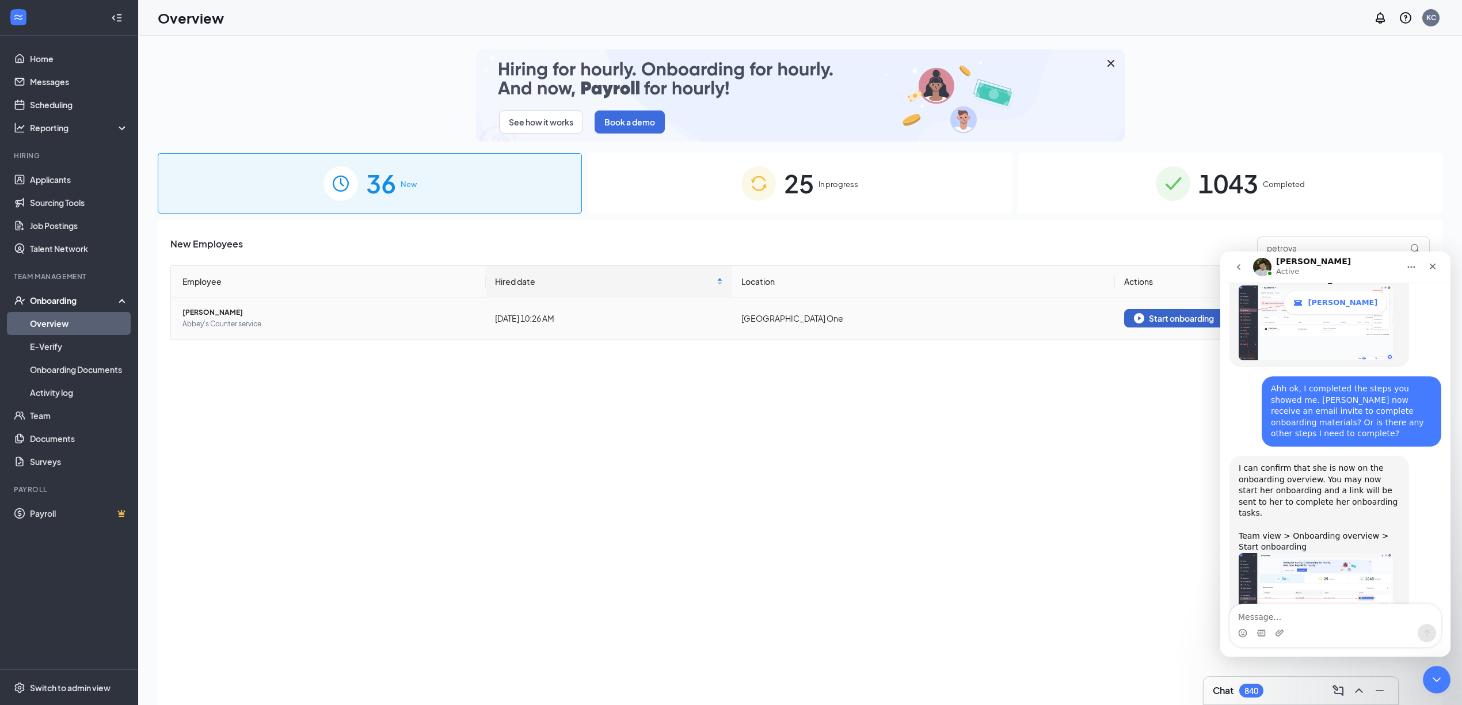
click at [1180, 322] on div "Start onboarding" at bounding box center [1174, 318] width 80 height 10
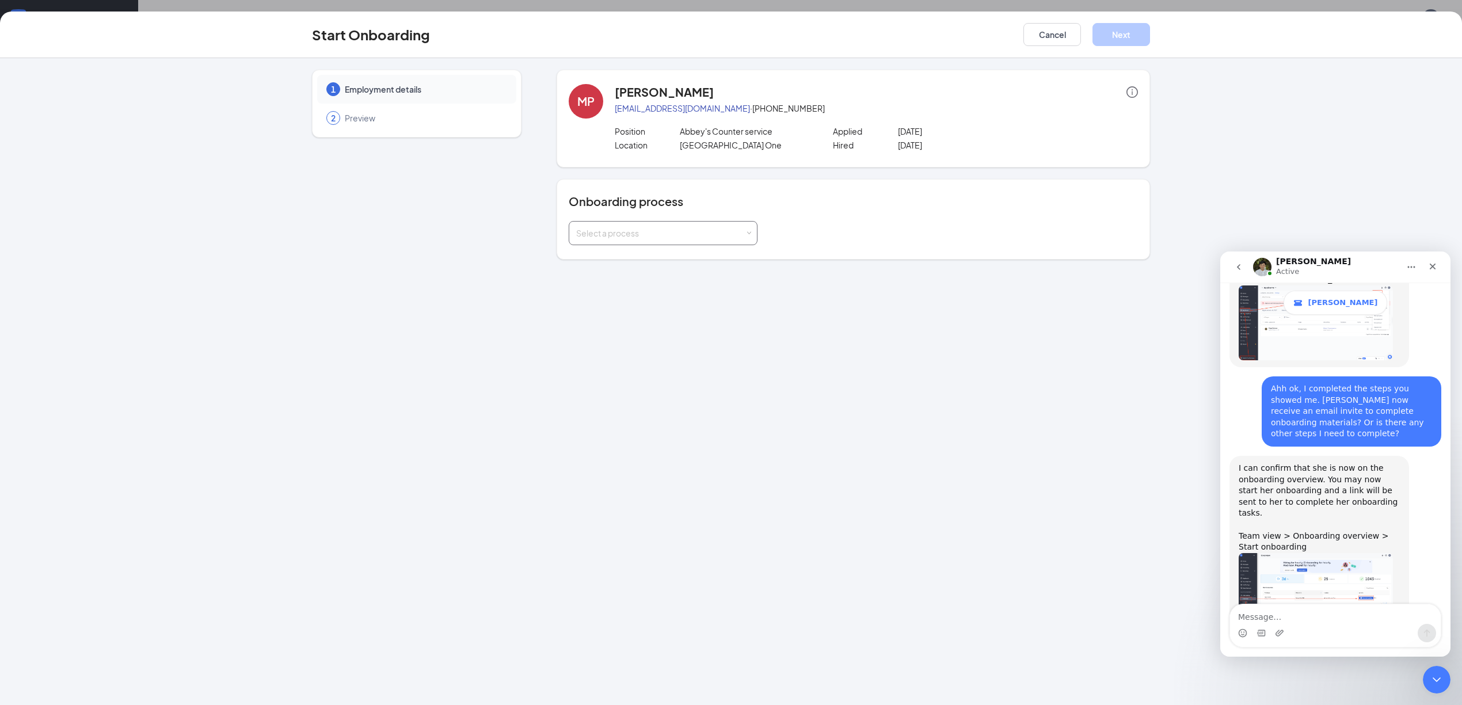
click at [741, 238] on div "Select a process" at bounding box center [660, 233] width 169 height 12
click at [692, 322] on li "[GEOGRAPHIC_DATA]" at bounding box center [663, 320] width 189 height 21
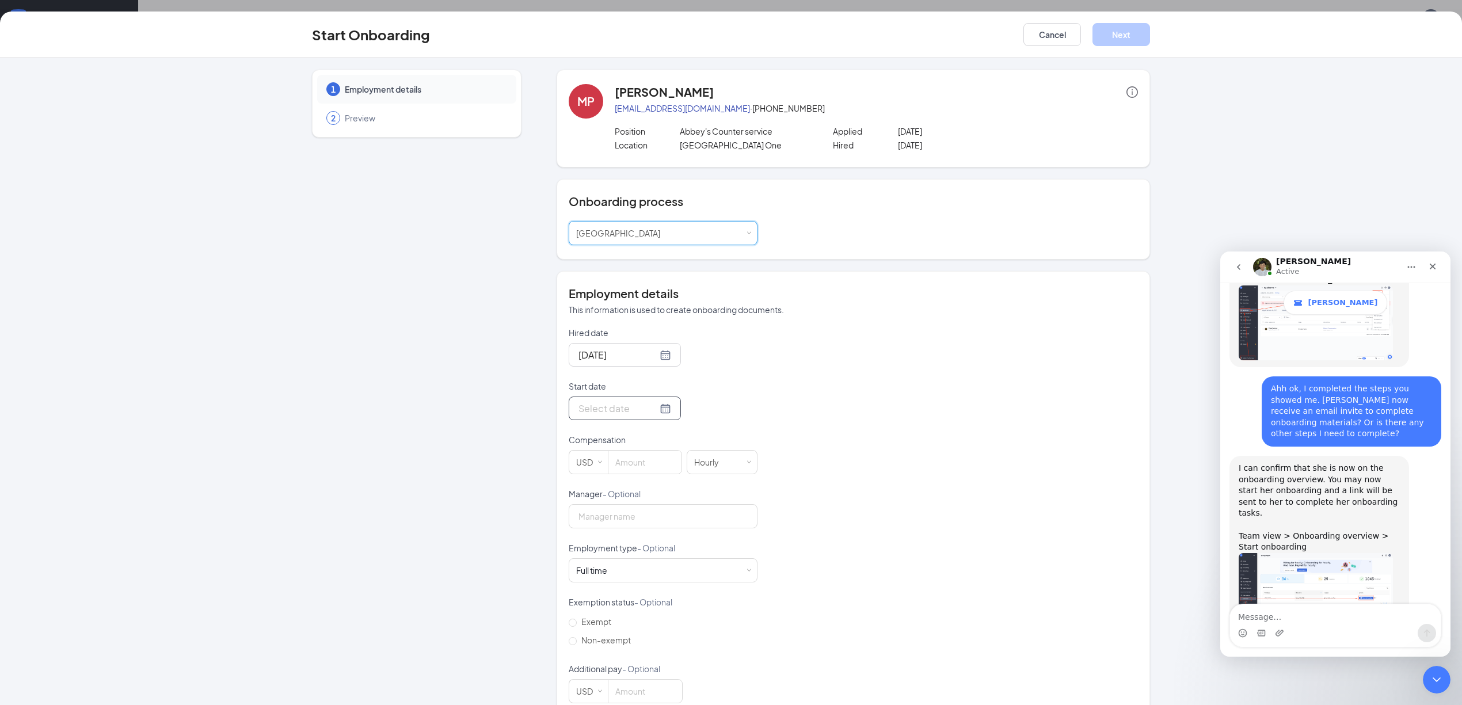
click at [654, 406] on div at bounding box center [624, 408] width 93 height 14
type input "[DATE]"
click at [641, 546] on div "27" at bounding box center [648, 546] width 14 height 14
click at [837, 494] on div "Hired date [DATE] Start date [DATE] [DATE] Su Mo Tu We Th Fr Sa 27 28 29 30 31 …" at bounding box center [853, 515] width 569 height 376
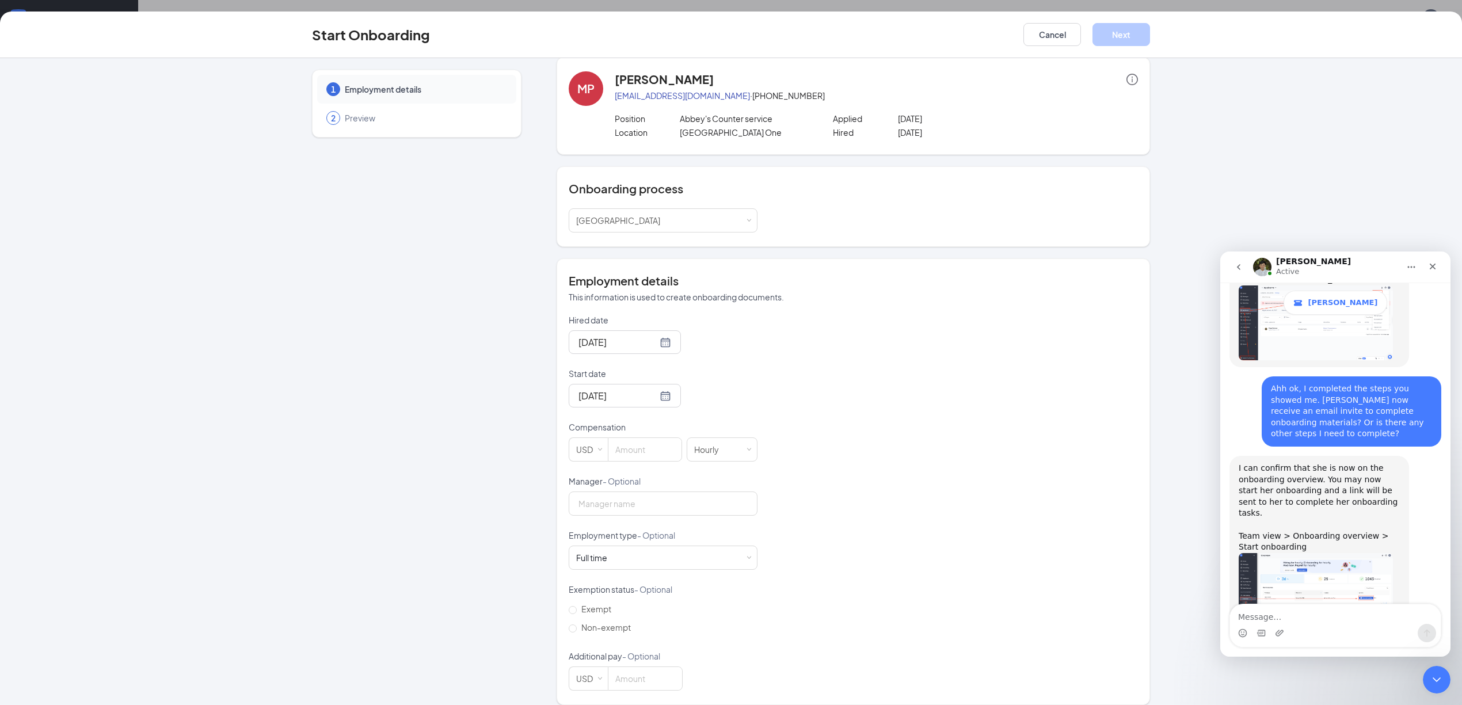
scroll to position [26, 0]
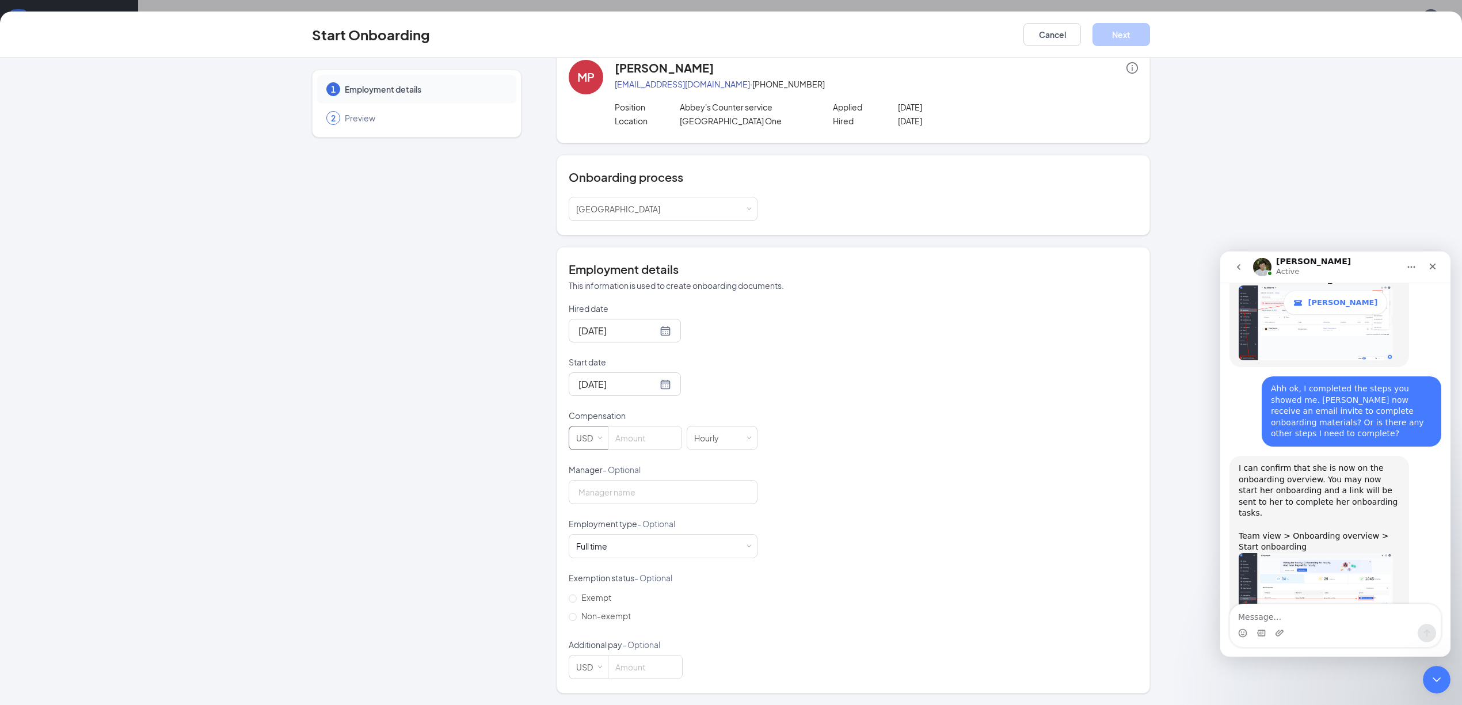
click at [597, 438] on span at bounding box center [599, 438] width 5 height 5
click at [583, 478] on li "CAD" at bounding box center [583, 480] width 40 height 19
click at [634, 445] on input at bounding box center [645, 437] width 73 height 23
type input "17.2"
click at [823, 461] on div "Hired date [DATE] Start date [DATE] [DATE] Su Mo Tu We Th Fr Sa 27 28 29 30 31 …" at bounding box center [853, 491] width 569 height 376
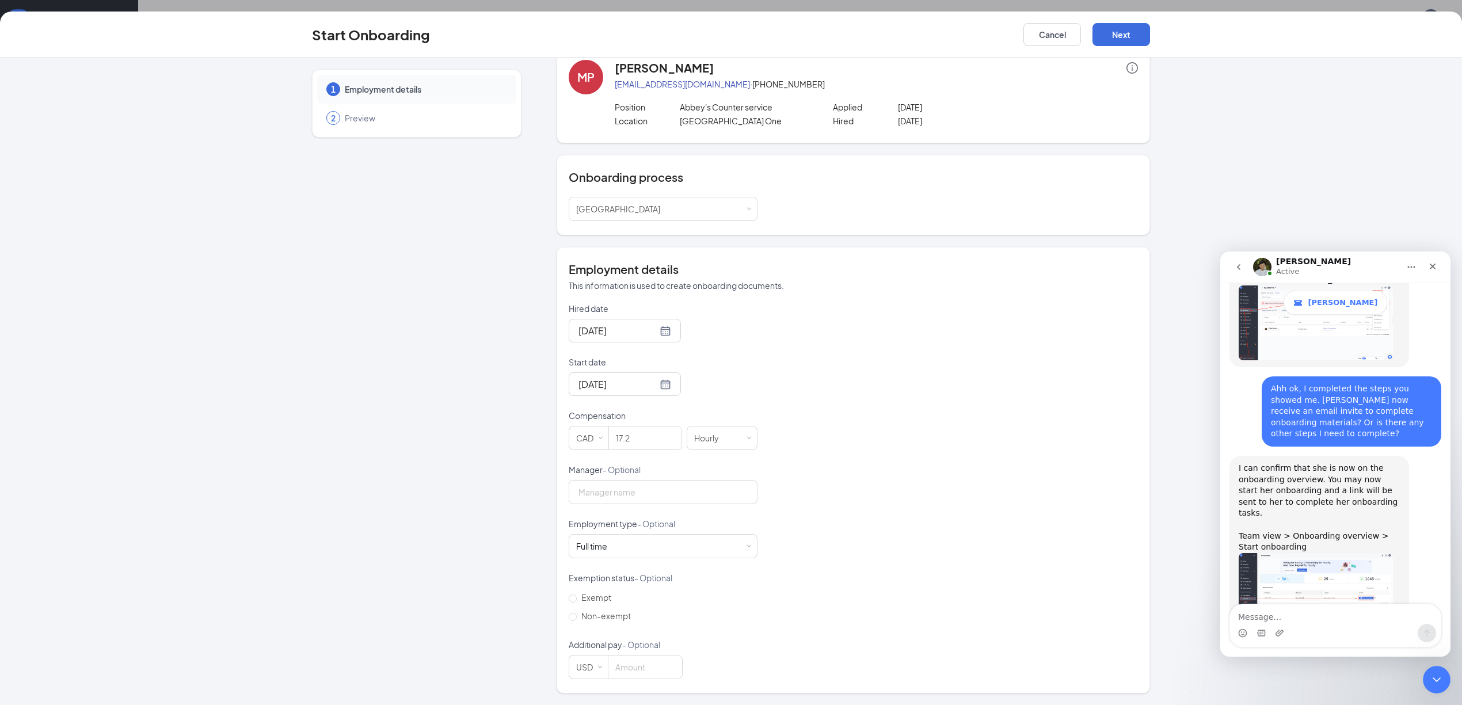
scroll to position [52, 0]
click at [1128, 33] on button "Next" at bounding box center [1121, 34] width 58 height 23
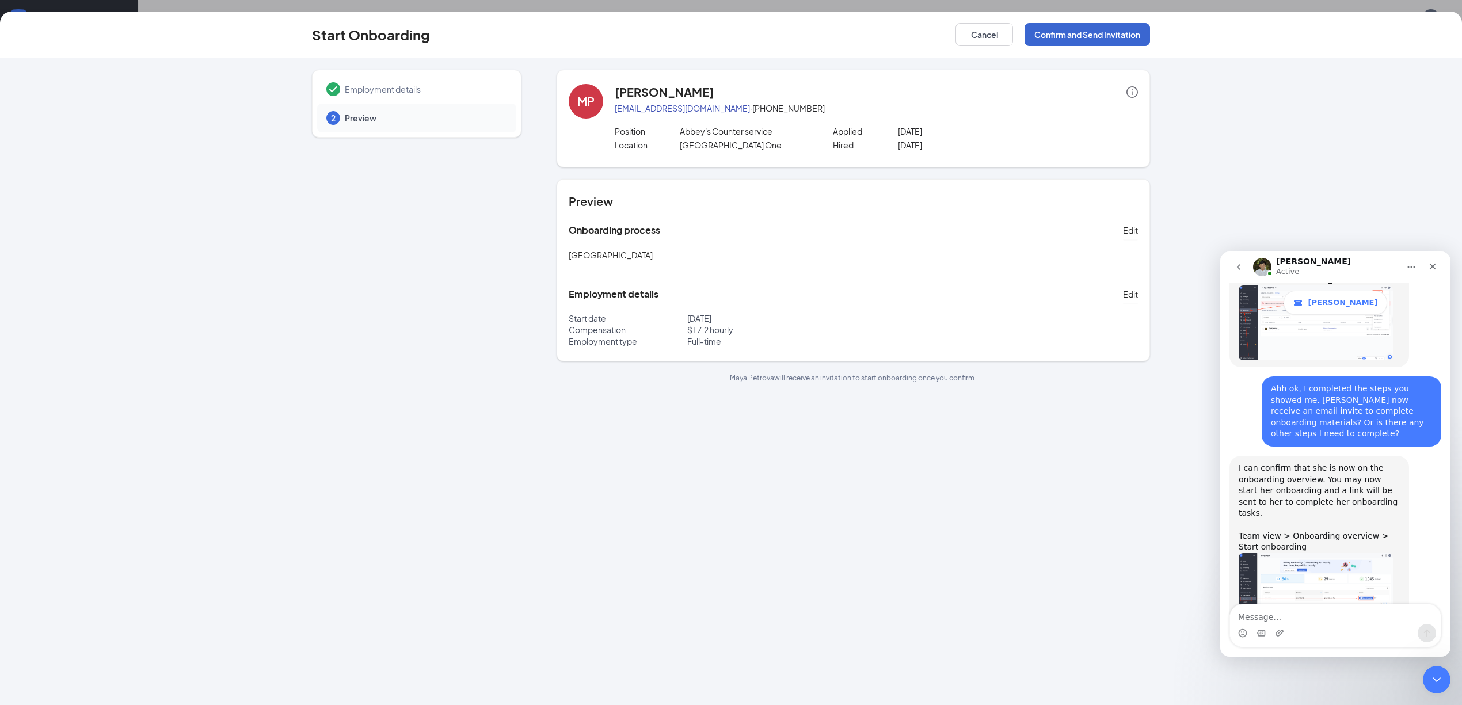
scroll to position [0, 0]
click at [1110, 33] on button "Confirm and Send Invitation" at bounding box center [1086, 34] width 125 height 23
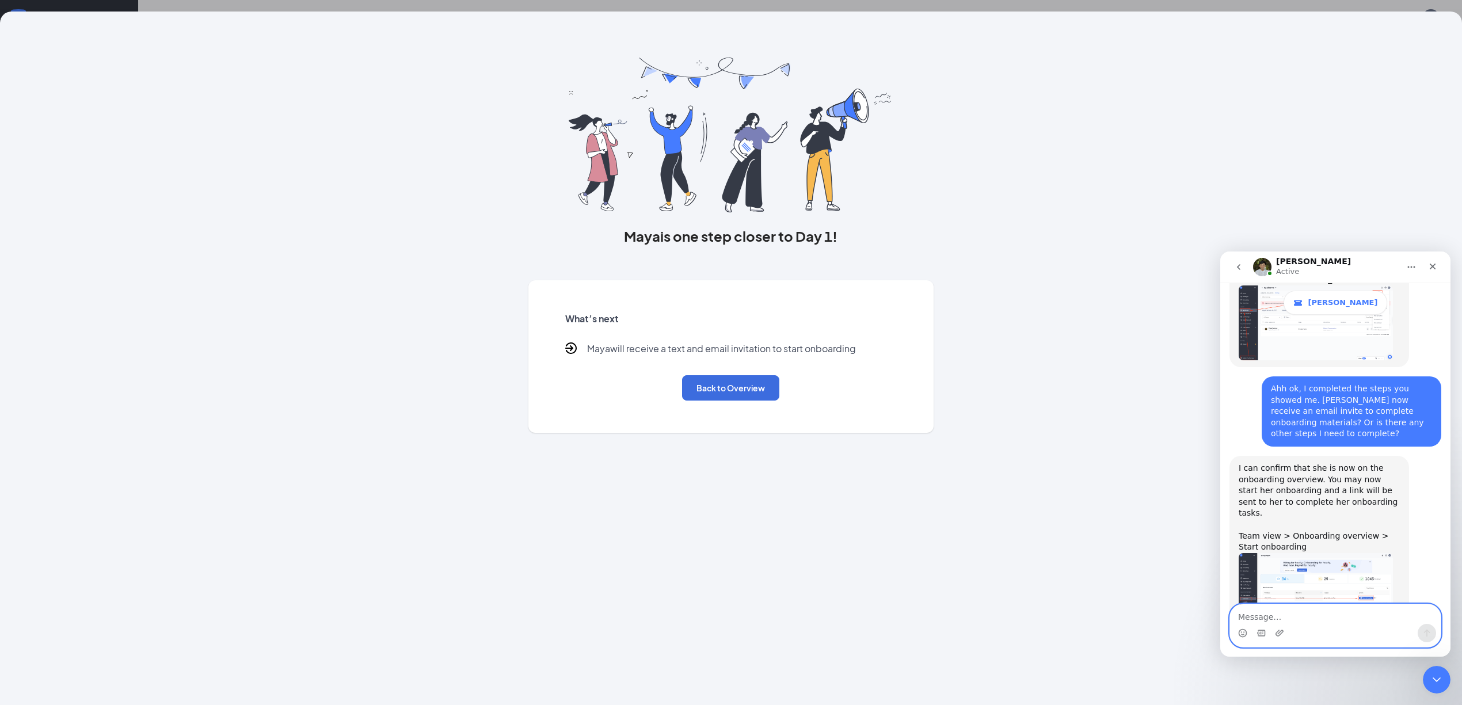
click at [1296, 617] on textarea "Message…" at bounding box center [1335, 614] width 211 height 20
type textarea "Oh perfect. Thank you so much for your help [DATE]!"
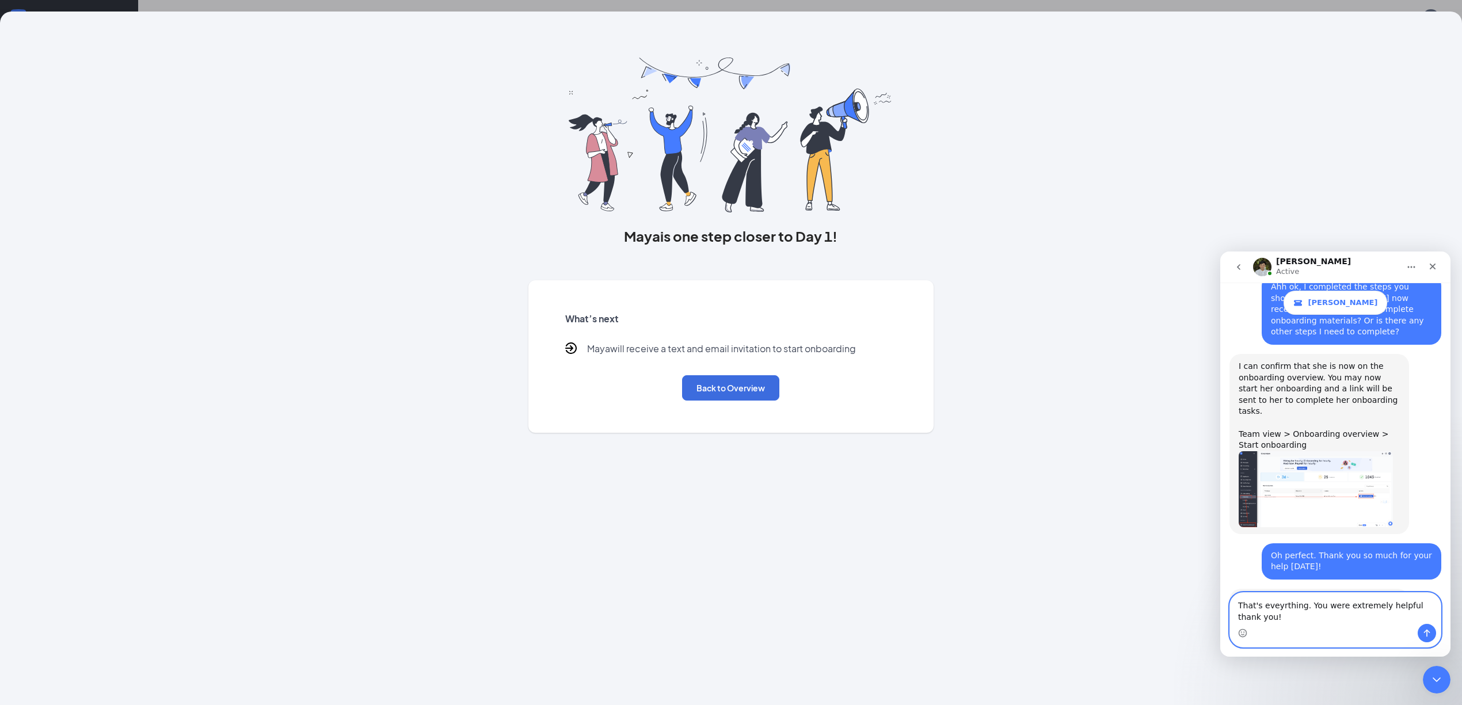
scroll to position [733, 0]
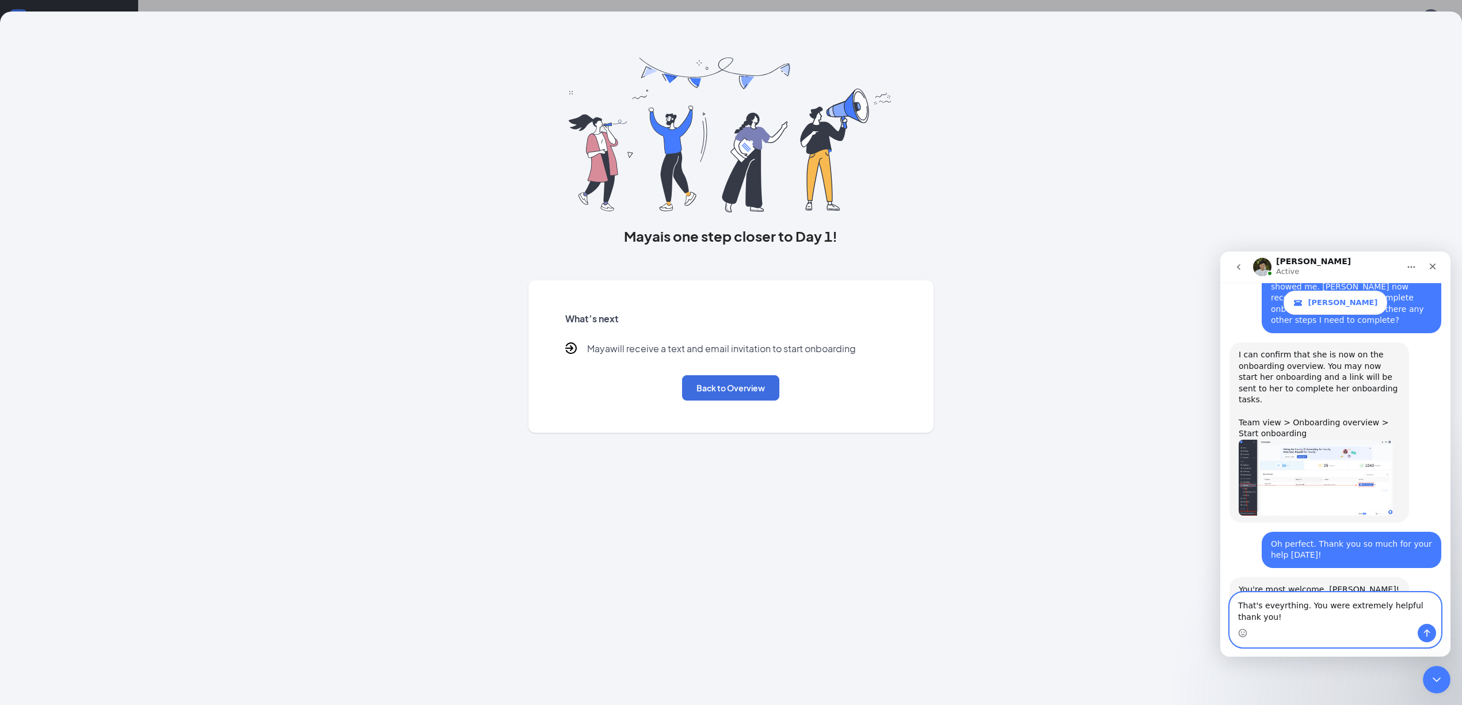
click at [1283, 604] on textarea "That's eveyrthing. You were extremely helpful thank you!" at bounding box center [1335, 608] width 211 height 31
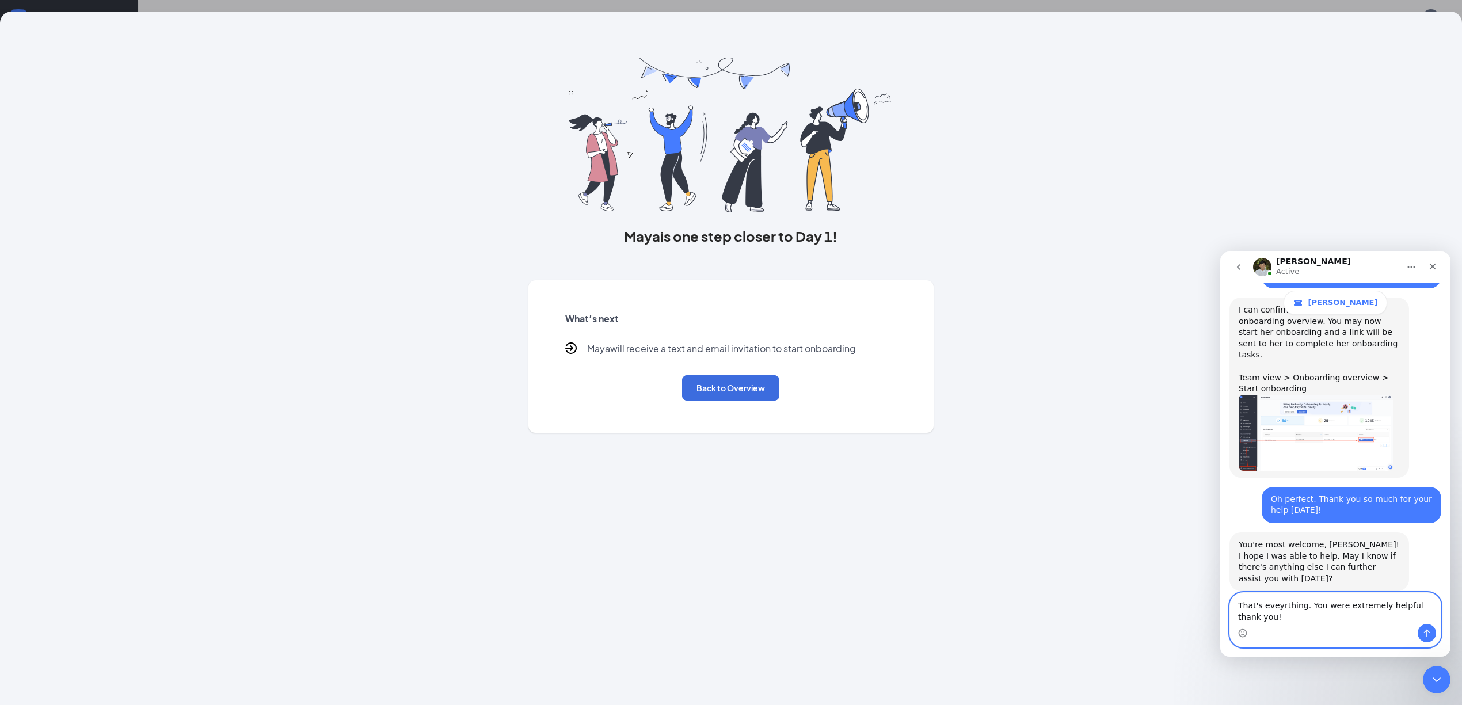
click at [1277, 604] on textarea "That's eveyrthing. You were extremely helpful thank you!" at bounding box center [1335, 608] width 211 height 31
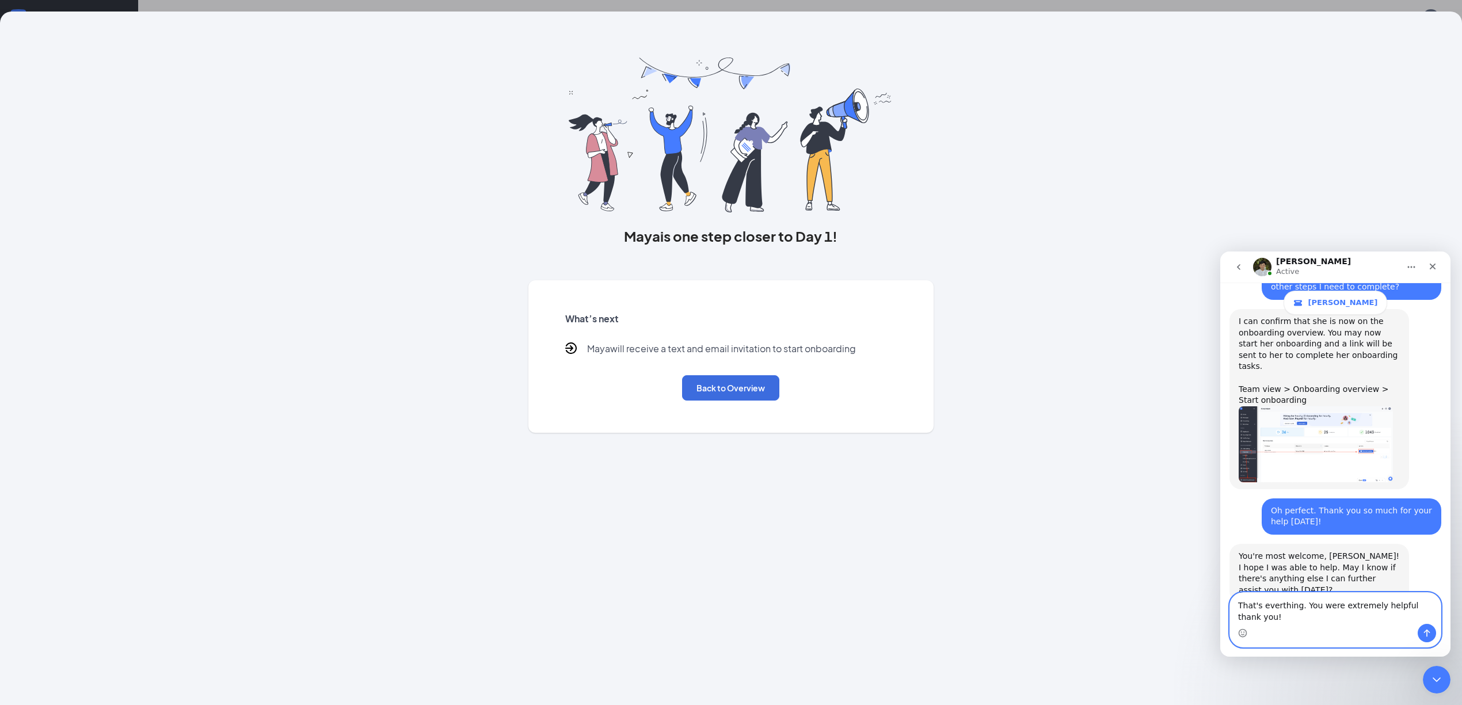
type textarea "That's everything. You were extremely helpful thank you!"
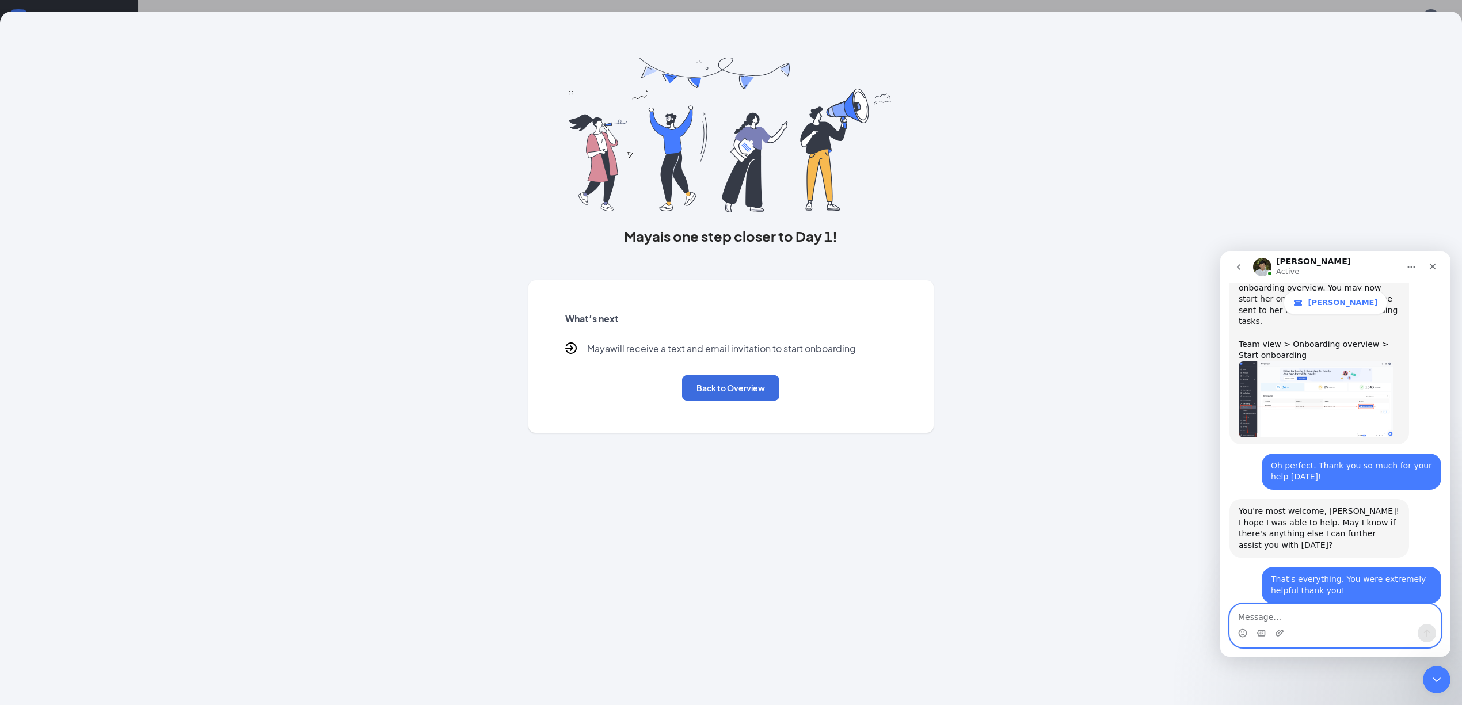
scroll to position [931, 0]
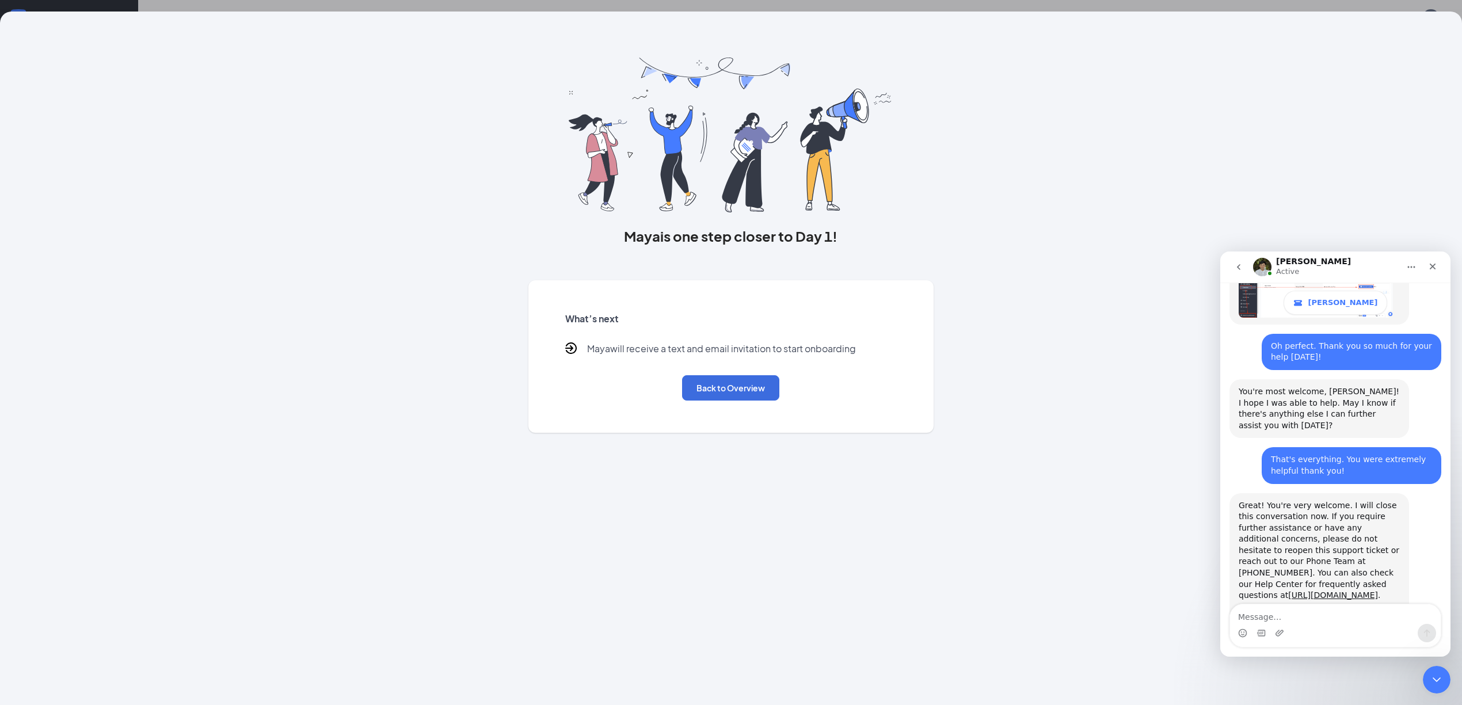
click at [1241, 269] on icon "go back" at bounding box center [1238, 266] width 9 height 9
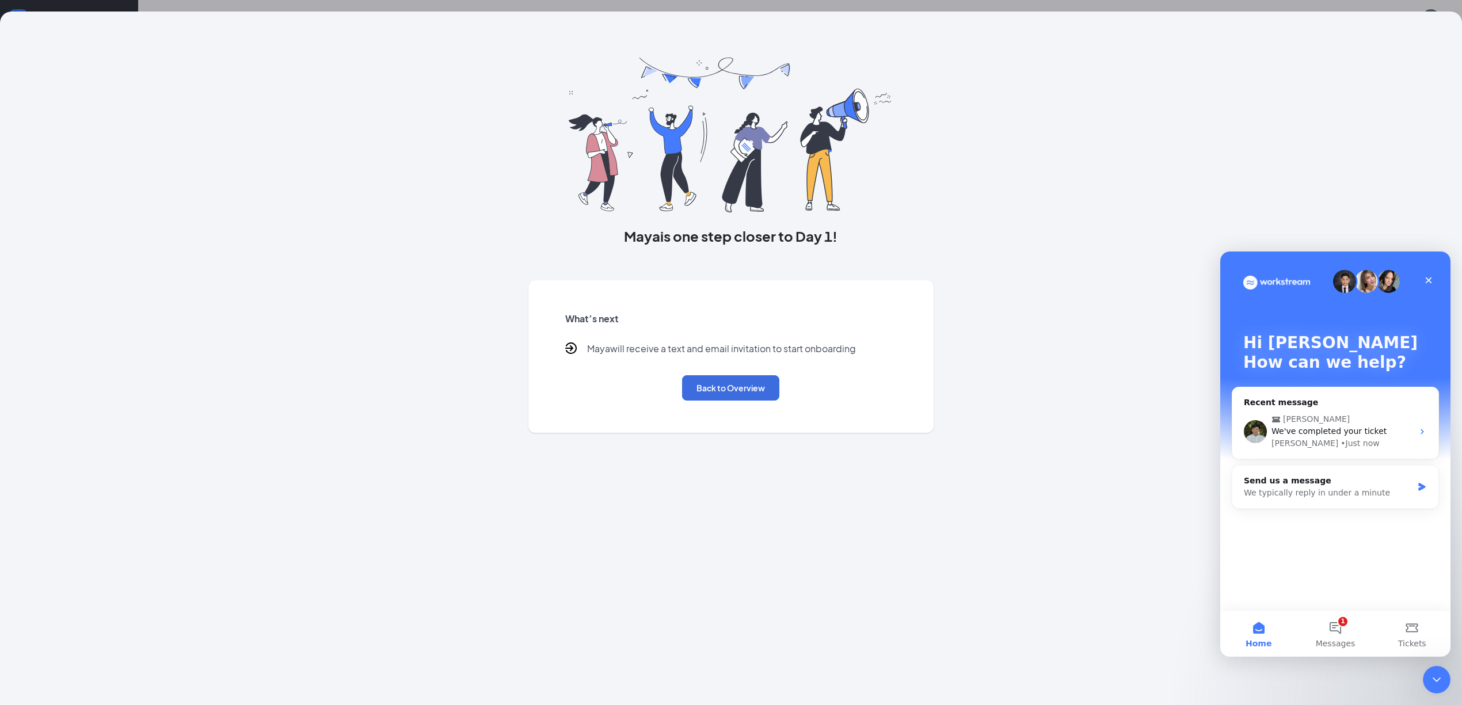
scroll to position [0, 0]
click at [1137, 282] on div "[PERSON_NAME] is one step closer to Day 1! What’s next [PERSON_NAME] will recei…" at bounding box center [731, 222] width 884 height 421
click at [748, 399] on button "Back to Overview" at bounding box center [730, 387] width 97 height 25
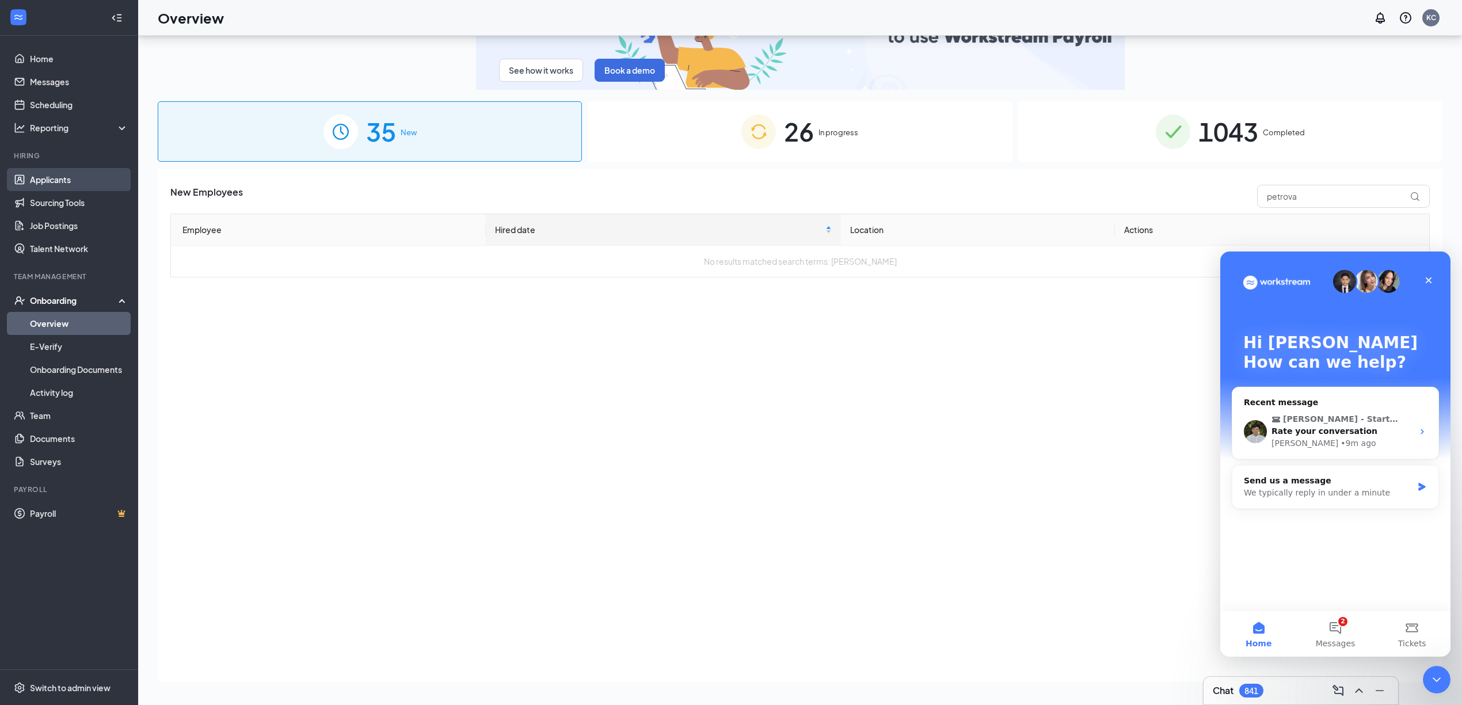
click at [58, 182] on link "Applicants" at bounding box center [79, 179] width 98 height 23
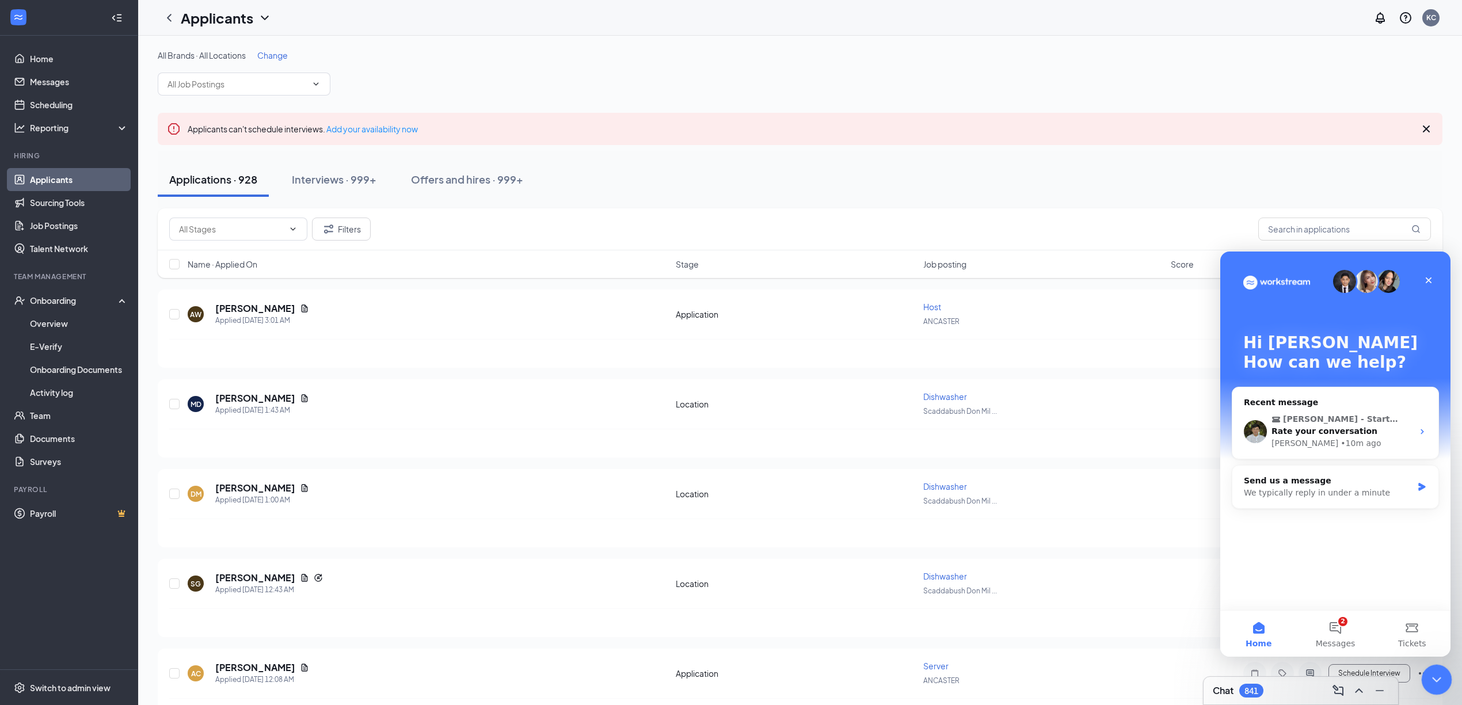
click at [1440, 671] on icon "Close Intercom Messenger" at bounding box center [1435, 678] width 14 height 14
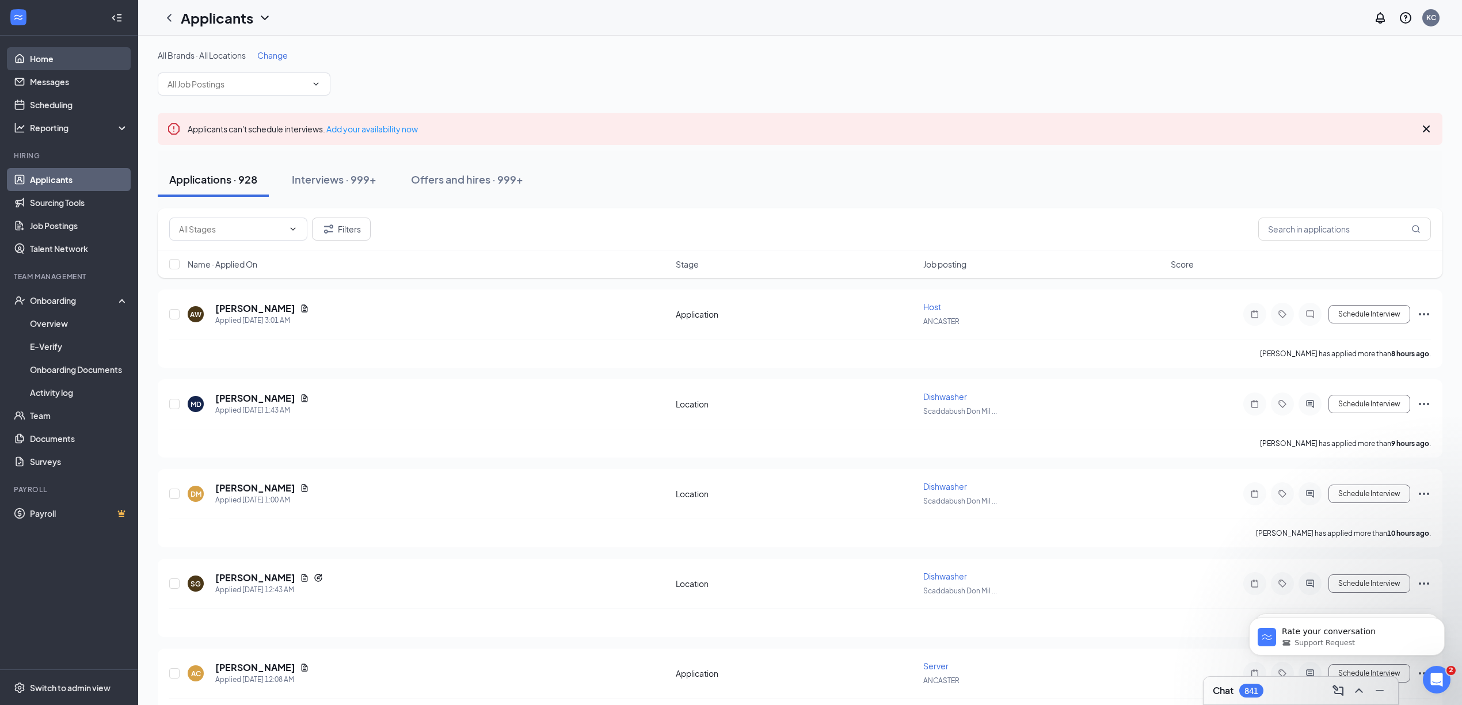
click at [49, 53] on link "Home" at bounding box center [79, 58] width 98 height 23
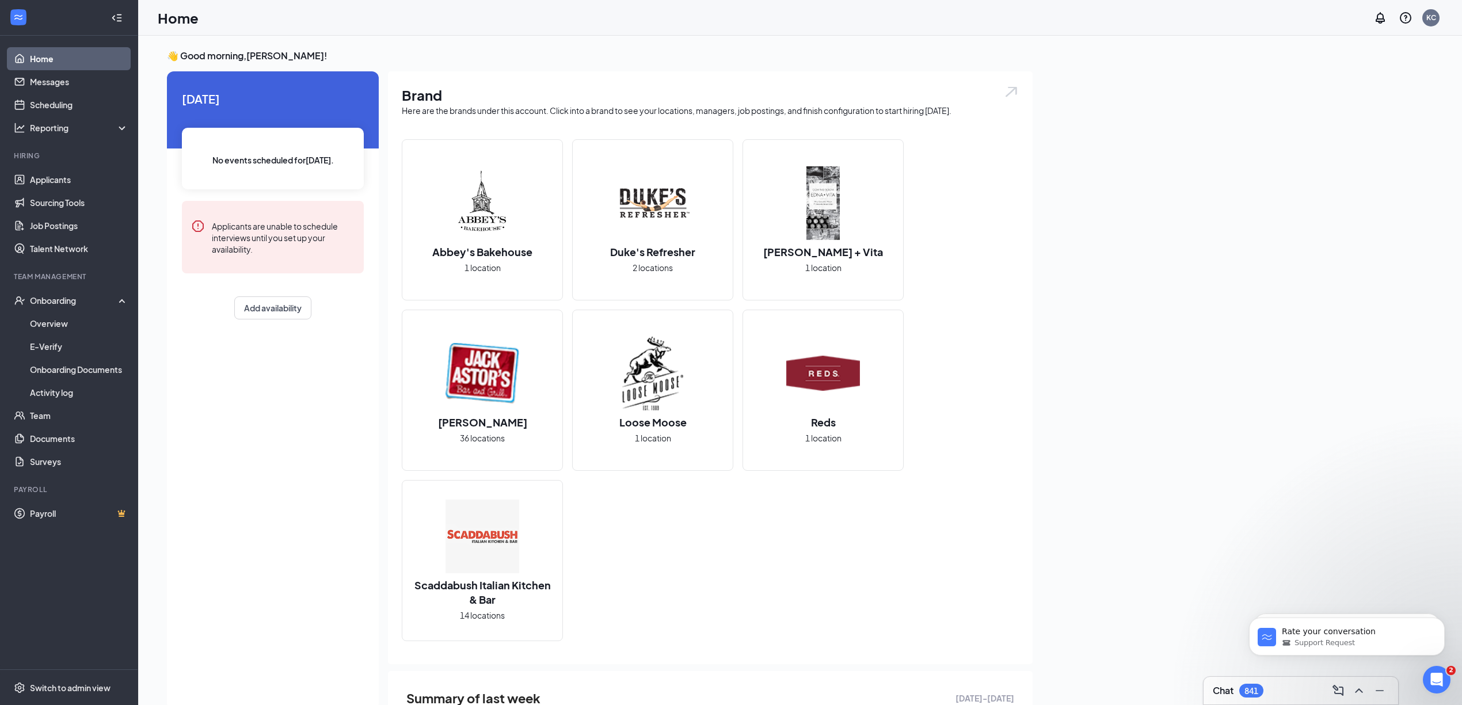
click at [479, 245] on h2 "Abbey's Bakehouse" at bounding box center [482, 252] width 123 height 14
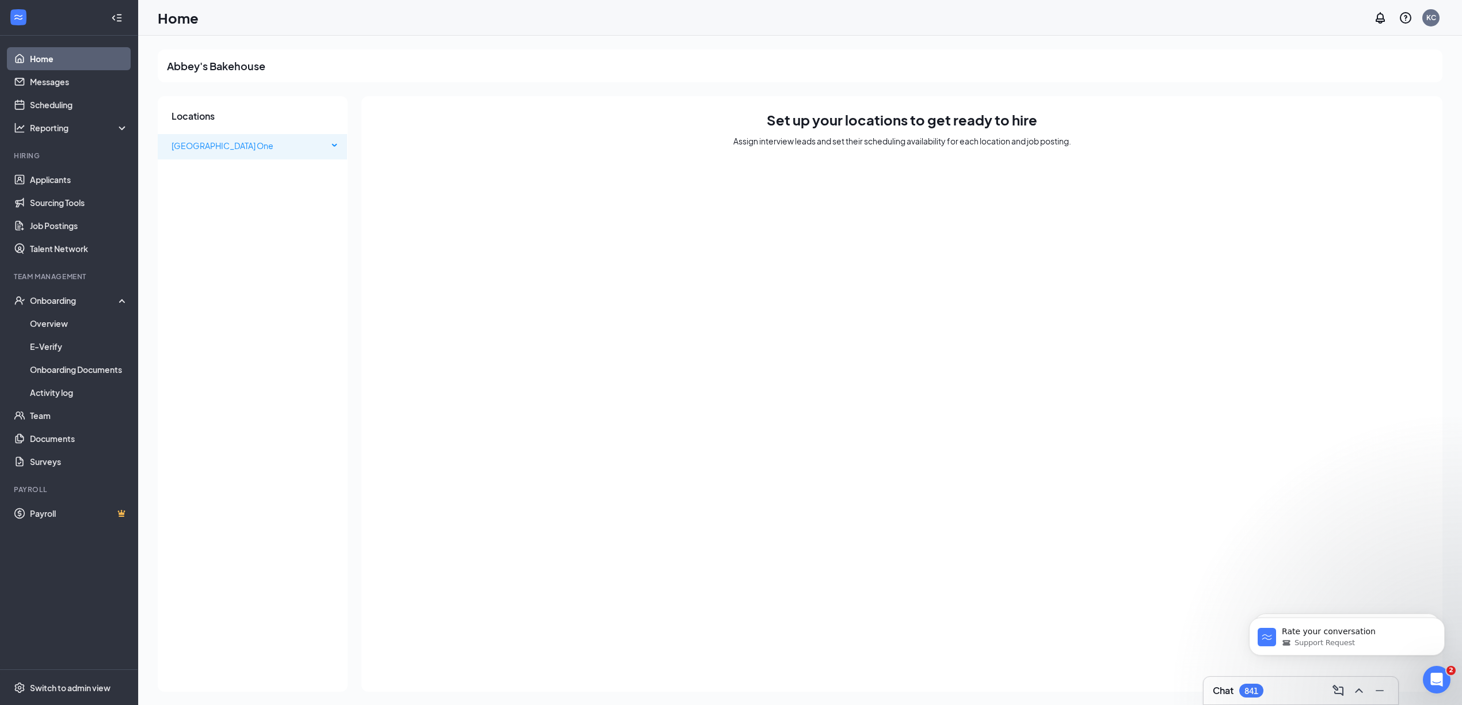
click at [228, 141] on span "[GEOGRAPHIC_DATA] One" at bounding box center [222, 145] width 102 height 10
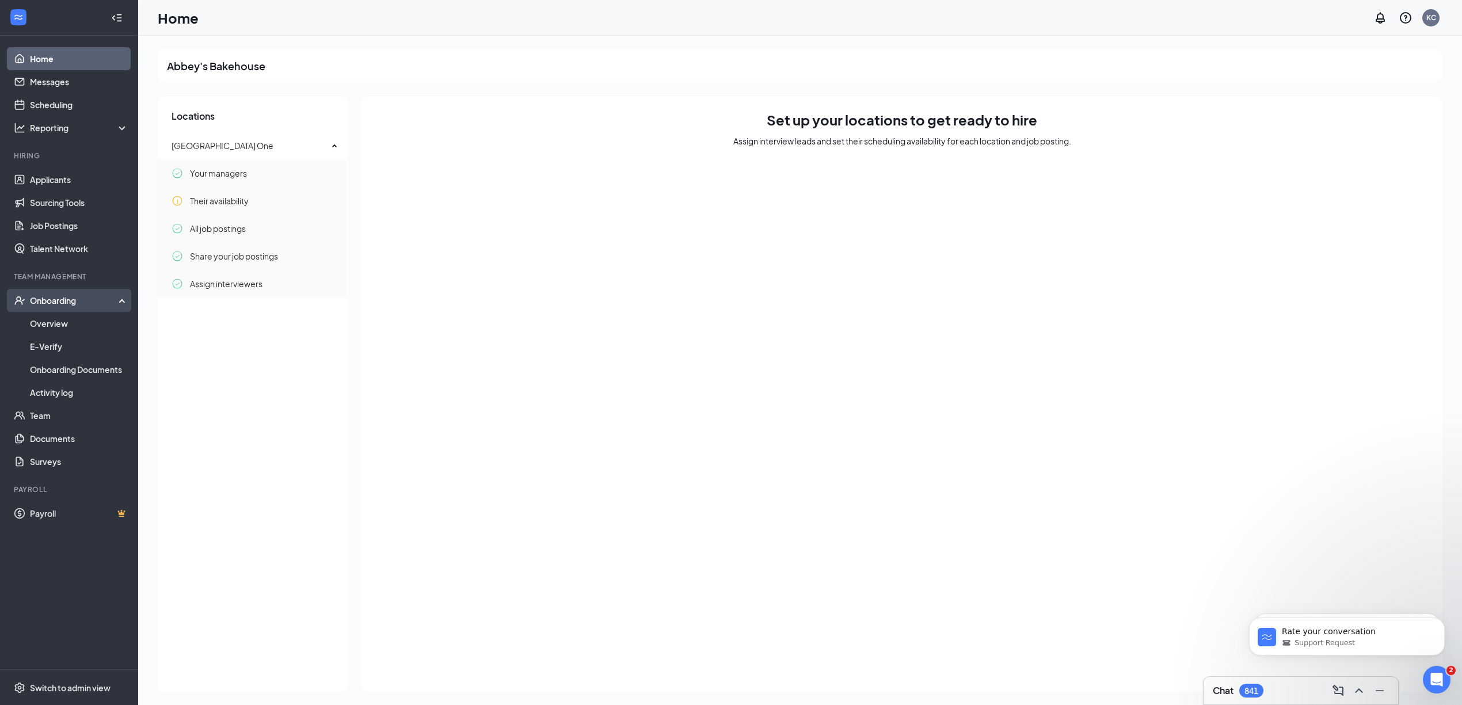
click at [54, 296] on div "Onboarding" at bounding box center [74, 301] width 89 height 12
click at [58, 306] on div "Onboarding" at bounding box center [69, 300] width 138 height 23
click at [56, 329] on link "Overview" at bounding box center [79, 323] width 98 height 23
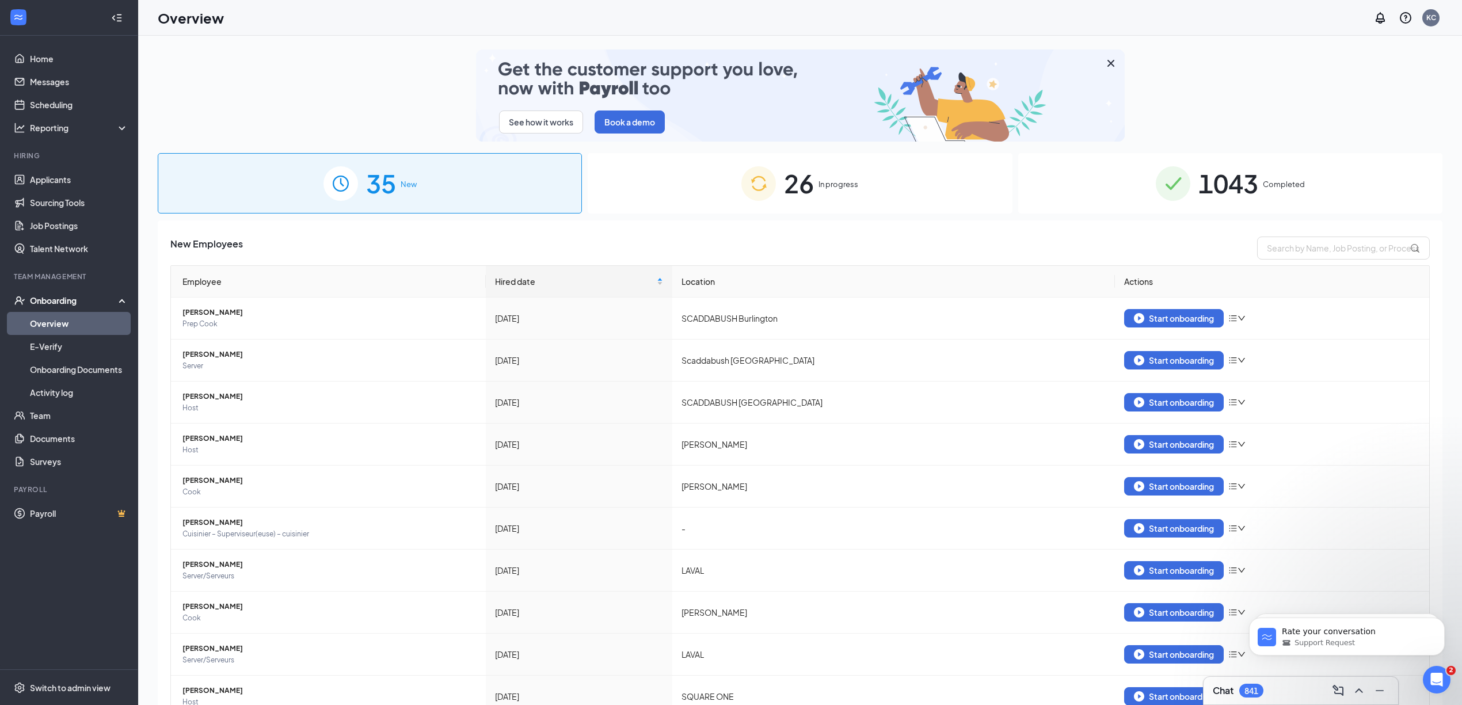
click at [1225, 189] on span "1043" at bounding box center [1228, 183] width 60 height 40
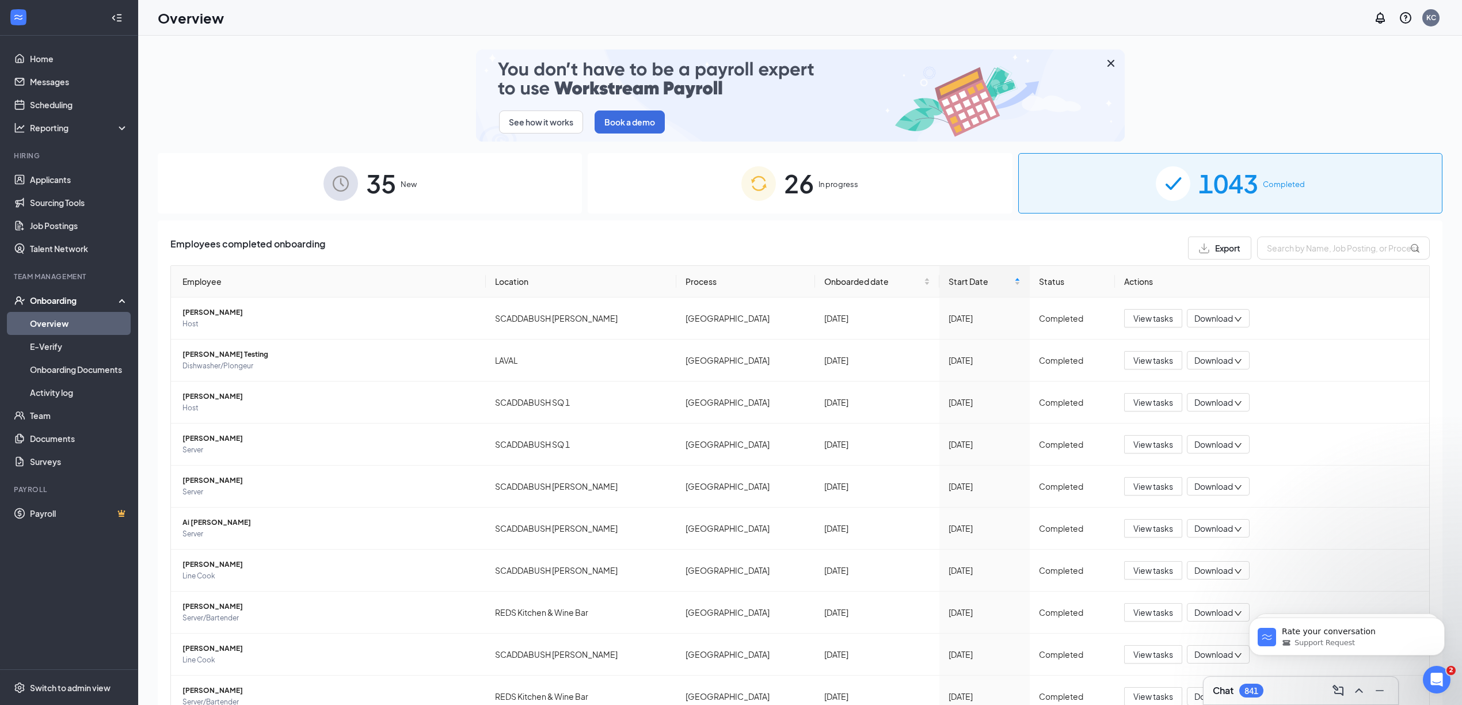
click at [816, 191] on div "26 In progress" at bounding box center [800, 183] width 424 height 60
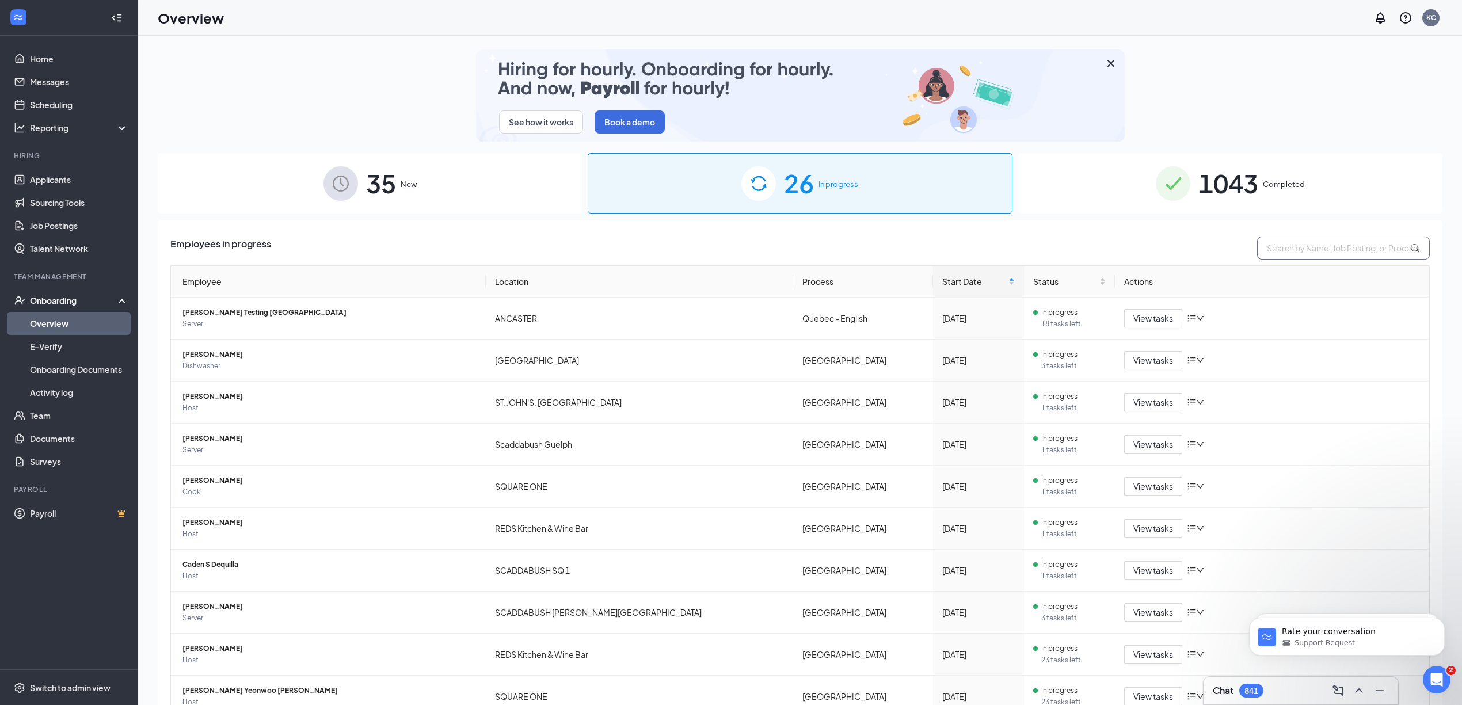
click at [1336, 249] on input "text" at bounding box center [1343, 248] width 173 height 23
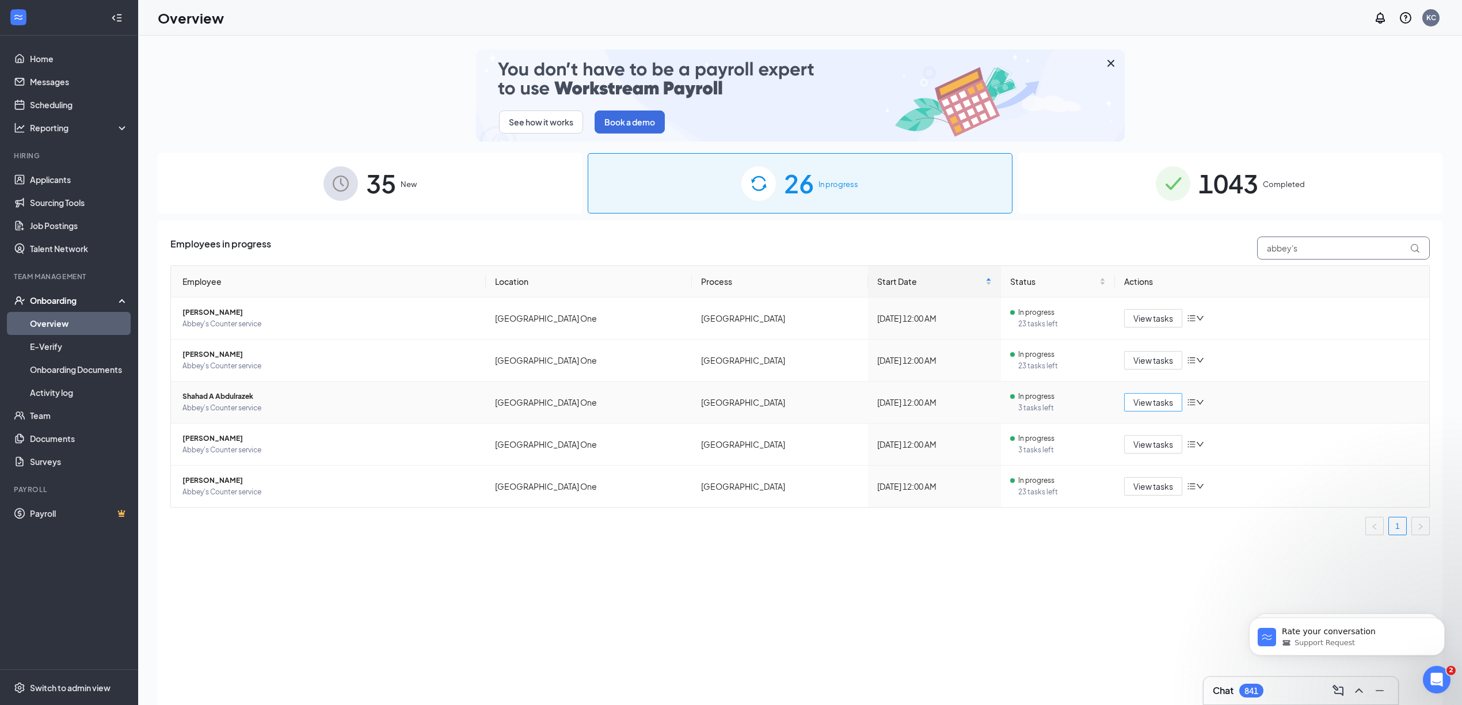
type input "abbey's"
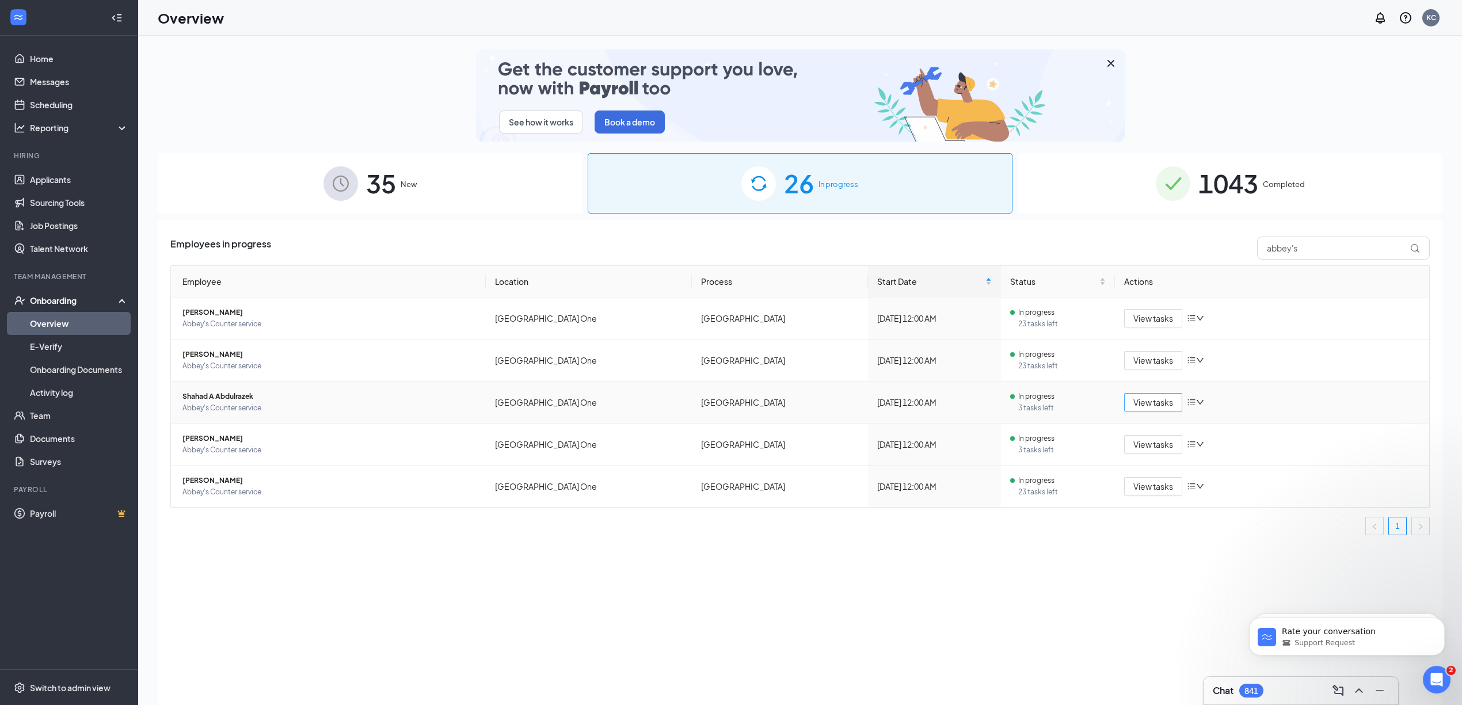
click at [1151, 410] on button "View tasks" at bounding box center [1153, 402] width 58 height 18
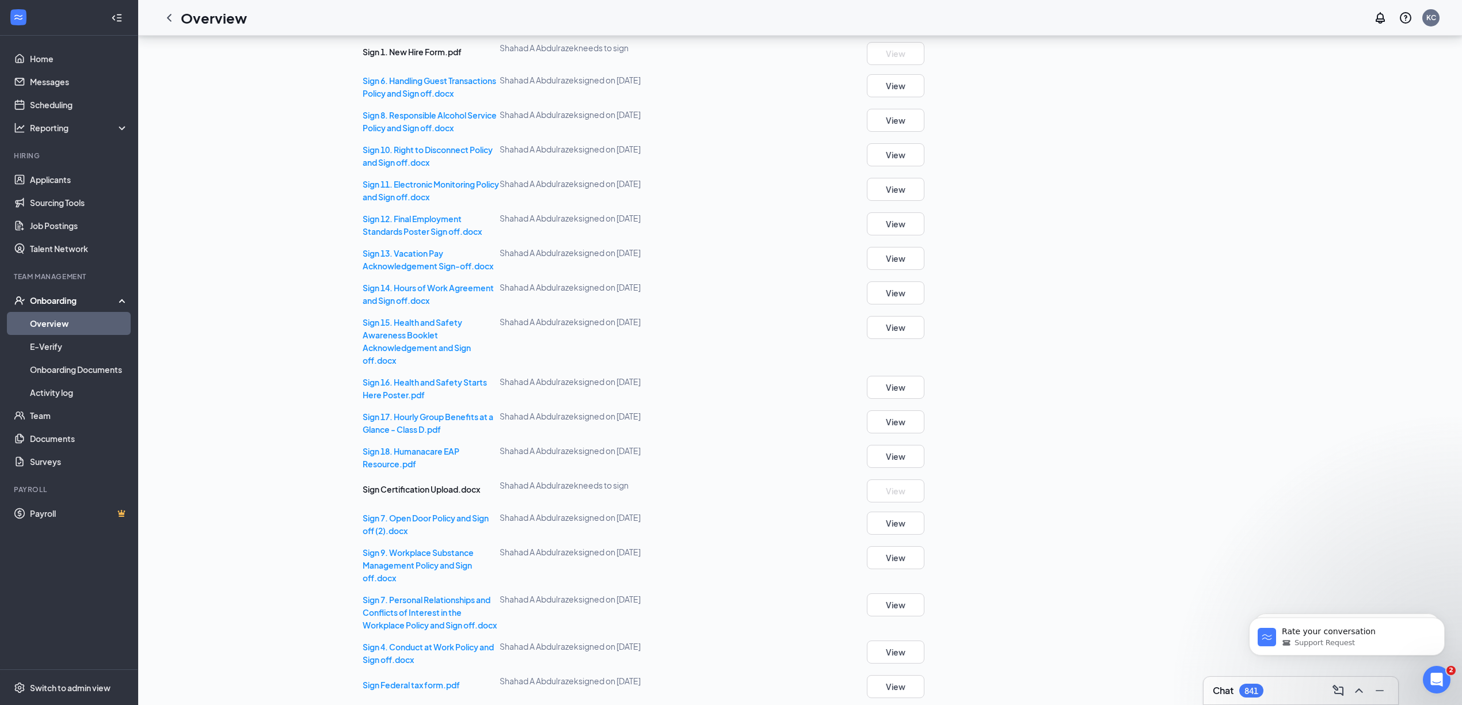
scroll to position [175, 0]
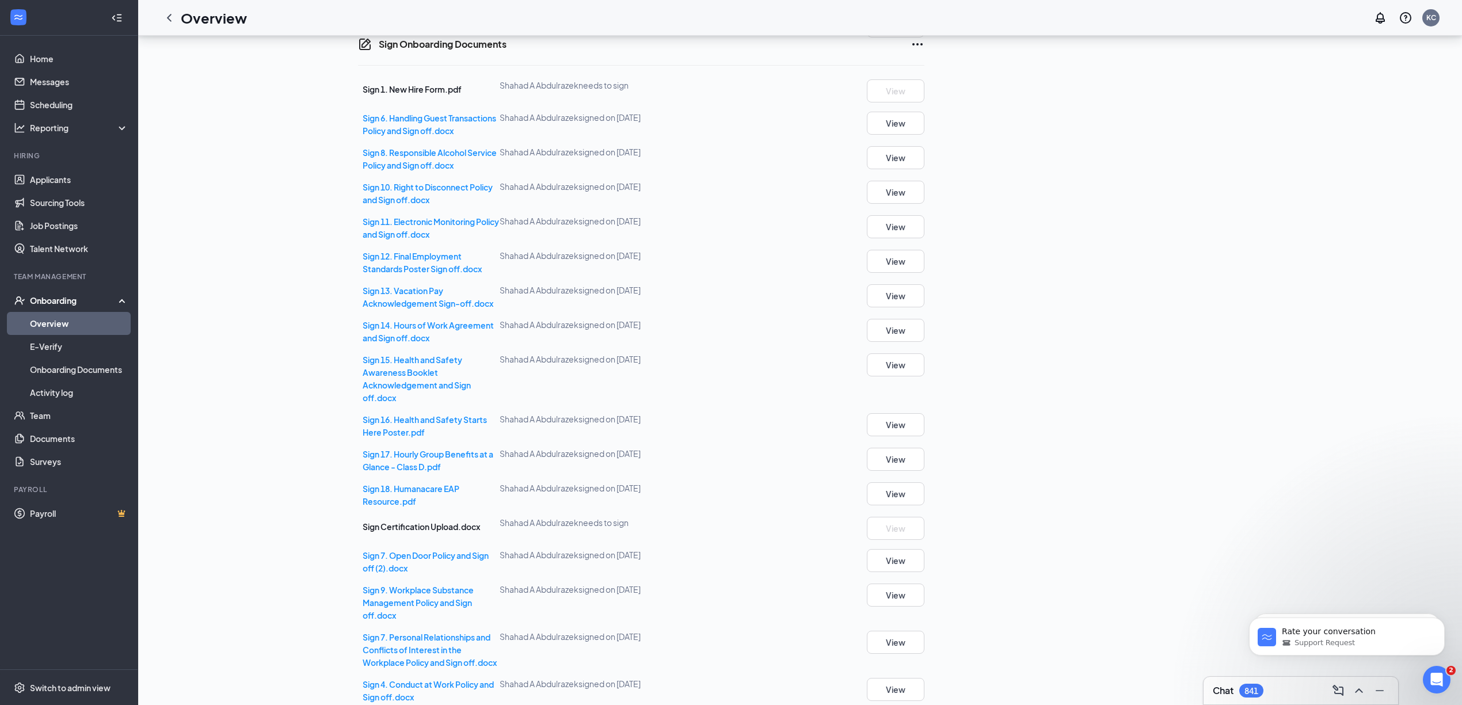
click at [924, 51] on icon "Ellipses" at bounding box center [917, 44] width 14 height 14
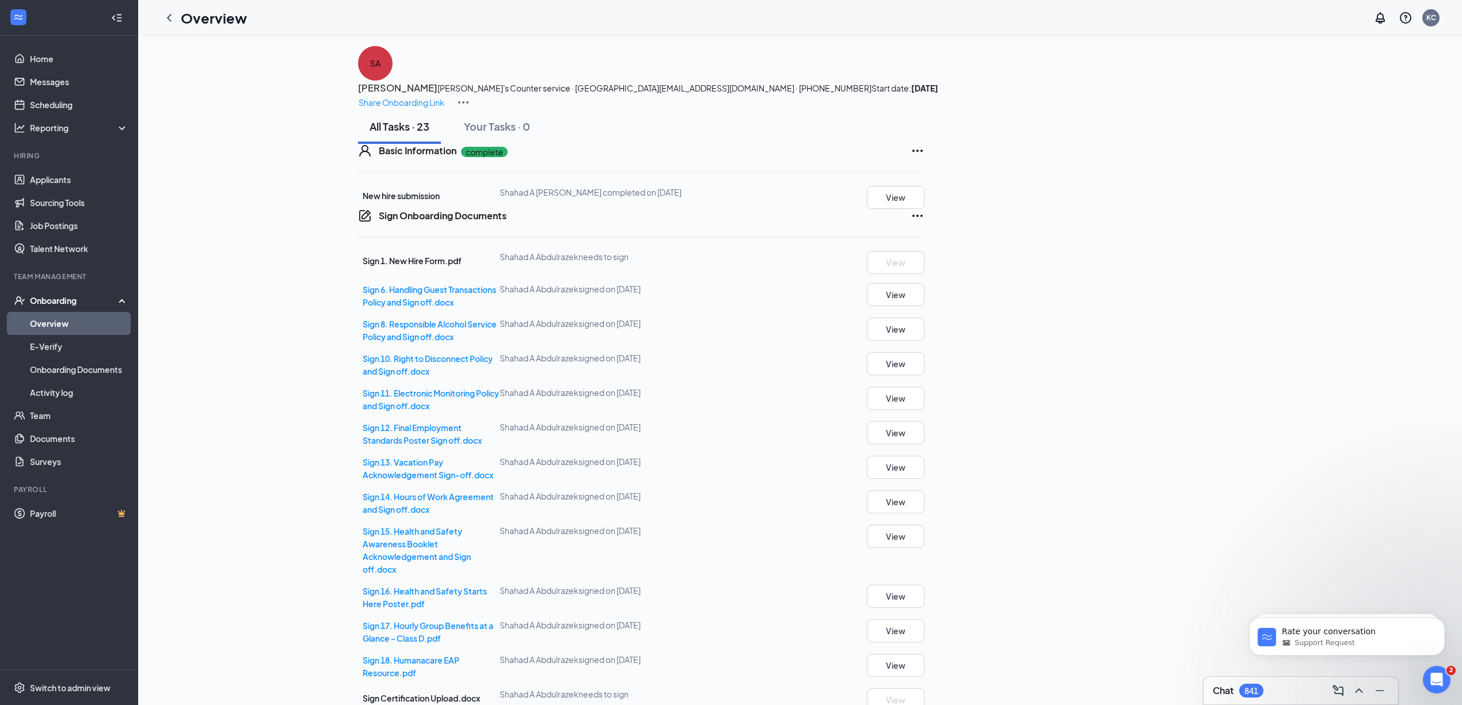
scroll to position [0, 0]
